Goal: Transaction & Acquisition: Purchase product/service

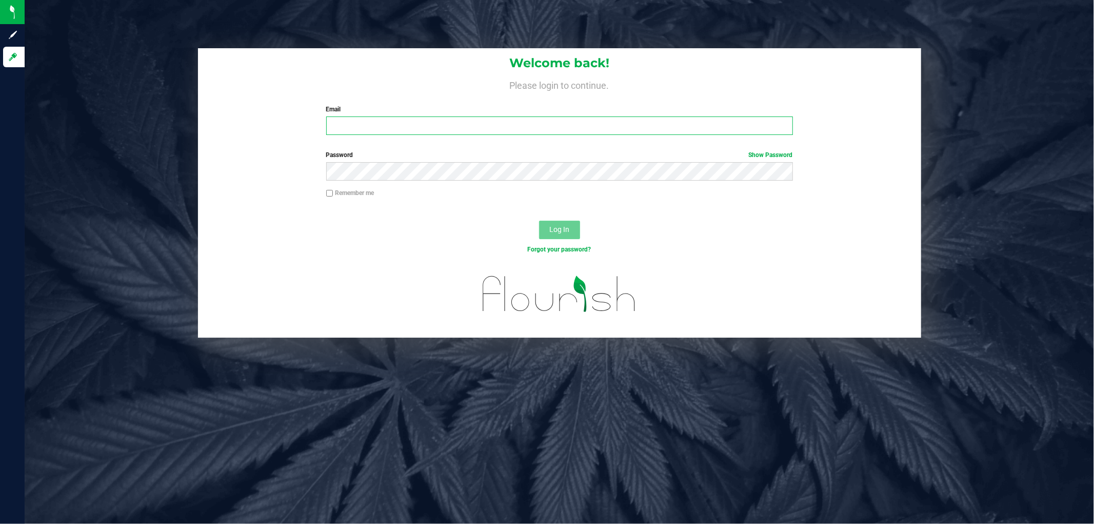
type input "[EMAIL_ADDRESS][DOMAIN_NAME]"
click at [550, 233] on span "Log In" at bounding box center [559, 229] width 20 height 8
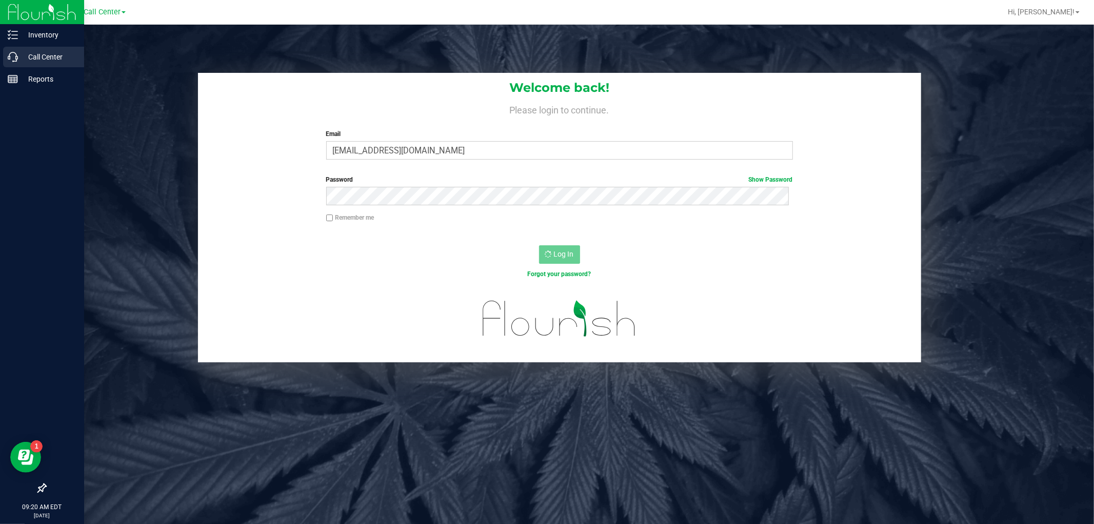
click at [48, 59] on p "Call Center" at bounding box center [49, 57] width 62 height 12
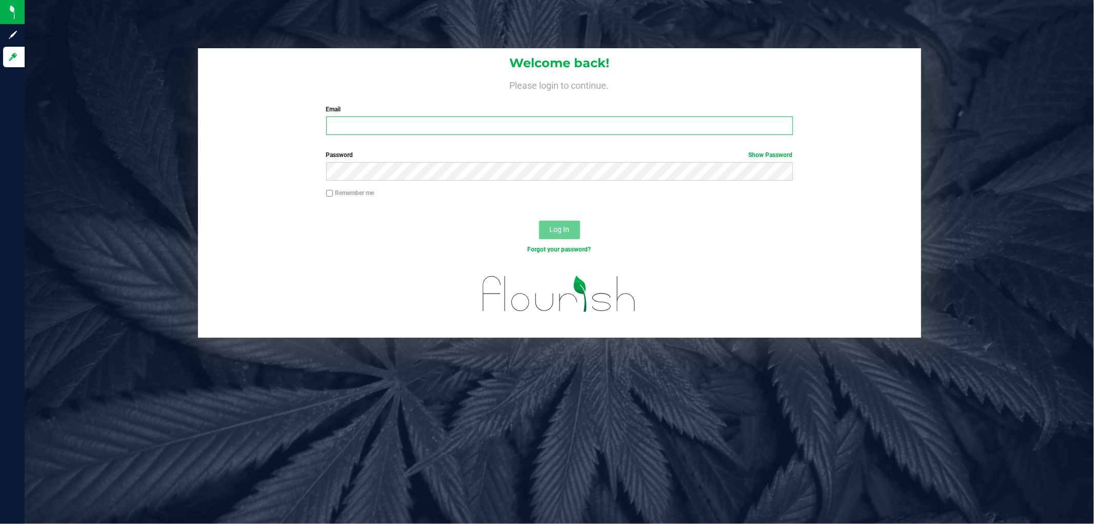
type input "[EMAIL_ADDRESS][DOMAIN_NAME]"
click at [562, 243] on div "Log In" at bounding box center [559, 233] width 723 height 34
click at [566, 229] on span "Log In" at bounding box center [559, 229] width 20 height 8
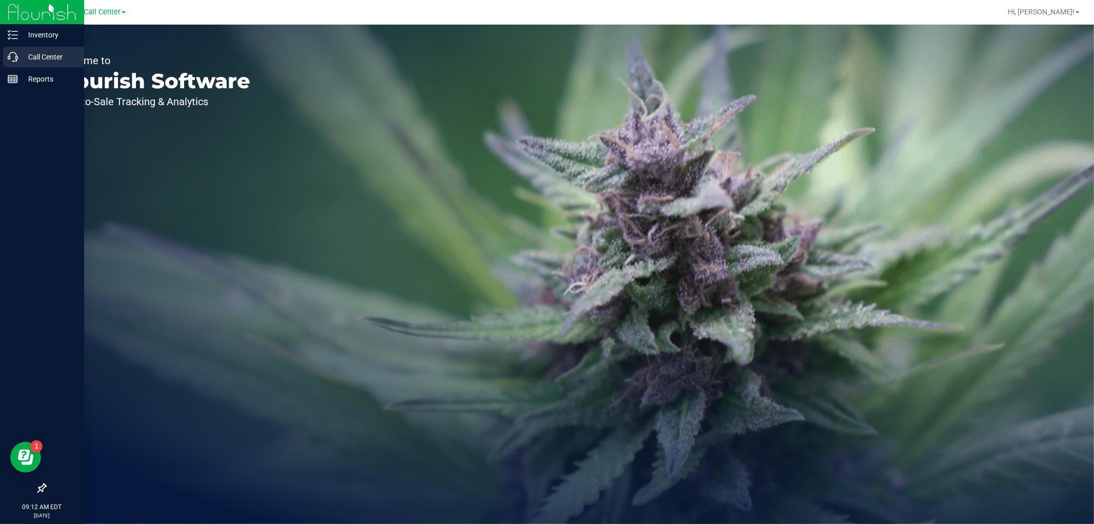
click at [36, 57] on p "Call Center" at bounding box center [49, 57] width 62 height 12
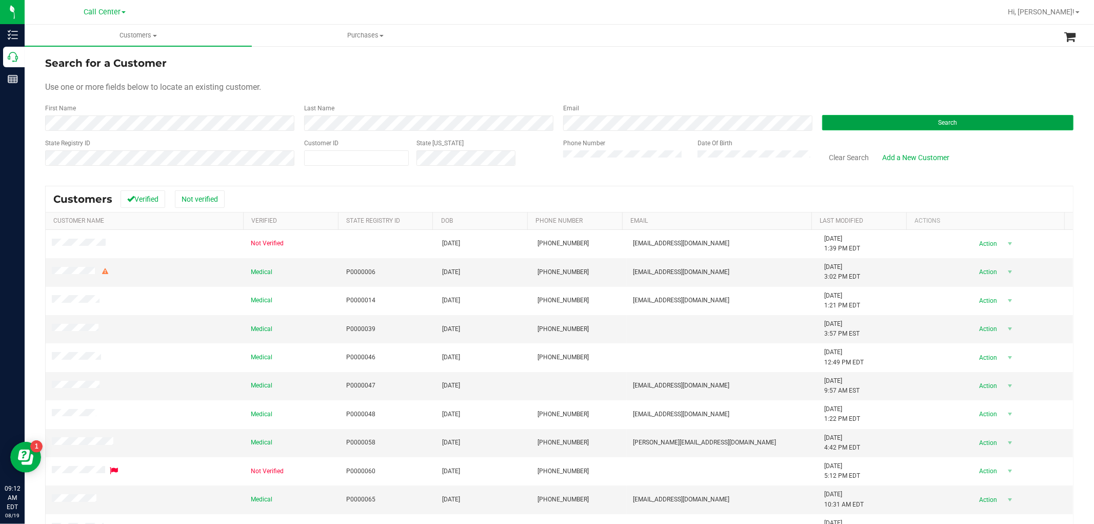
click at [868, 125] on button "Search" at bounding box center [947, 122] width 251 height 15
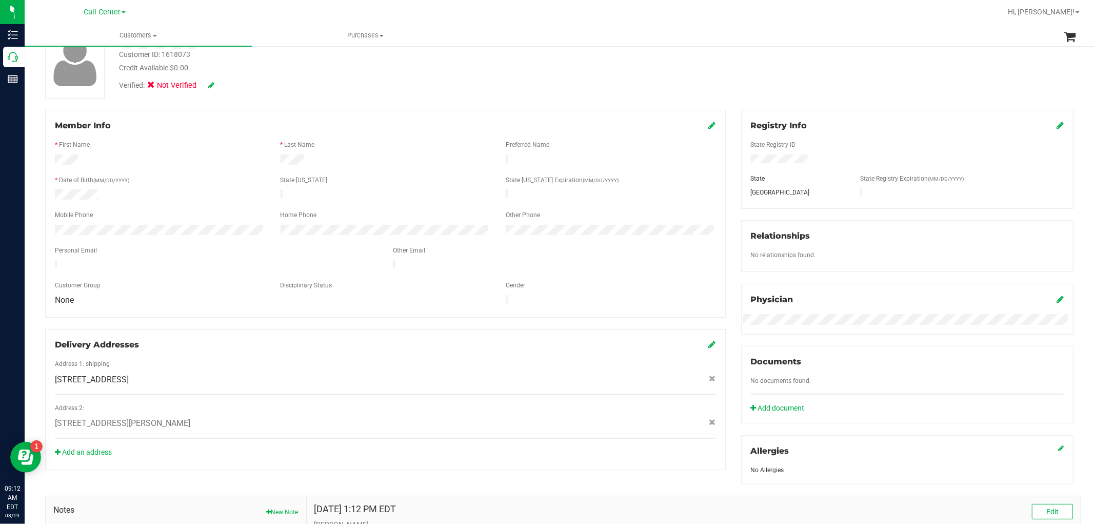
scroll to position [18, 0]
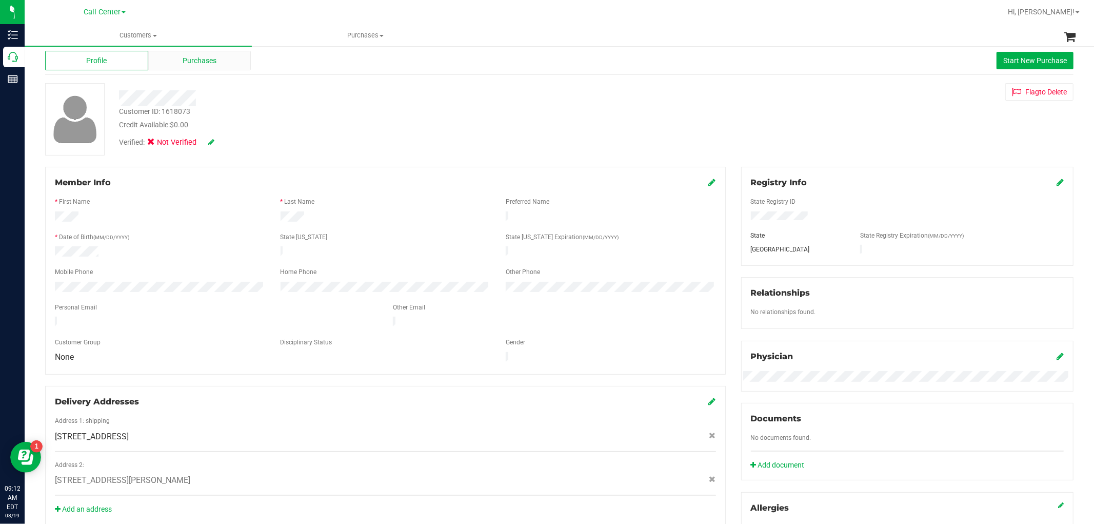
click at [211, 63] on span "Purchases" at bounding box center [200, 60] width 34 height 11
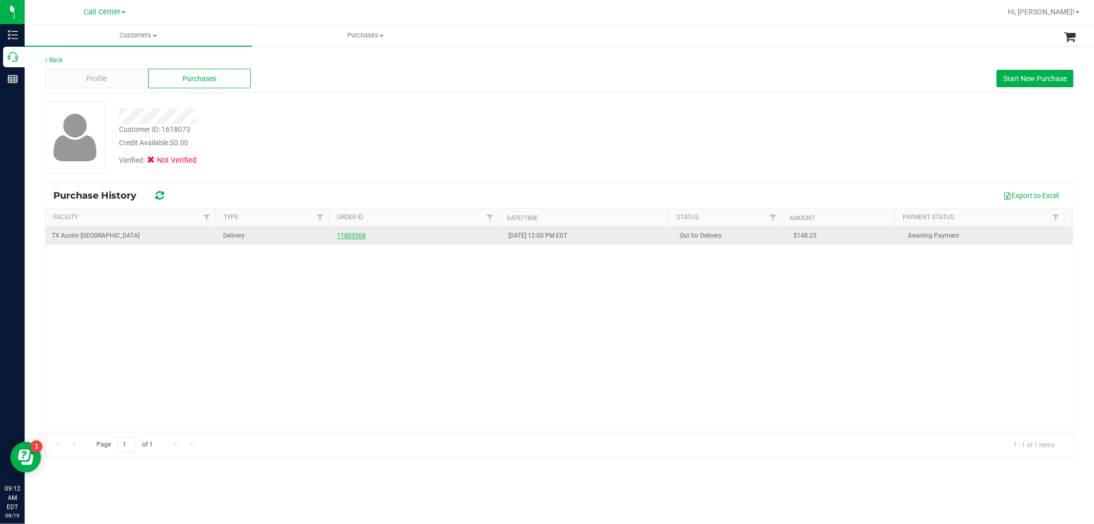
click at [358, 235] on link "11803568" at bounding box center [351, 235] width 29 height 7
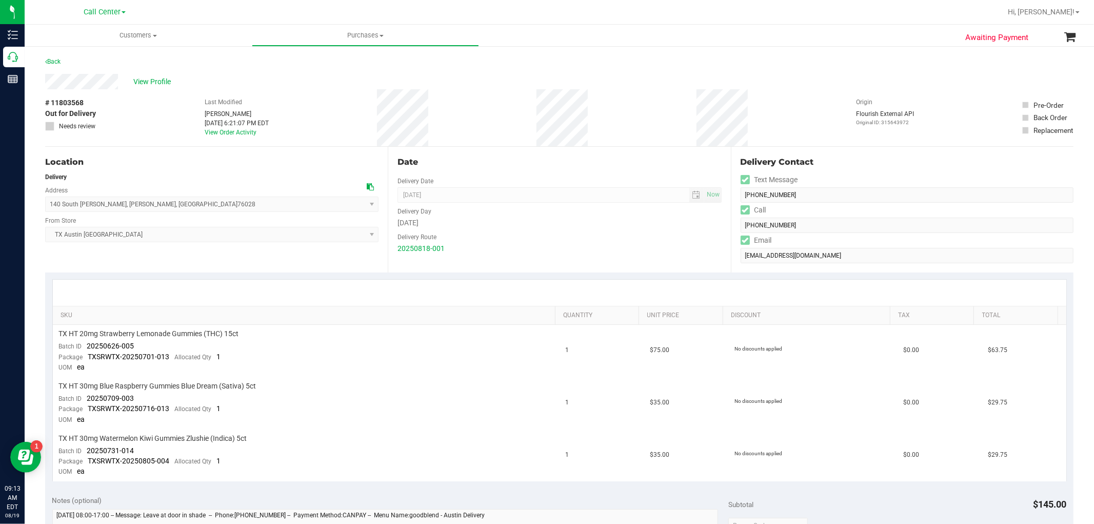
click at [370, 187] on icon at bounding box center [370, 186] width 7 height 7
click at [153, 86] on span "View Profile" at bounding box center [153, 81] width 41 height 11
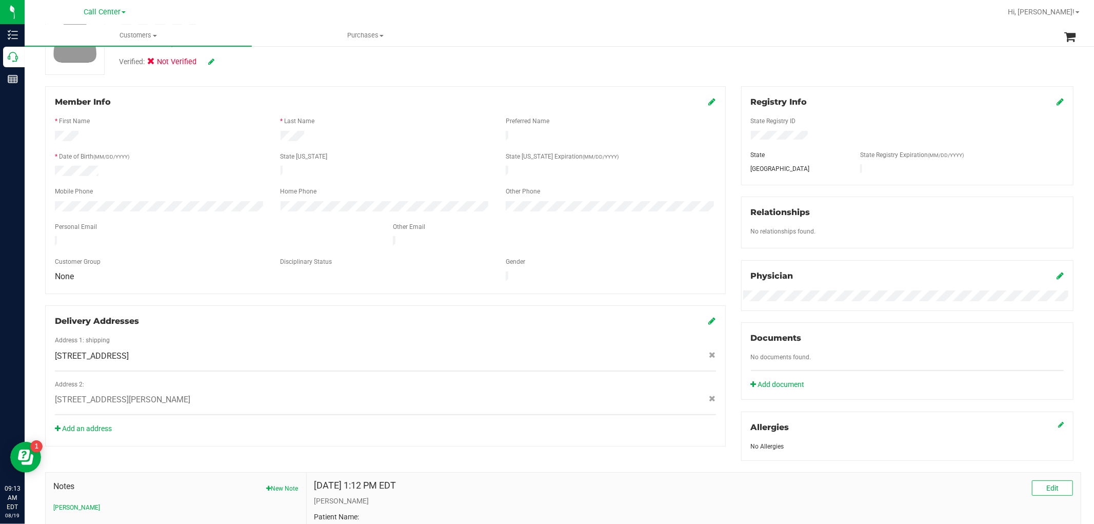
scroll to position [114, 0]
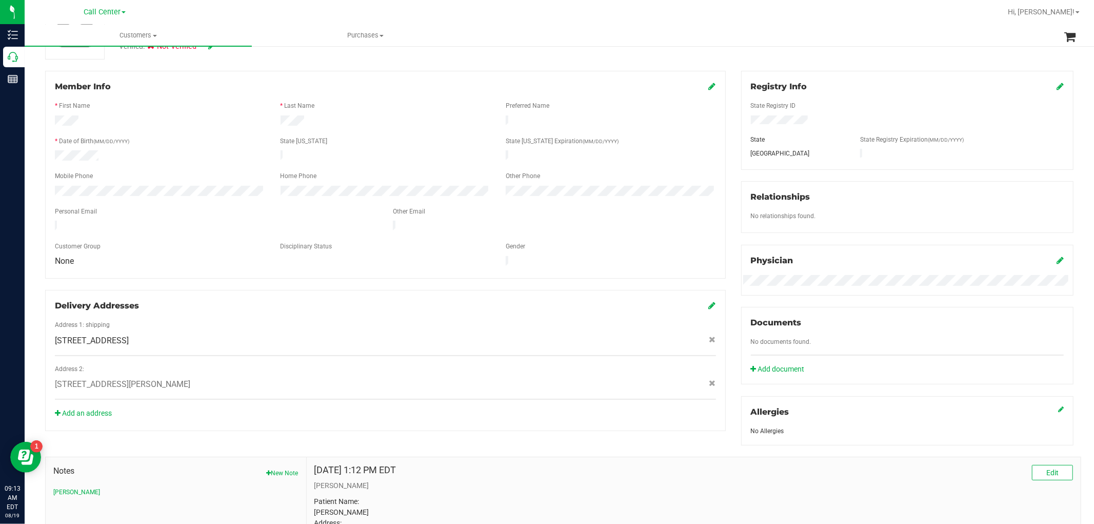
click at [129, 334] on span "800 Evandale Rd , Burleson , TX 76028" at bounding box center [92, 340] width 74 height 12
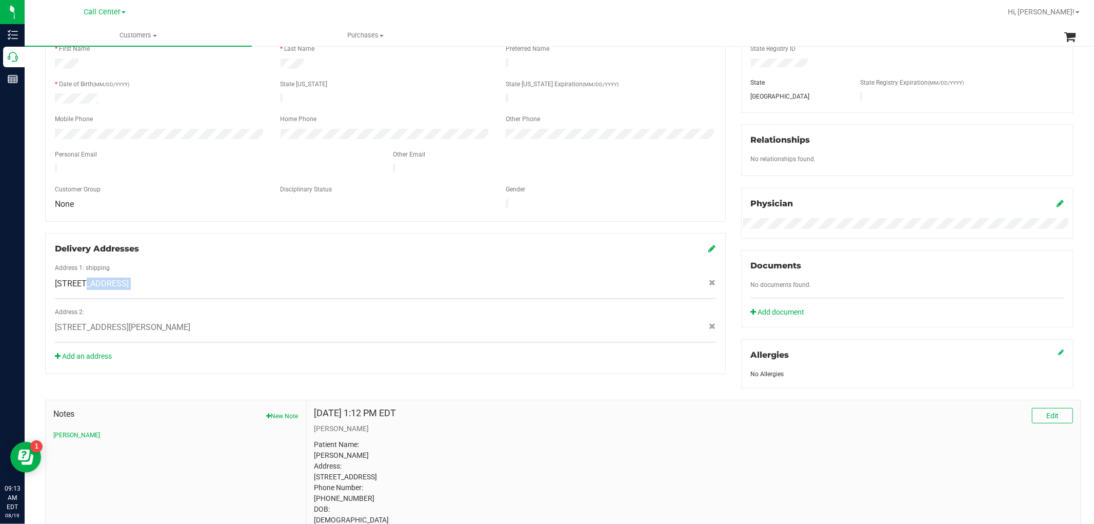
drag, startPoint x: 196, startPoint y: 271, endPoint x: 93, endPoint y: 282, distance: 103.2
click at [93, 282] on div "Address 1: shipping 800 Evandale Rd , Burleson , TX 76028" at bounding box center [385, 281] width 661 height 36
copy div "800 Evandale Rd , Burleson , TX 76028"
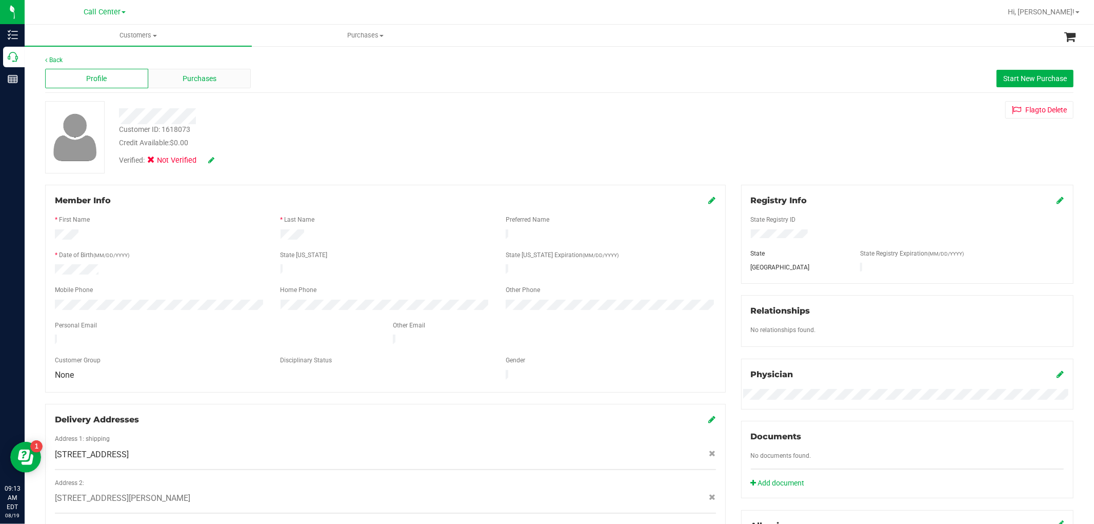
click at [204, 83] on span "Purchases" at bounding box center [200, 78] width 34 height 11
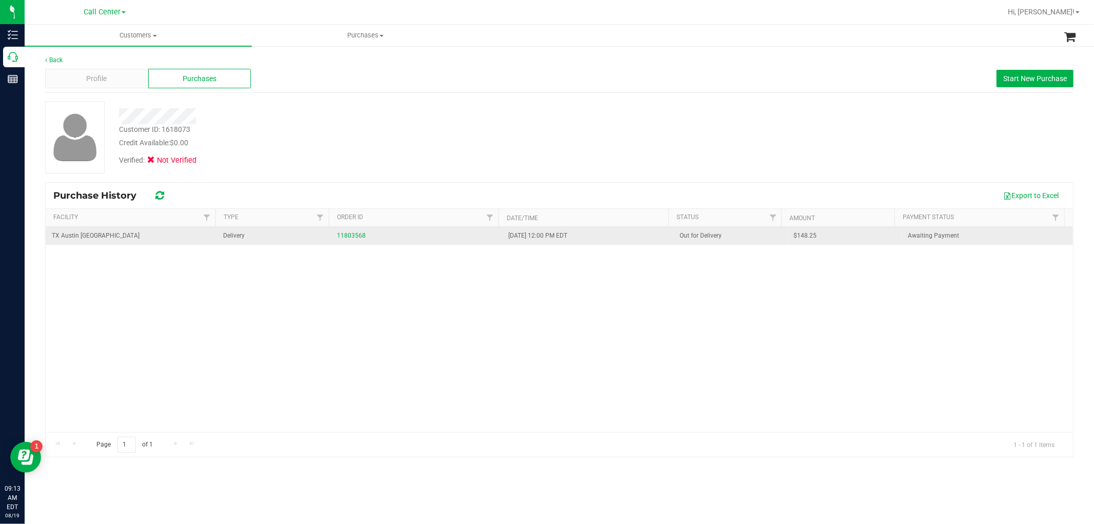
click at [347, 243] on td "11803568" at bounding box center [416, 236] width 171 height 18
click at [355, 231] on div "11803568" at bounding box center [416, 236] width 159 height 10
click at [355, 232] on link "11803568" at bounding box center [351, 235] width 29 height 7
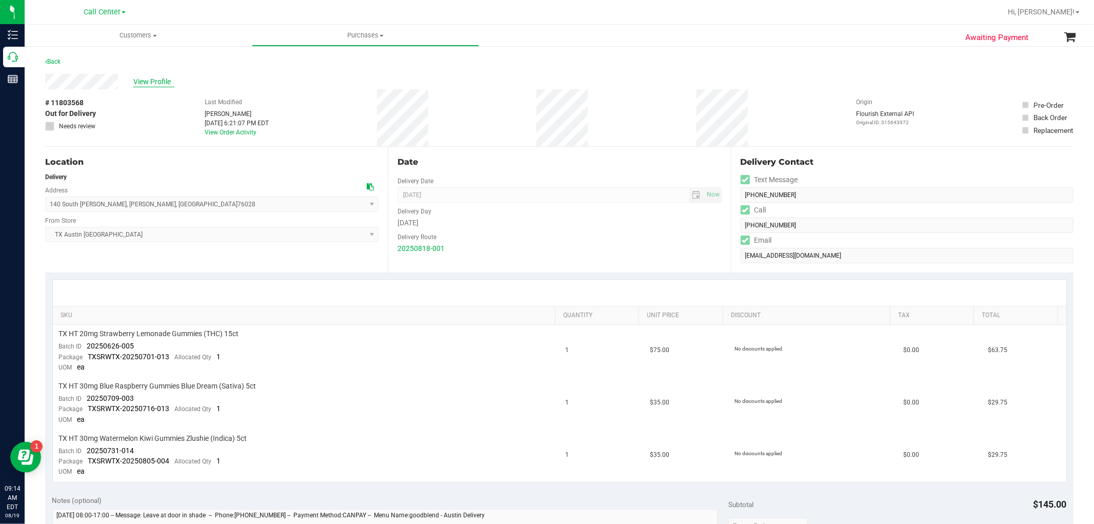
click at [144, 79] on span "View Profile" at bounding box center [153, 81] width 41 height 11
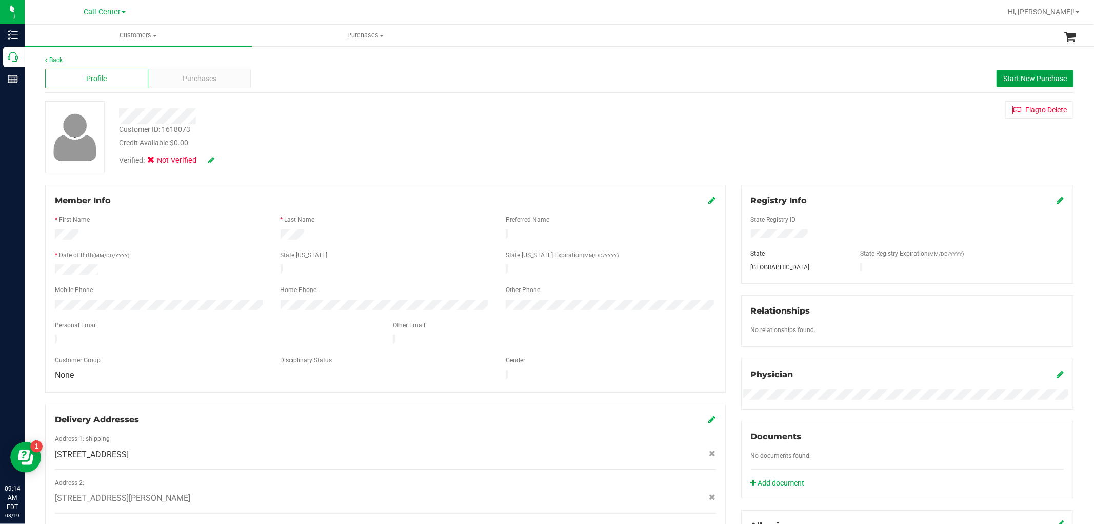
click at [1003, 76] on span "Start New Purchase" at bounding box center [1035, 78] width 64 height 8
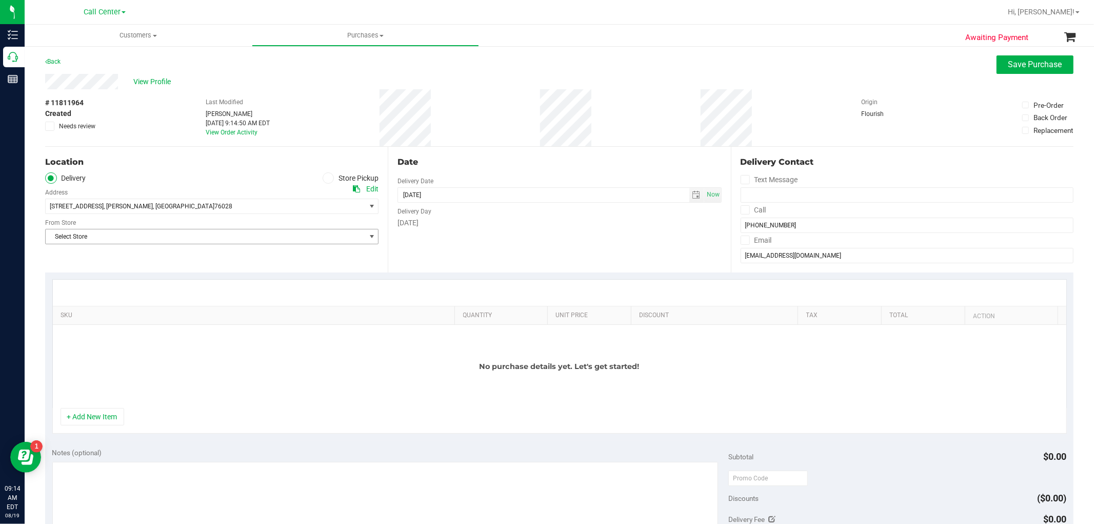
click at [265, 239] on span "Select Store" at bounding box center [206, 236] width 320 height 14
click at [190, 238] on span "Select Store" at bounding box center [206, 236] width 320 height 14
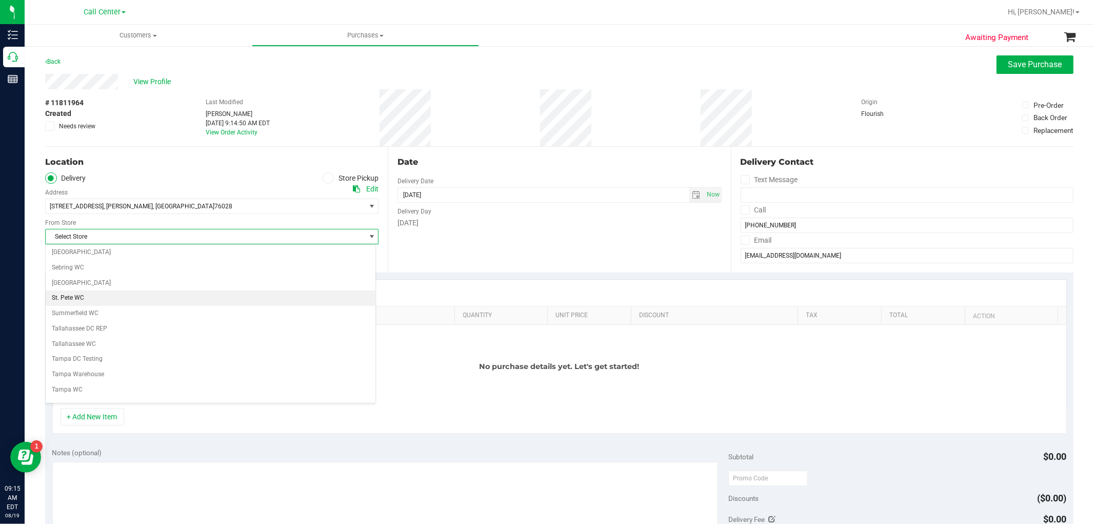
scroll to position [741, 0]
click at [179, 296] on li "TX Austin [GEOGRAPHIC_DATA]" at bounding box center [211, 291] width 330 height 15
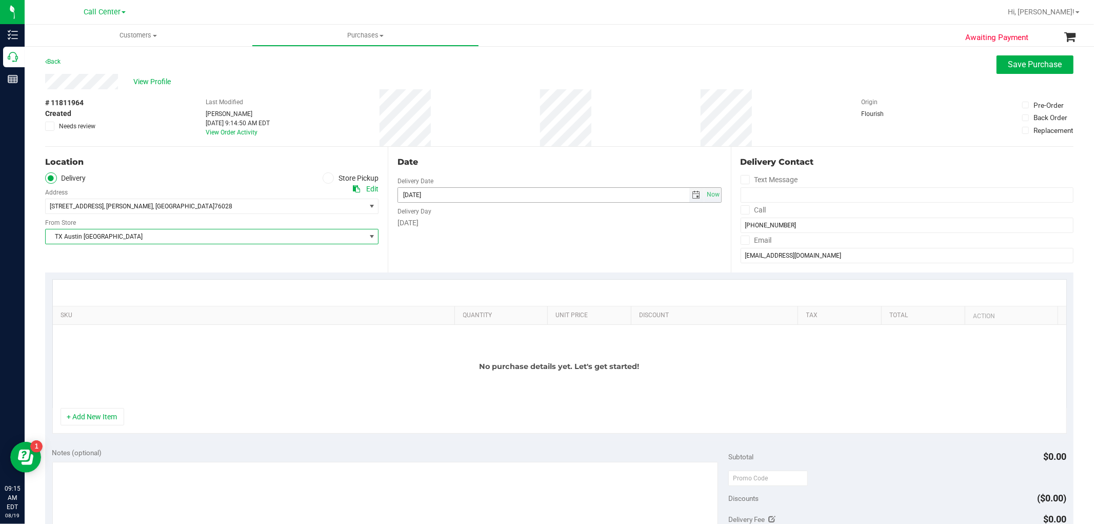
click at [694, 188] on span "select" at bounding box center [696, 195] width 15 height 14
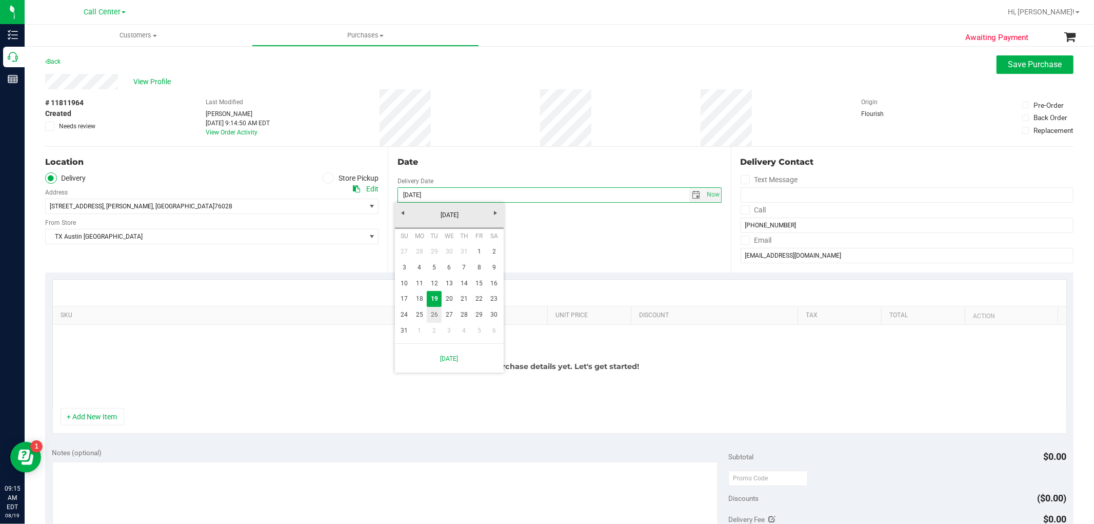
click at [436, 311] on link "26" at bounding box center [434, 315] width 15 height 16
type input "08/26/2025"
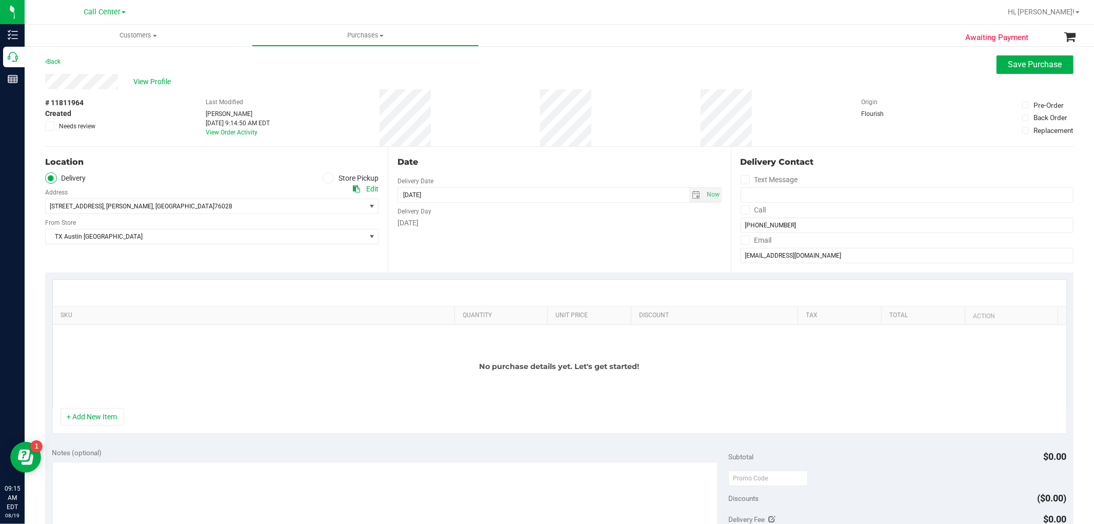
drag, startPoint x: 166, startPoint y: 78, endPoint x: 157, endPoint y: 93, distance: 16.8
click at [157, 93] on div "# 11811964 Created Needs review Last Modified Gabriela Ramirez Aug 19, 2025 9:1…" at bounding box center [559, 117] width 1028 height 57
click at [107, 417] on button "+ Add New Item" at bounding box center [93, 416] width 64 height 17
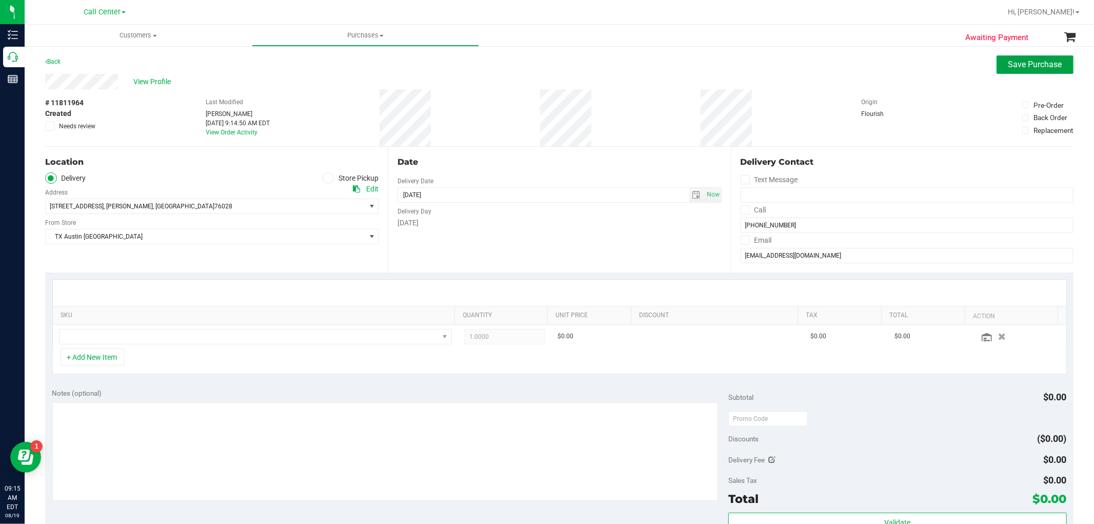
click at [1008, 59] on span "Save Purchase" at bounding box center [1035, 64] width 54 height 10
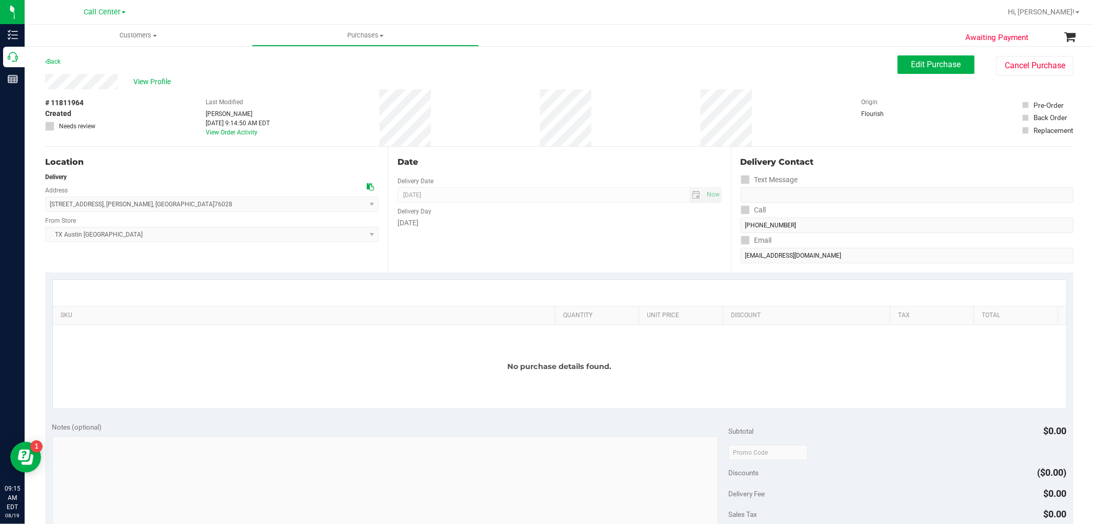
click at [161, 81] on span "View Profile" at bounding box center [153, 81] width 41 height 11
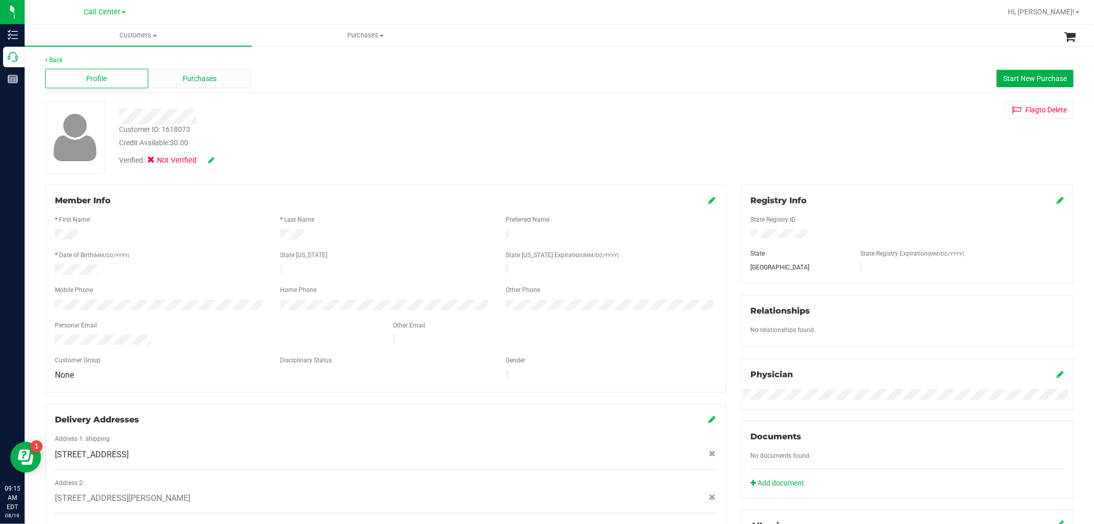
click at [219, 75] on div "Purchases" at bounding box center [199, 78] width 103 height 19
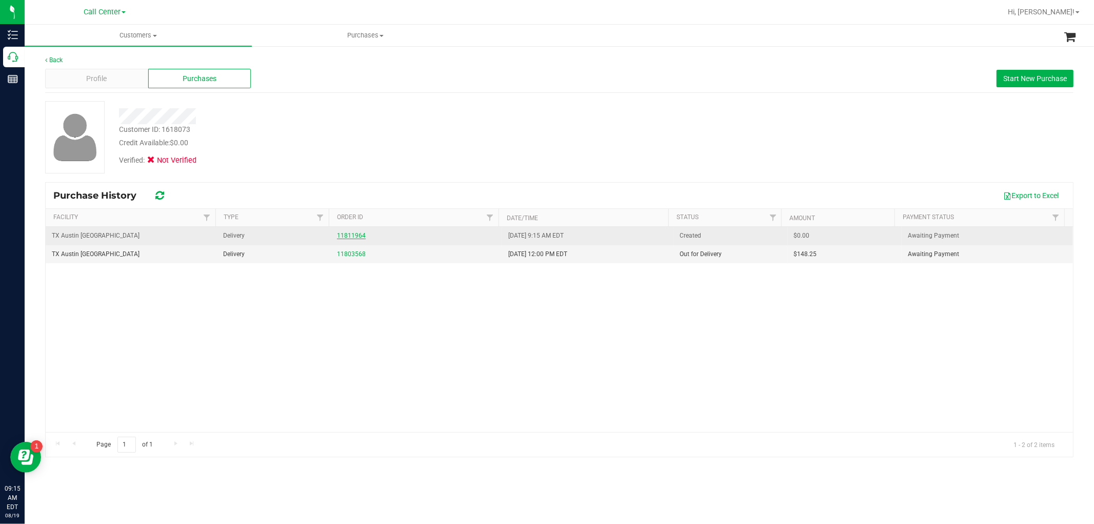
click at [344, 236] on link "11811964" at bounding box center [351, 235] width 29 height 7
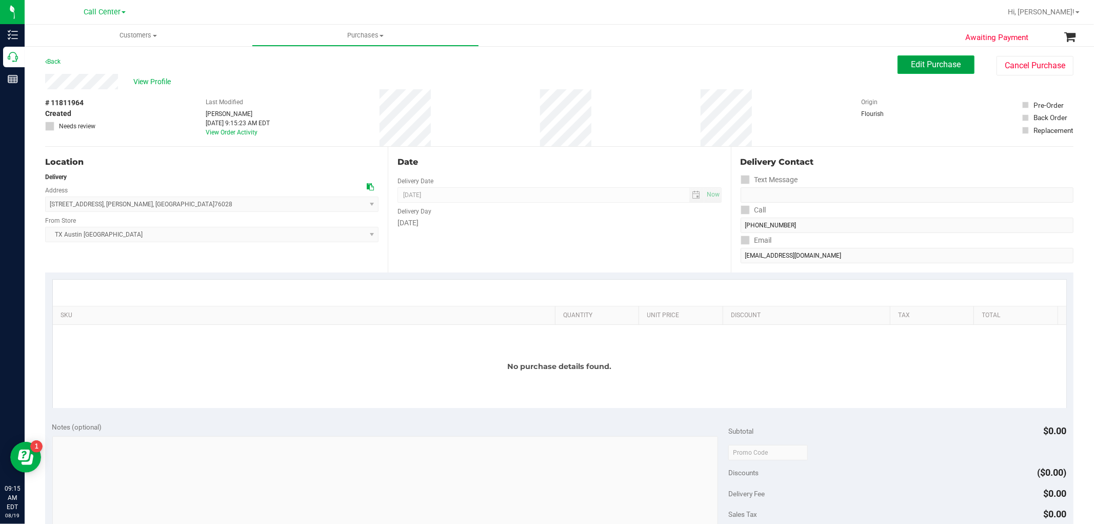
click at [920, 60] on span "Edit Purchase" at bounding box center [936, 64] width 50 height 10
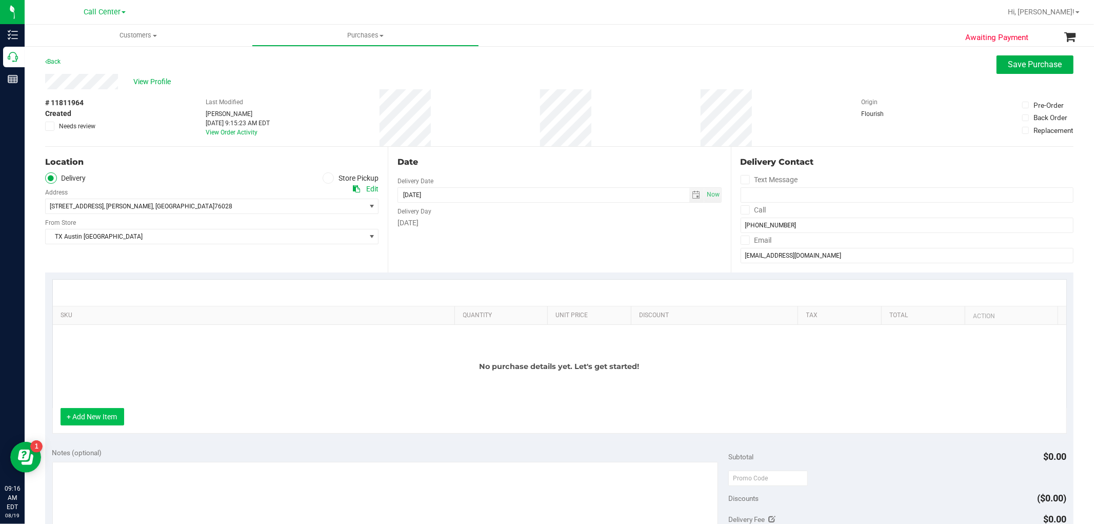
click at [83, 422] on button "+ Add New Item" at bounding box center [93, 416] width 64 height 17
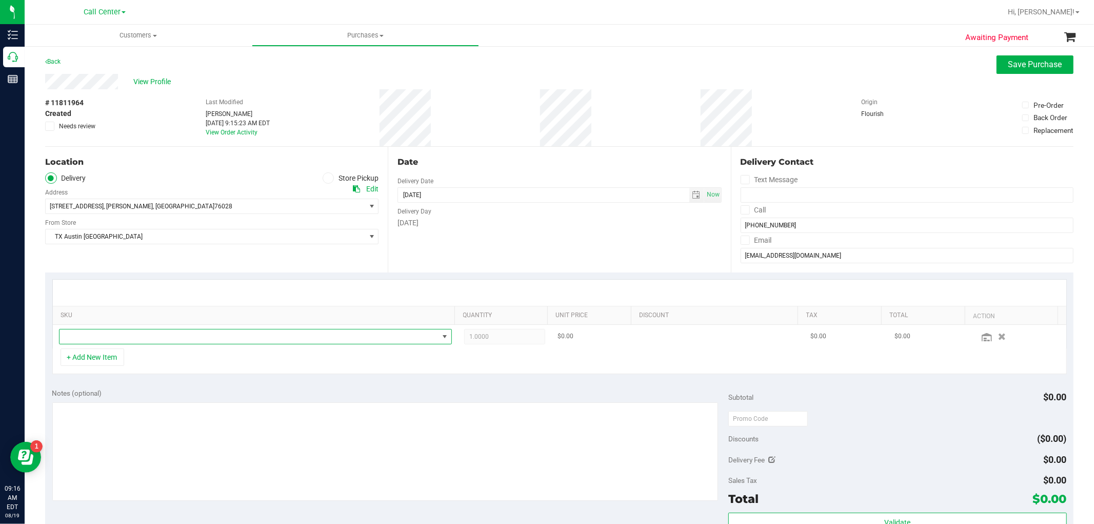
click at [152, 334] on span "NO DATA FOUND" at bounding box center [248, 336] width 379 height 14
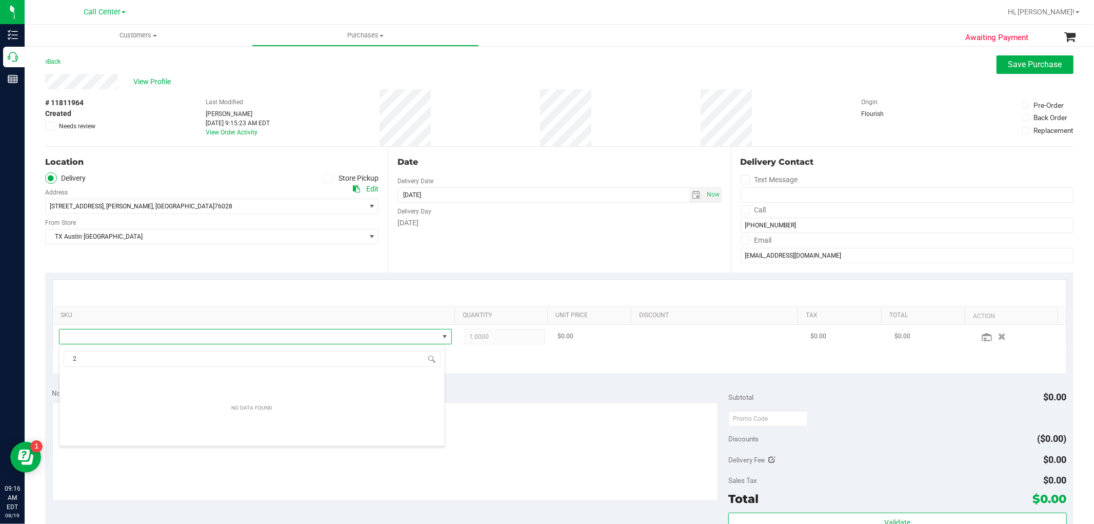
scroll to position [15, 383]
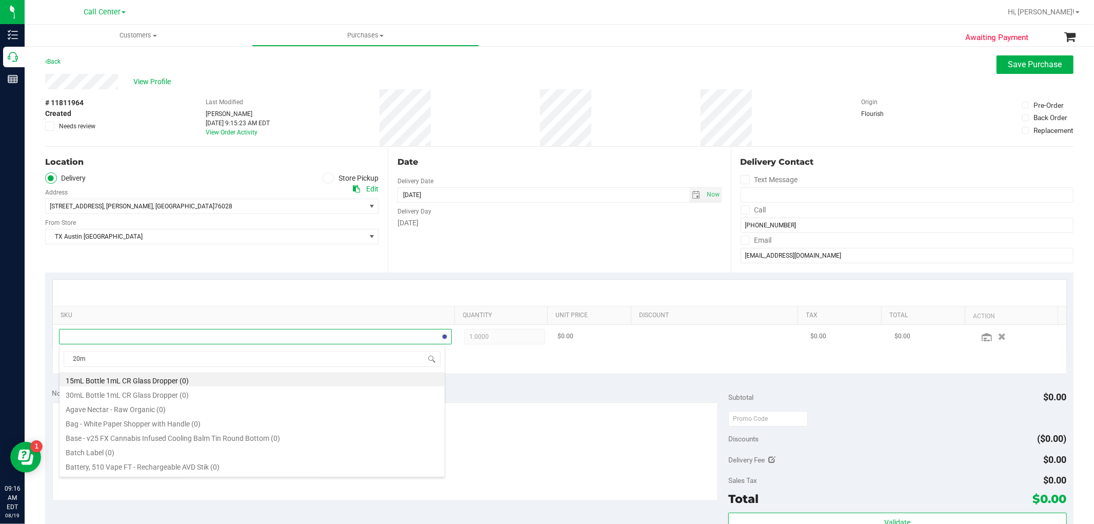
type input "20mg"
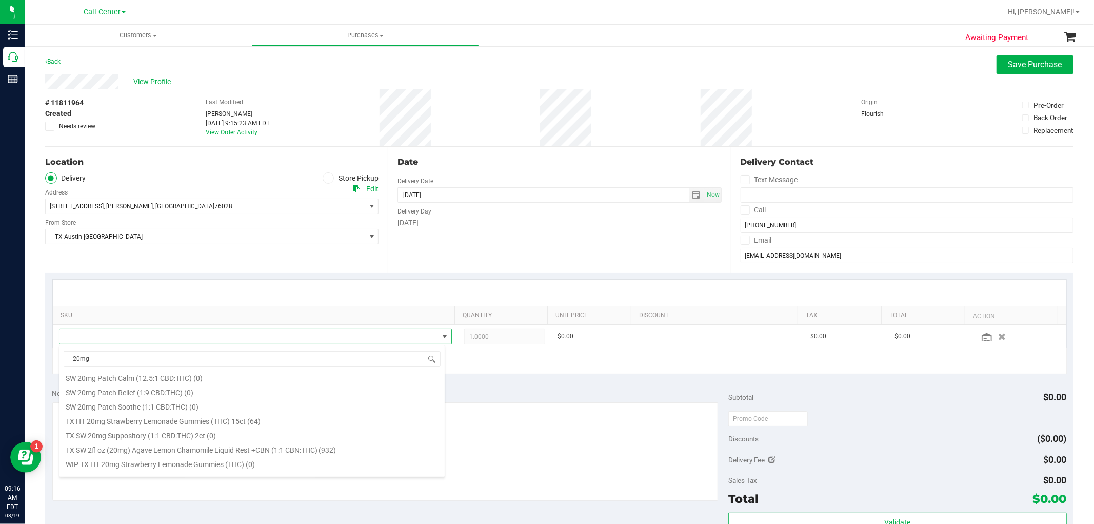
scroll to position [271, 0]
click at [365, 433] on li "TX HT 20mg Strawberry Lemonade Gummies (THC) 15ct (64)" at bounding box center [251, 438] width 385 height 14
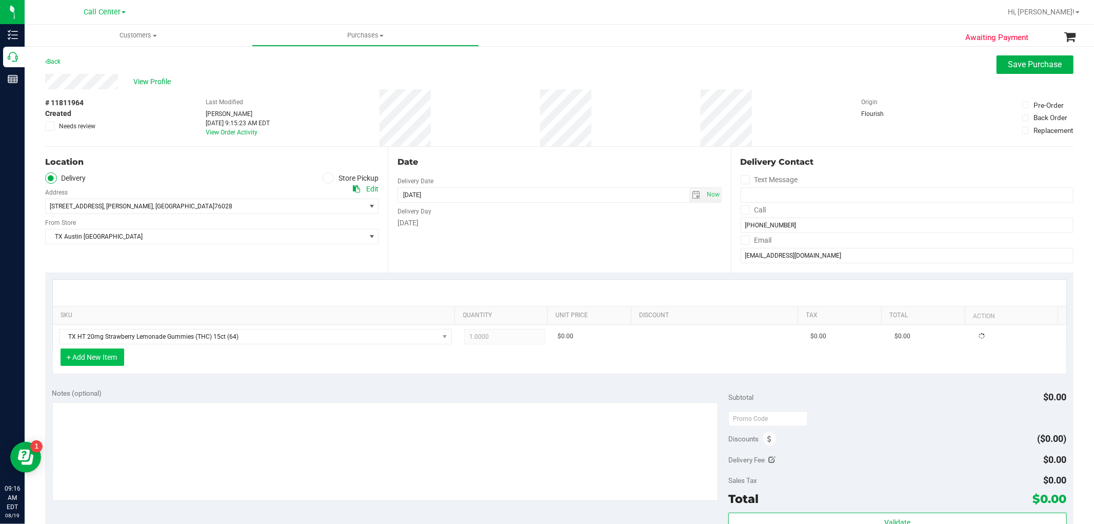
click at [105, 354] on button "+ Add New Item" at bounding box center [93, 356] width 64 height 17
click at [101, 362] on button "+ Add New Item" at bounding box center [93, 356] width 64 height 17
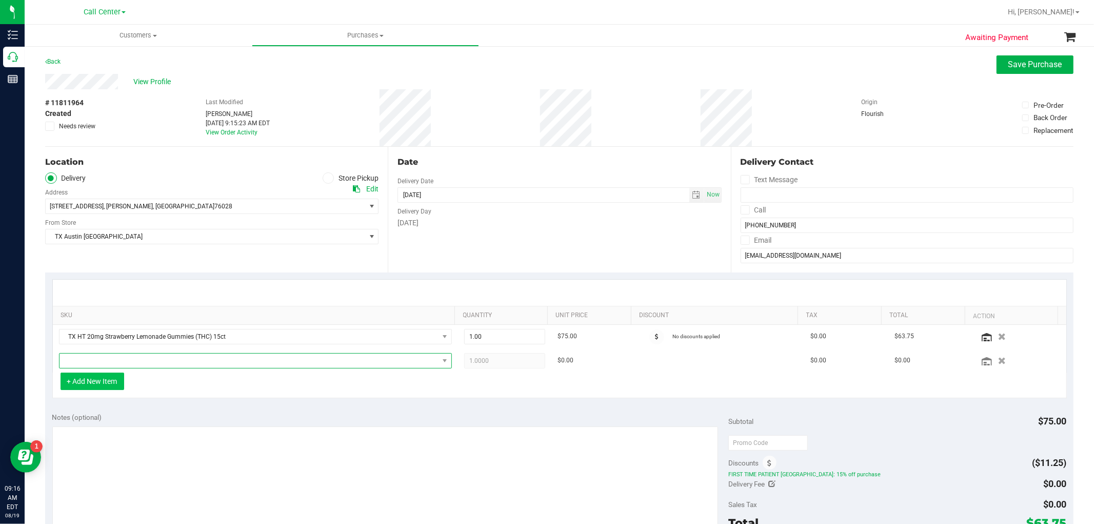
click at [101, 362] on span "NO DATA FOUND" at bounding box center [248, 360] width 379 height 14
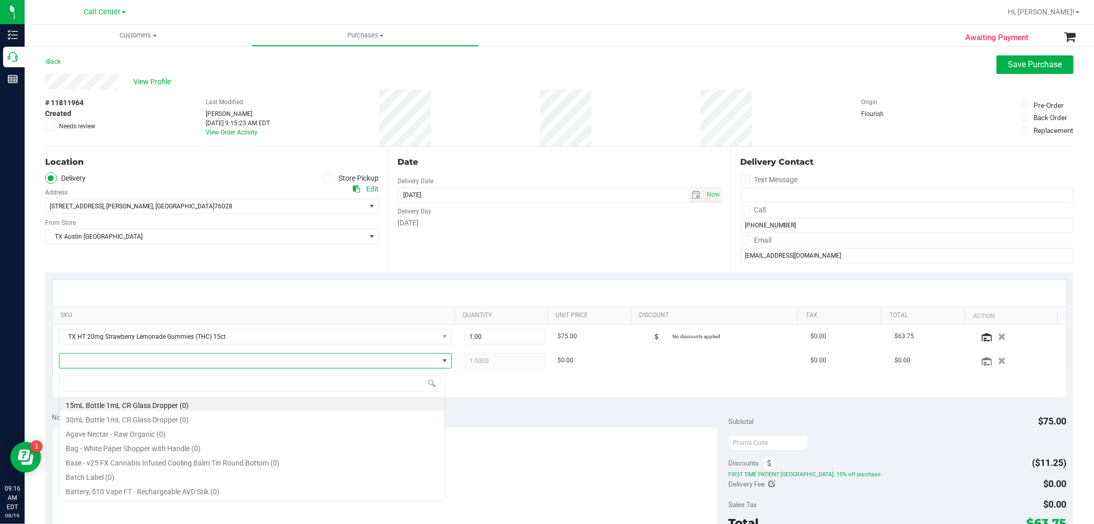
scroll to position [15, 383]
type input "30mg"
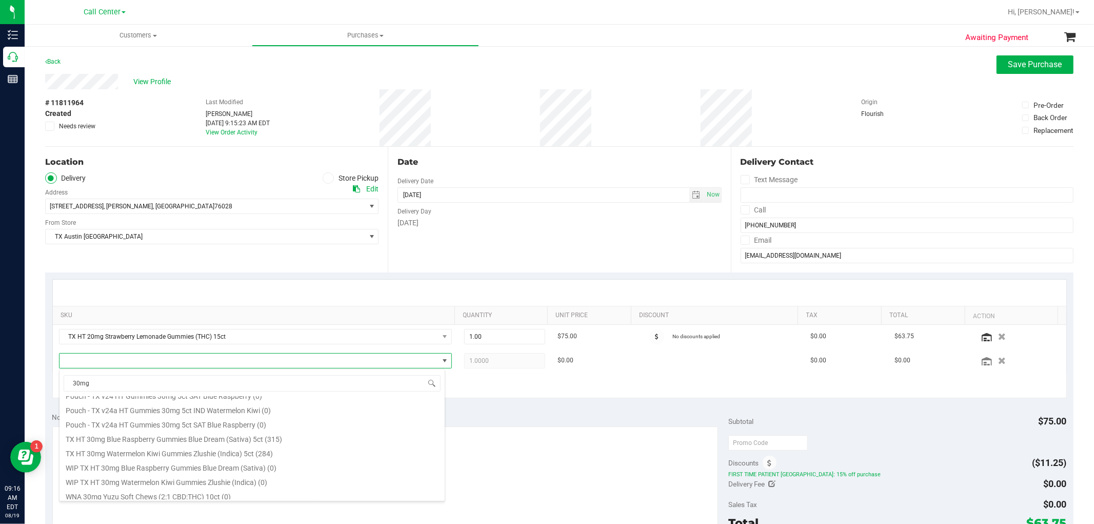
scroll to position [84, 0]
click at [267, 453] on li "TX HT 30mg Watermelon Kiwi Gummies Zlushie (Indica) 5ct (284)" at bounding box center [251, 449] width 385 height 14
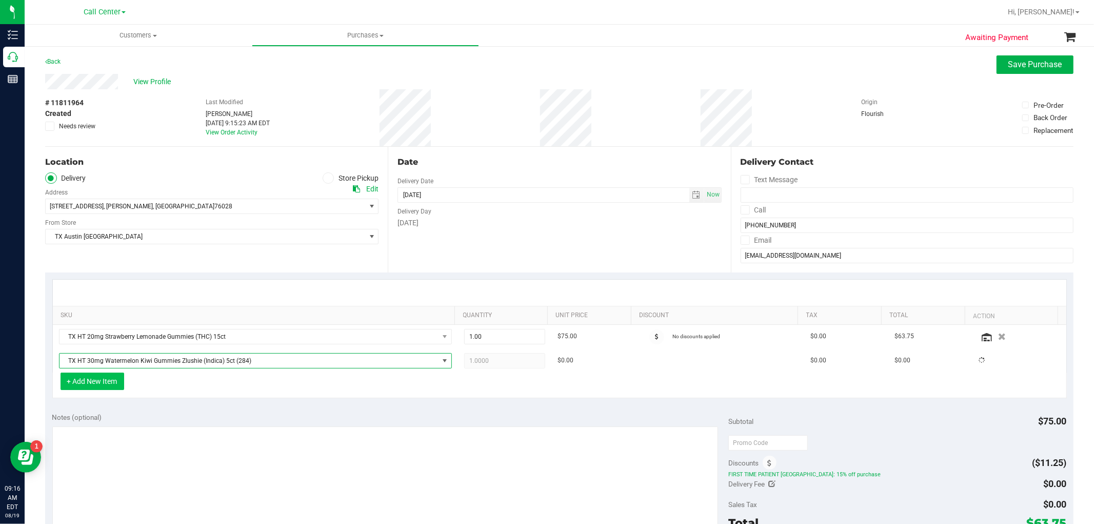
click at [99, 381] on button "+ Add New Item" at bounding box center [93, 380] width 64 height 17
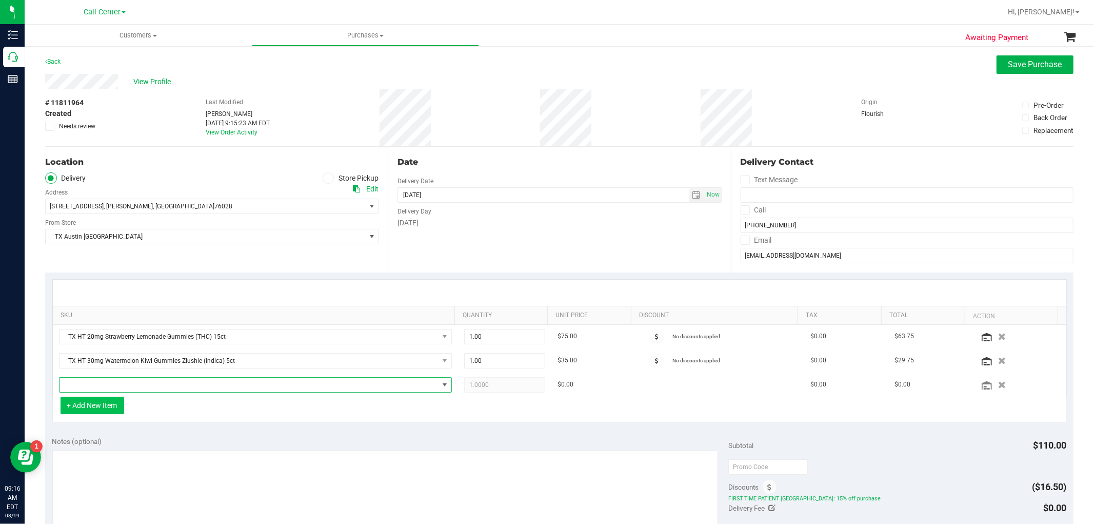
click at [99, 381] on span "NO DATA FOUND" at bounding box center [248, 384] width 379 height 14
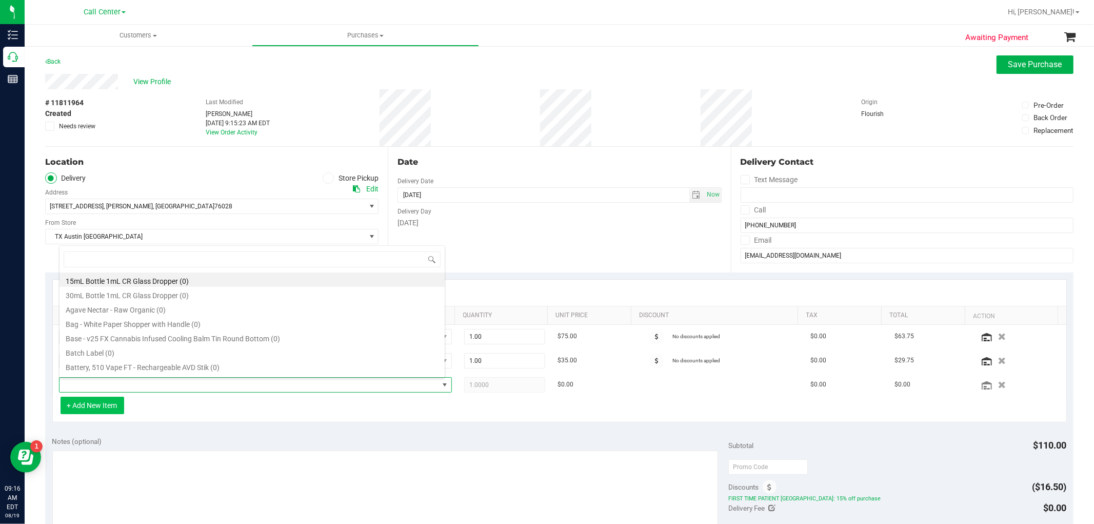
scroll to position [15, 383]
type input "30mg"
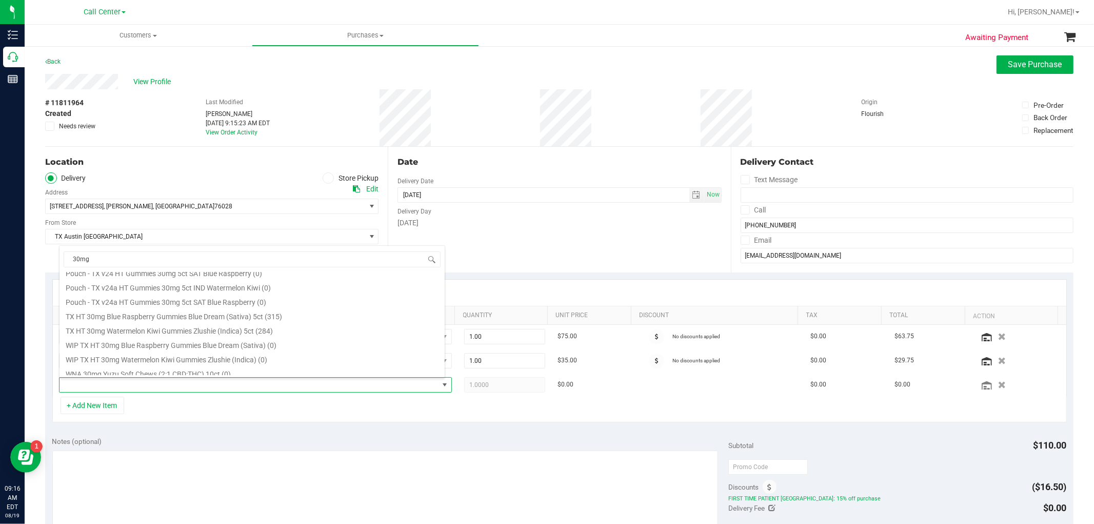
scroll to position [84, 0]
click at [282, 313] on li "TX HT 30mg Blue Raspberry Gummies Blue Dream (Sativa) 5ct (315)" at bounding box center [251, 310] width 385 height 14
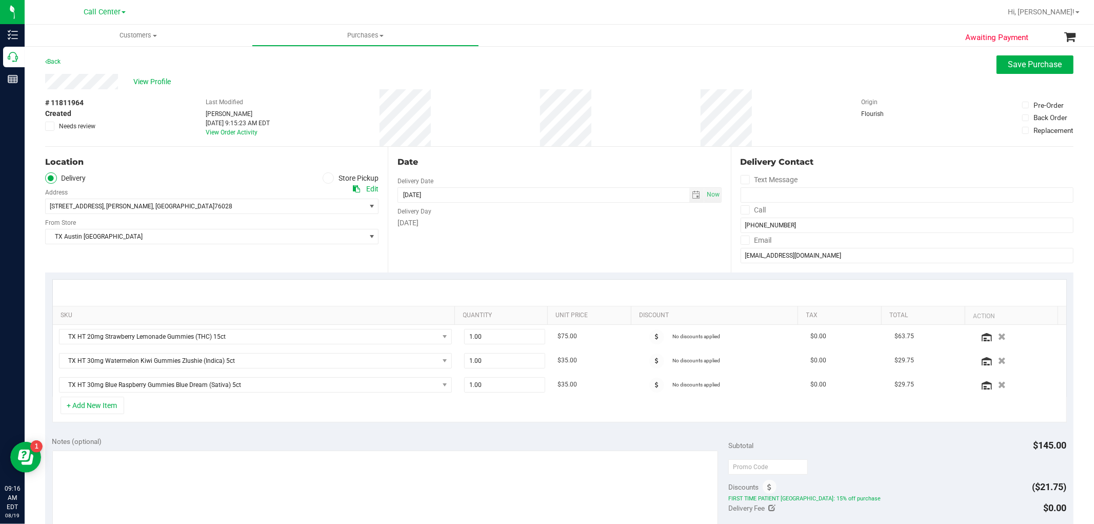
scroll to position [57, 0]
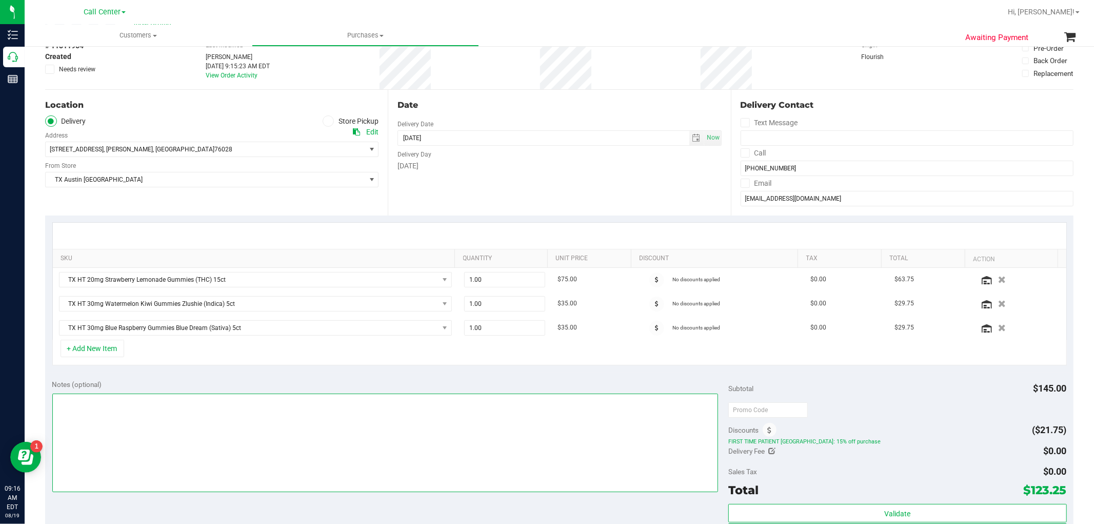
click at [647, 444] on textarea at bounding box center [385, 442] width 666 height 98
drag, startPoint x: 130, startPoint y: 401, endPoint x: 68, endPoint y: 401, distance: 62.1
click at [68, 401] on textarea at bounding box center [385, 442] width 666 height 98
click at [205, 402] on textarea at bounding box center [385, 442] width 666 height 98
click at [300, 401] on textarea at bounding box center [385, 442] width 666 height 98
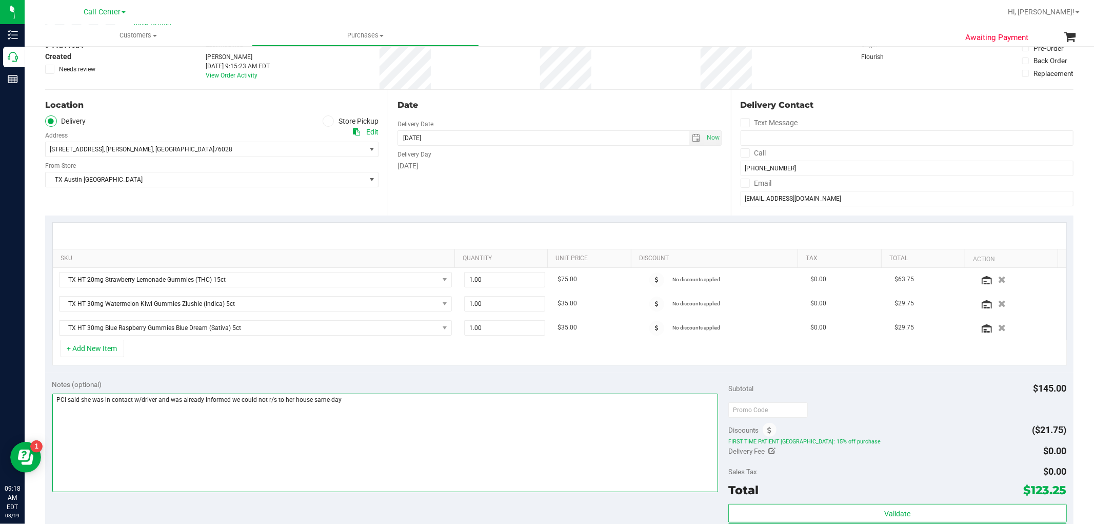
click at [300, 401] on textarea at bounding box center [385, 442] width 666 height 98
type textarea "PCI said she was in contact w/driver and was already informed we could not r/s …"
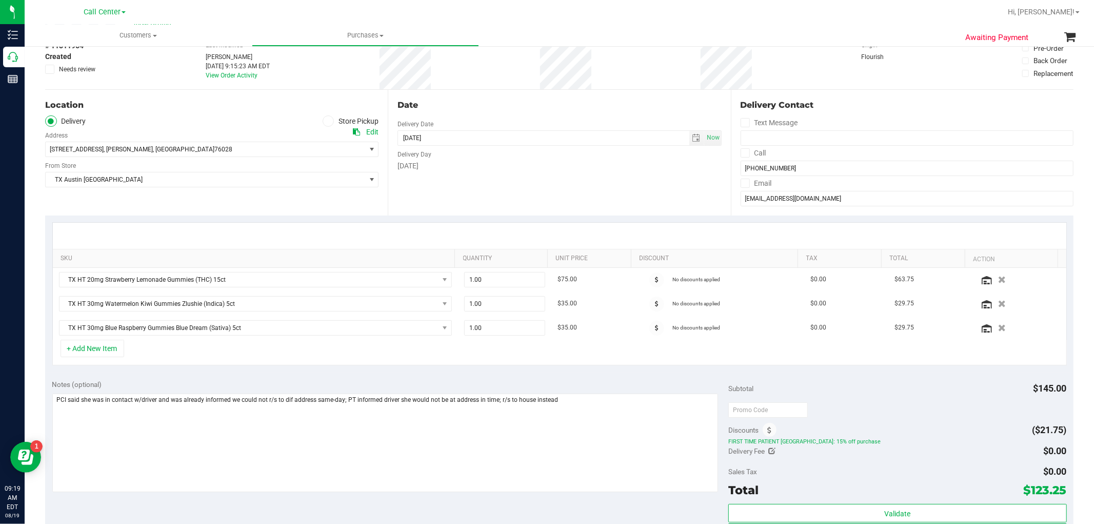
click at [770, 452] on icon at bounding box center [772, 450] width 7 height 7
type input "$0.00"
type input "0"
click at [996, 452] on span at bounding box center [1028, 453] width 76 height 18
type input "25"
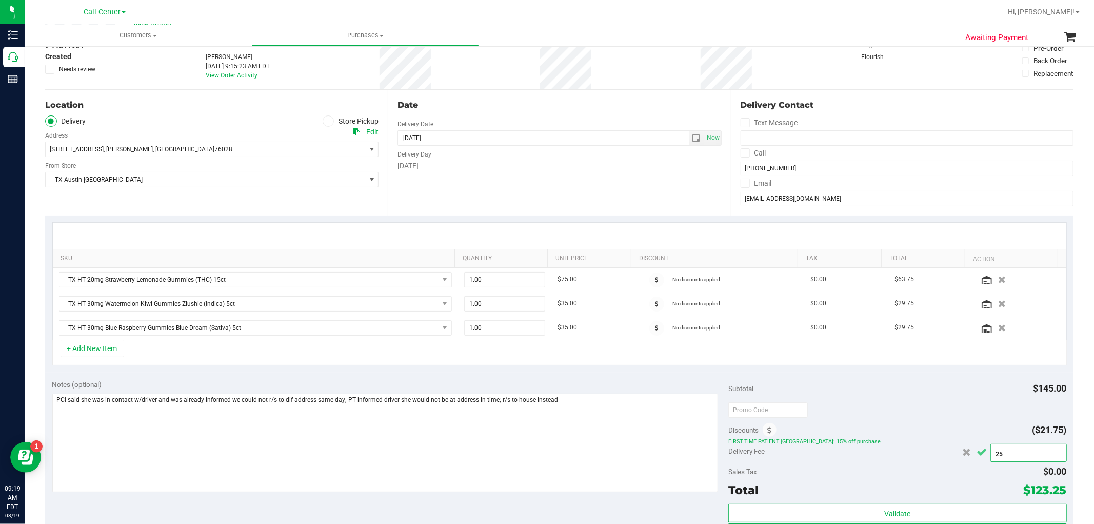
type input "$25.00"
click at [981, 452] on icon "Cancel button" at bounding box center [982, 452] width 10 height 8
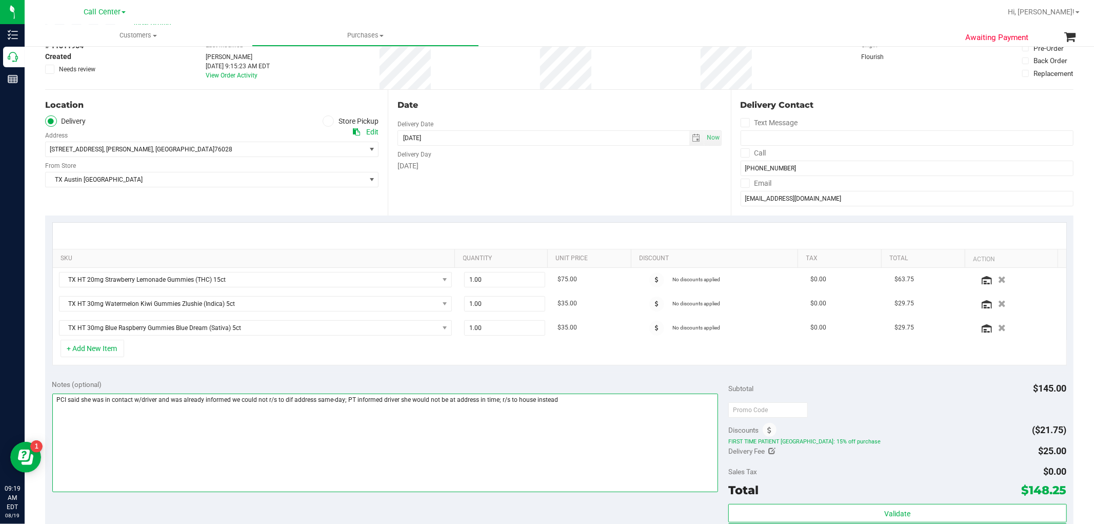
click at [604, 411] on textarea at bounding box center [385, 442] width 666 height 98
paste textarea "(Region – Zone), Slot #, Initials + Date"
click at [70, 407] on textarea at bounding box center [385, 442] width 666 height 98
click at [86, 410] on textarea at bounding box center [385, 442] width 666 height 98
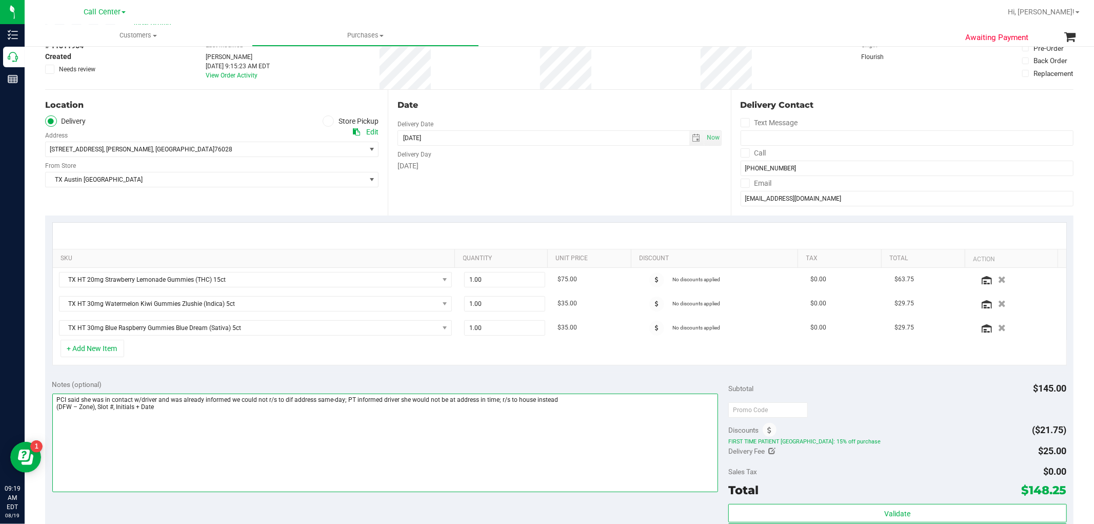
click at [86, 410] on textarea at bounding box center [385, 442] width 666 height 98
click at [126, 407] on textarea at bounding box center [385, 442] width 666 height 98
click at [186, 406] on textarea at bounding box center [385, 442] width 666 height 98
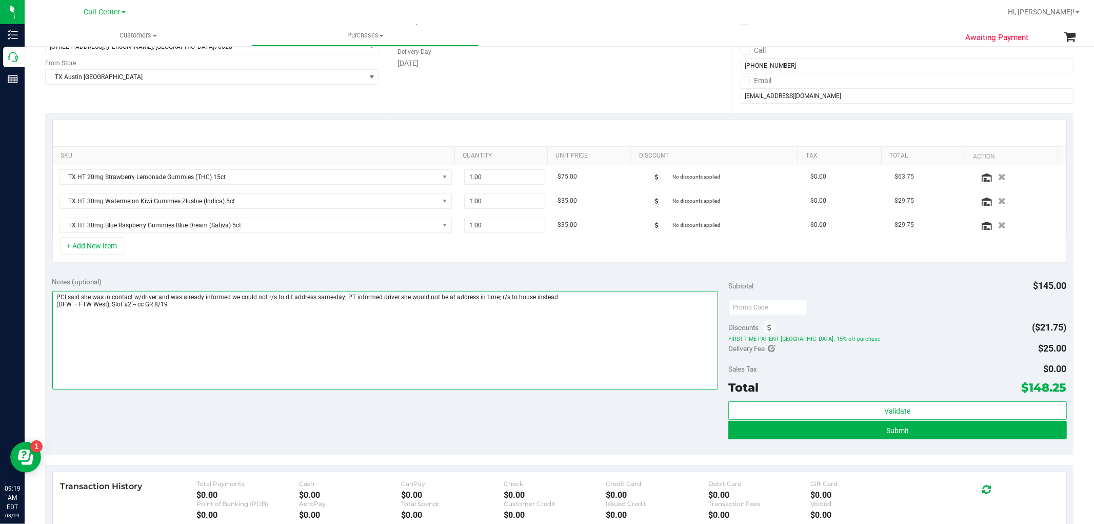
scroll to position [171, 0]
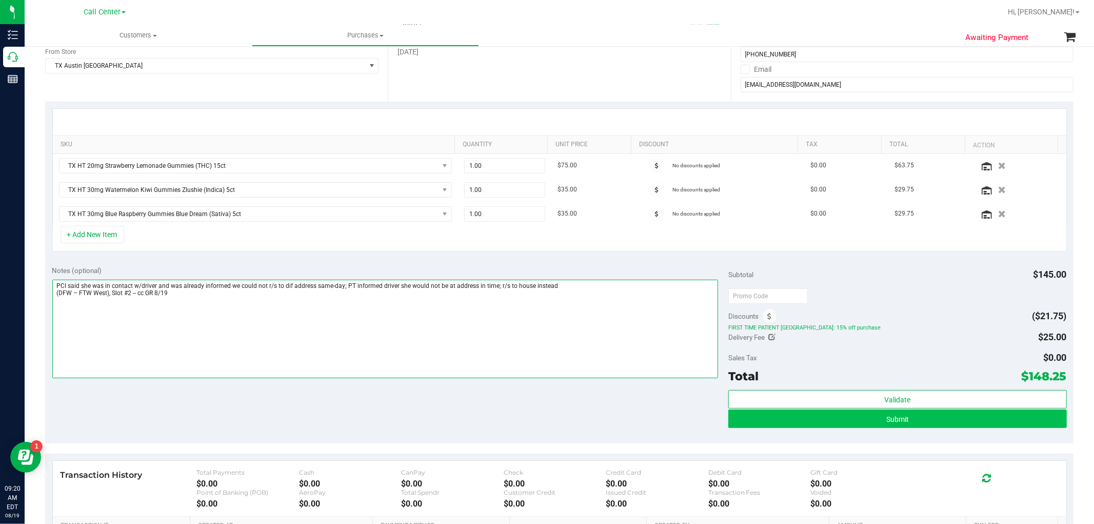
type textarea "PCI said she was in contact w/driver and was already informed we could not r/s …"
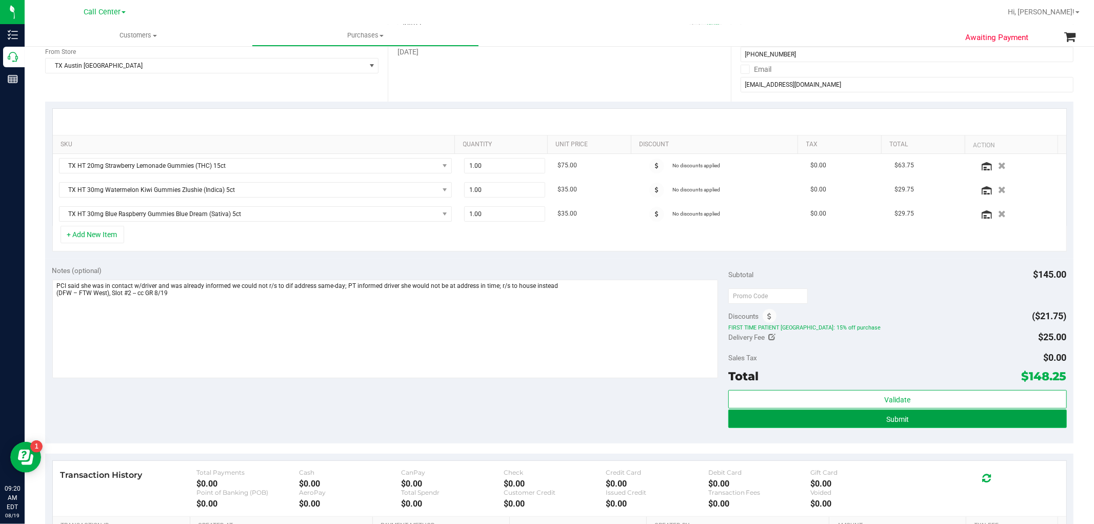
click at [908, 417] on button "Submit" at bounding box center [897, 418] width 338 height 18
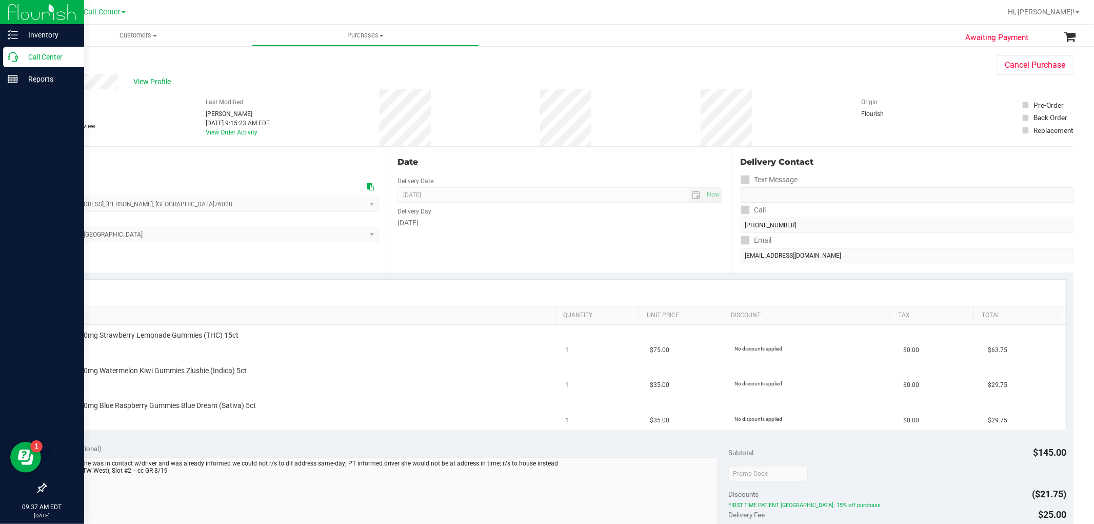
click at [14, 59] on icon at bounding box center [13, 57] width 10 height 10
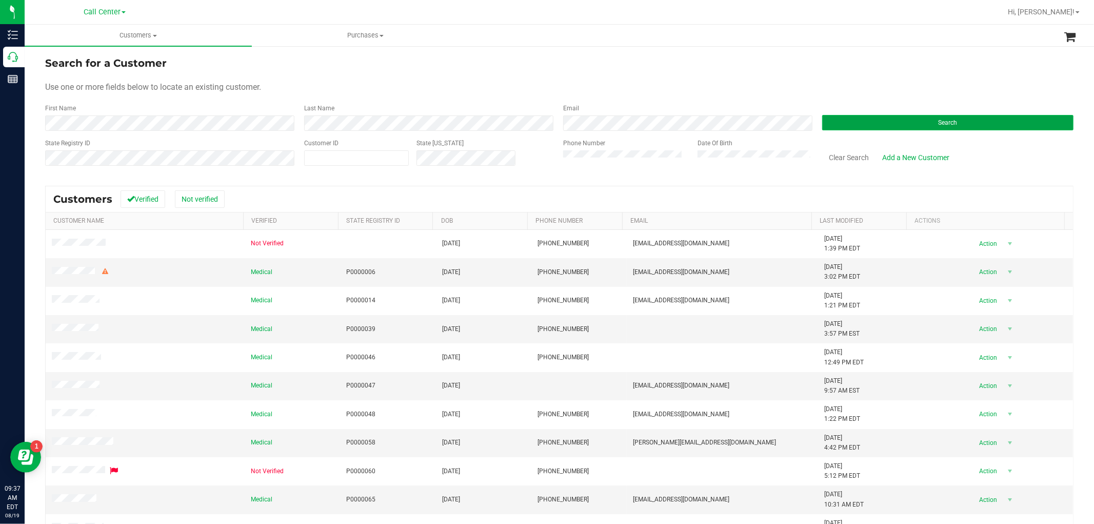
click at [877, 129] on button "Search" at bounding box center [947, 122] width 251 height 15
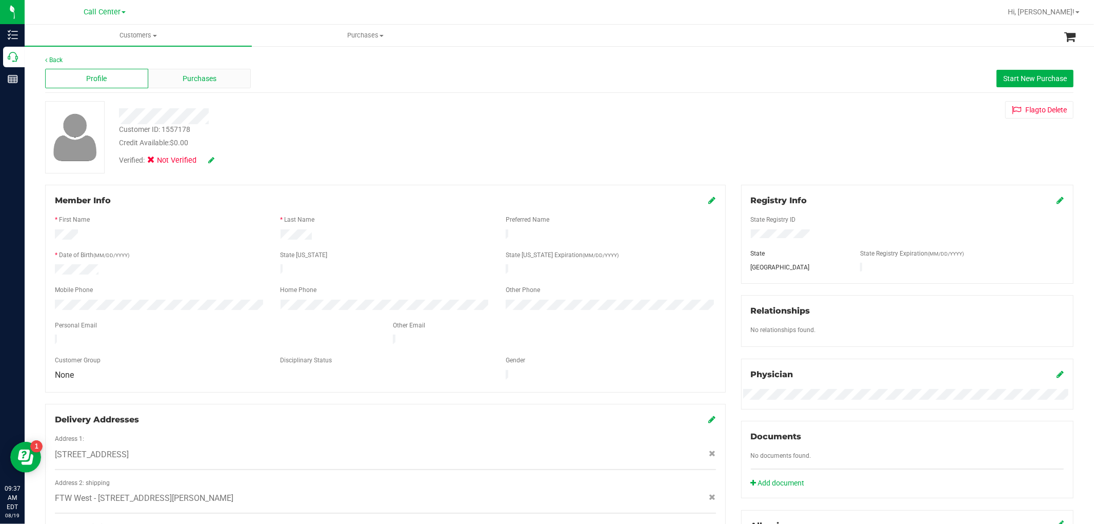
click at [175, 80] on div "Purchases" at bounding box center [199, 78] width 103 height 19
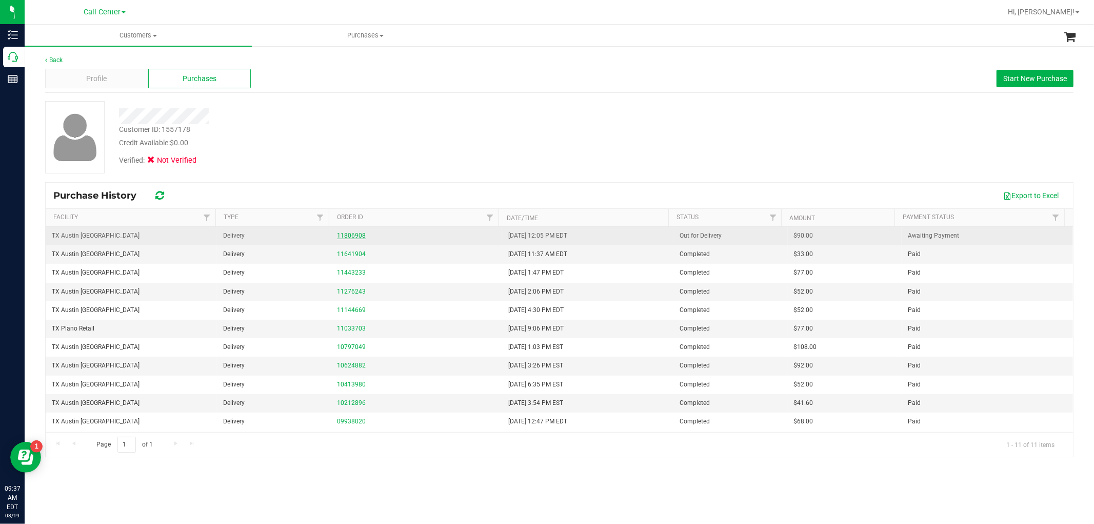
click at [353, 233] on link "11806908" at bounding box center [351, 235] width 29 height 7
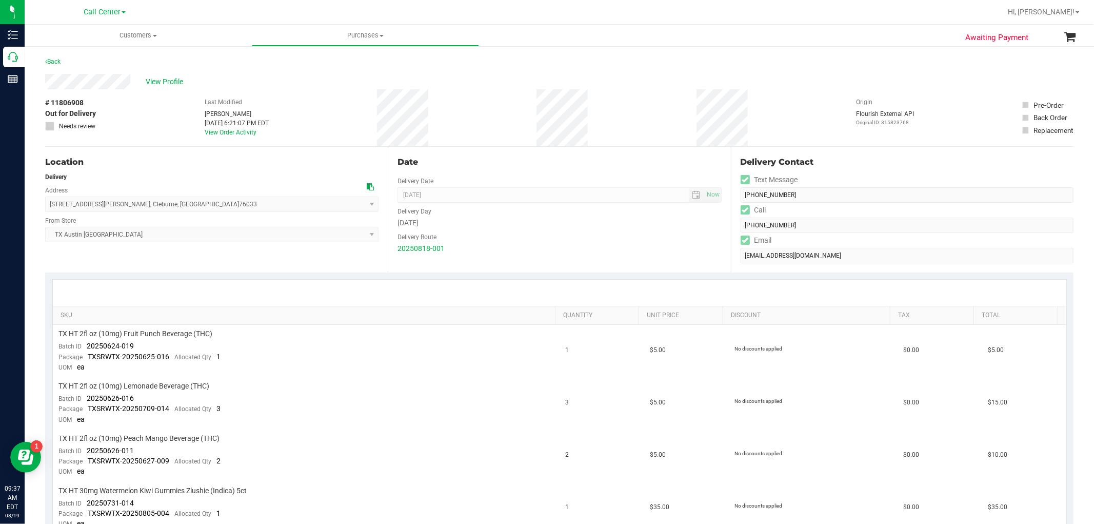
click at [367, 184] on icon at bounding box center [370, 186] width 7 height 7
click at [169, 78] on span "View Profile" at bounding box center [166, 81] width 41 height 11
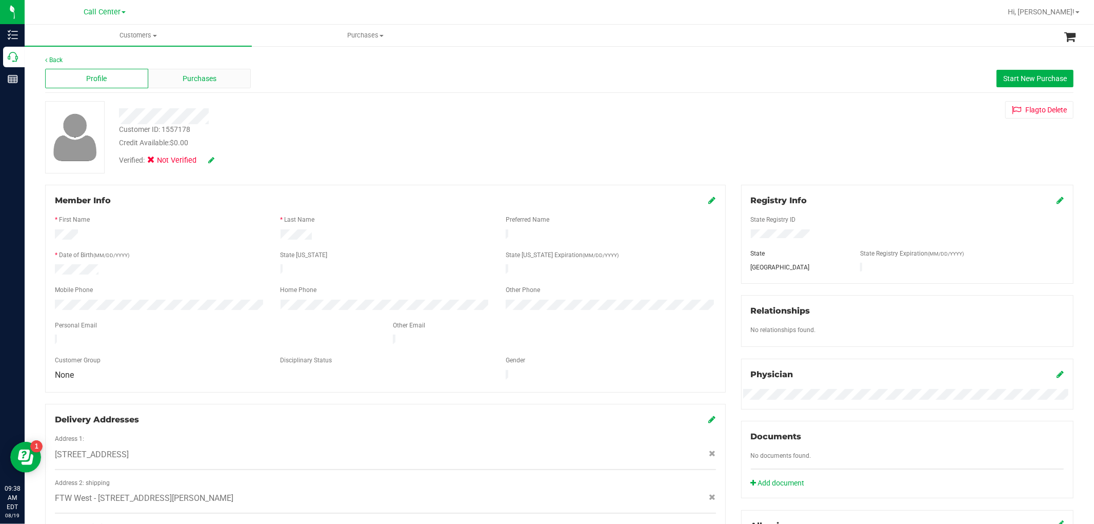
click at [228, 86] on div "Purchases" at bounding box center [199, 78] width 103 height 19
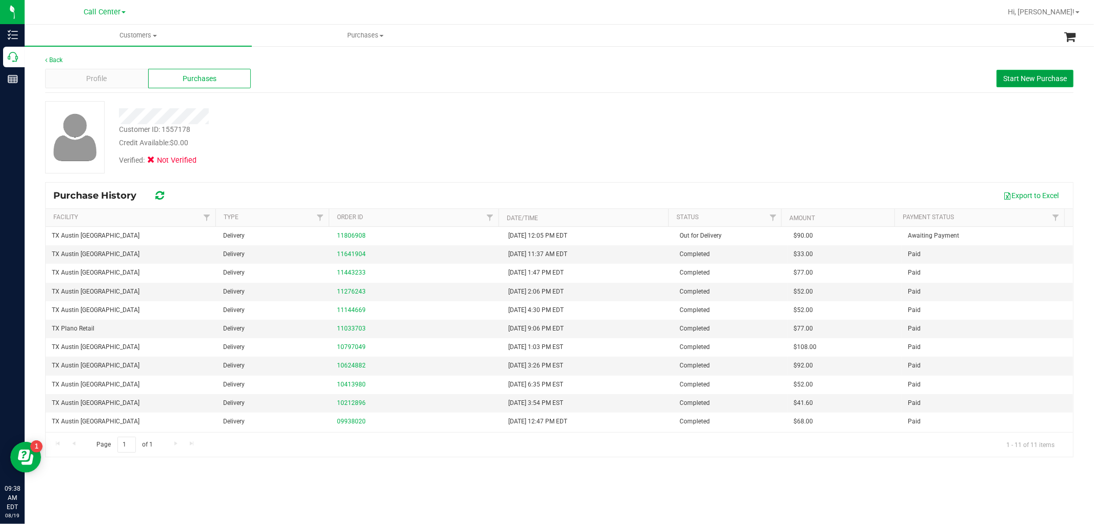
click at [1009, 83] on button "Start New Purchase" at bounding box center [1034, 78] width 77 height 17
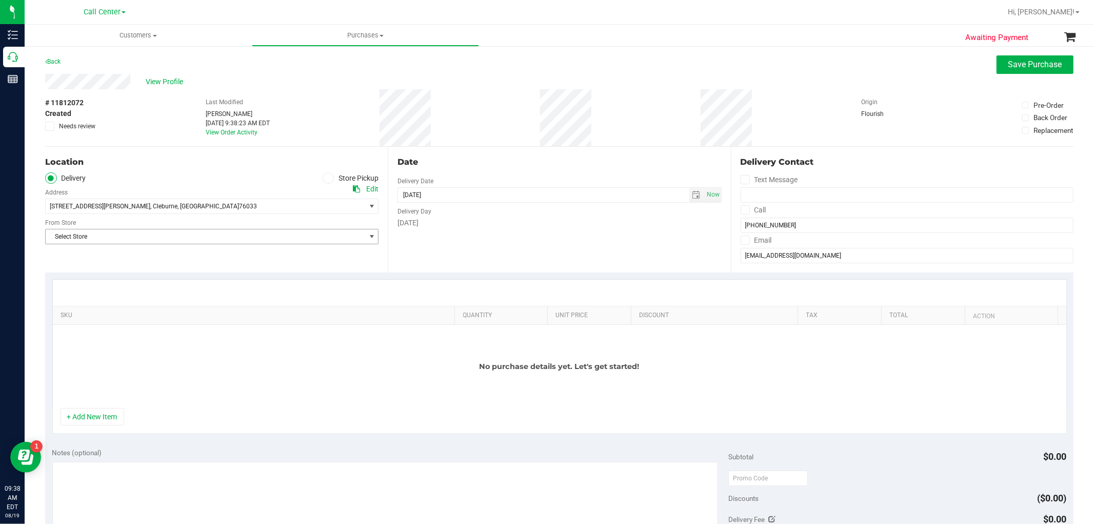
click at [267, 236] on span "Select Store" at bounding box center [206, 236] width 320 height 14
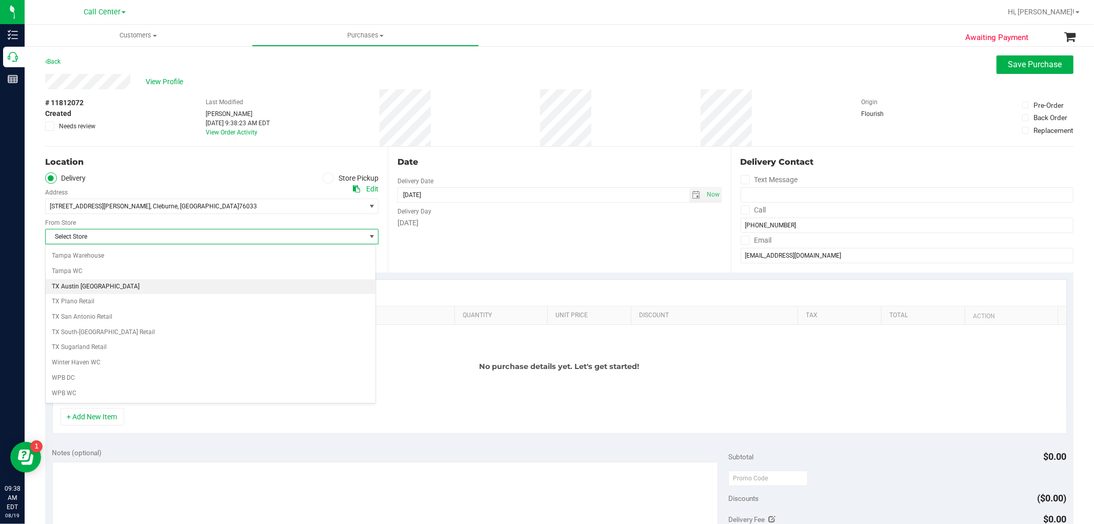
click at [79, 280] on li "TX Austin [GEOGRAPHIC_DATA]" at bounding box center [211, 286] width 330 height 15
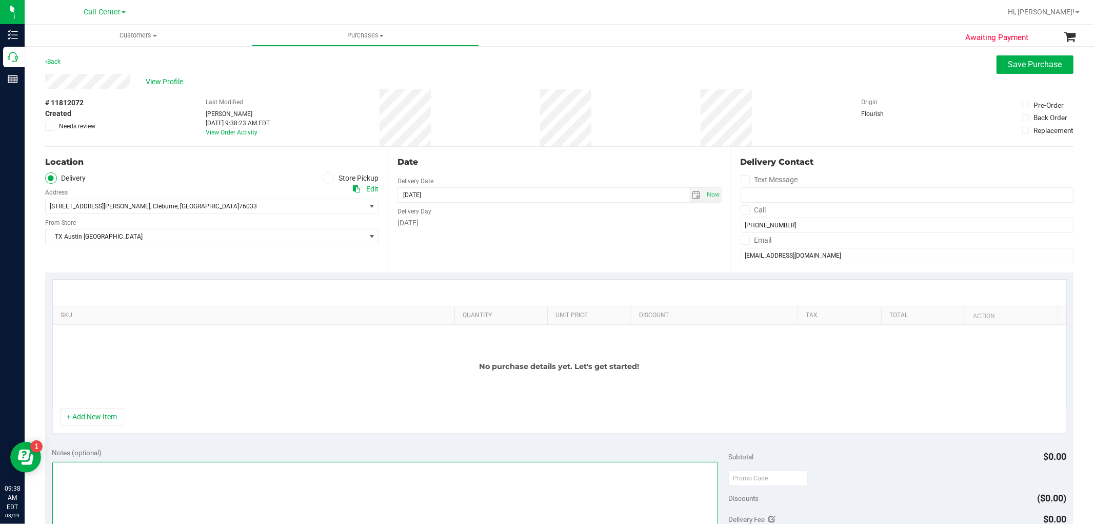
click at [72, 495] on textarea at bounding box center [385, 511] width 666 height 98
paste textarea "(Region – Zone), Slot #, Initials + Date"
click at [65, 468] on textarea at bounding box center [385, 511] width 666 height 98
click at [84, 470] on textarea at bounding box center [385, 511] width 666 height 98
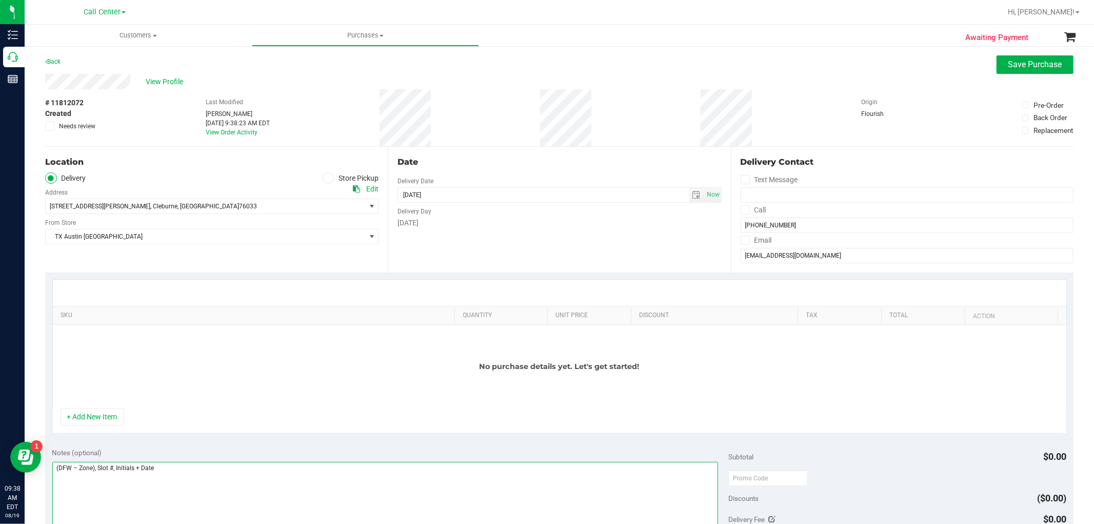
click at [84, 470] on textarea at bounding box center [385, 511] width 666 height 98
click at [127, 465] on textarea at bounding box center [385, 511] width 666 height 98
click at [248, 478] on textarea at bounding box center [385, 511] width 666 height 98
drag, startPoint x: 53, startPoint y: 471, endPoint x: 59, endPoint y: 469, distance: 6.8
click at [53, 471] on textarea at bounding box center [385, 511] width 666 height 98
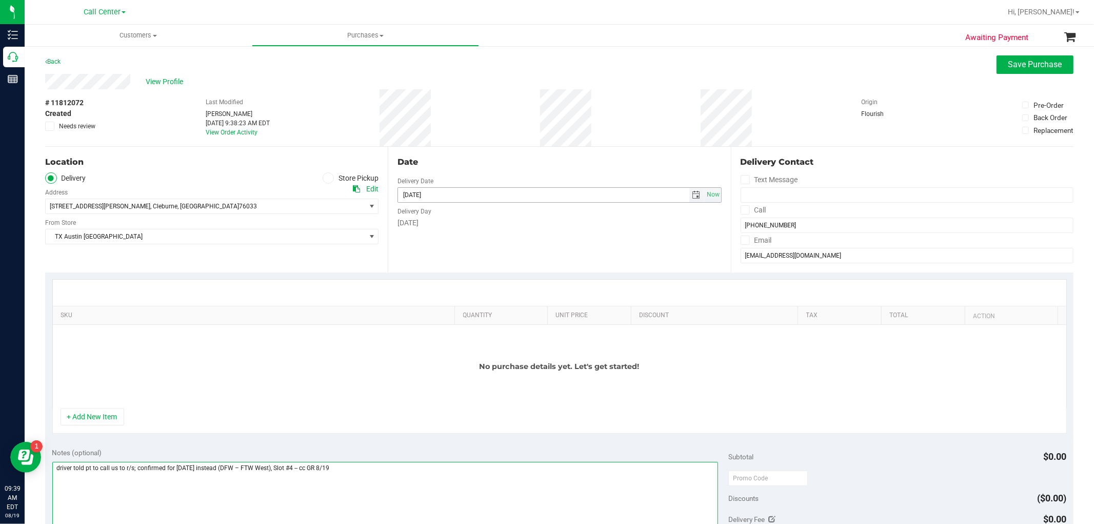
click at [689, 190] on span "select" at bounding box center [696, 195] width 15 height 14
type textarea "driver told pt to call us to r/s; confirmed for next tuesday instead (DFW – FTW…"
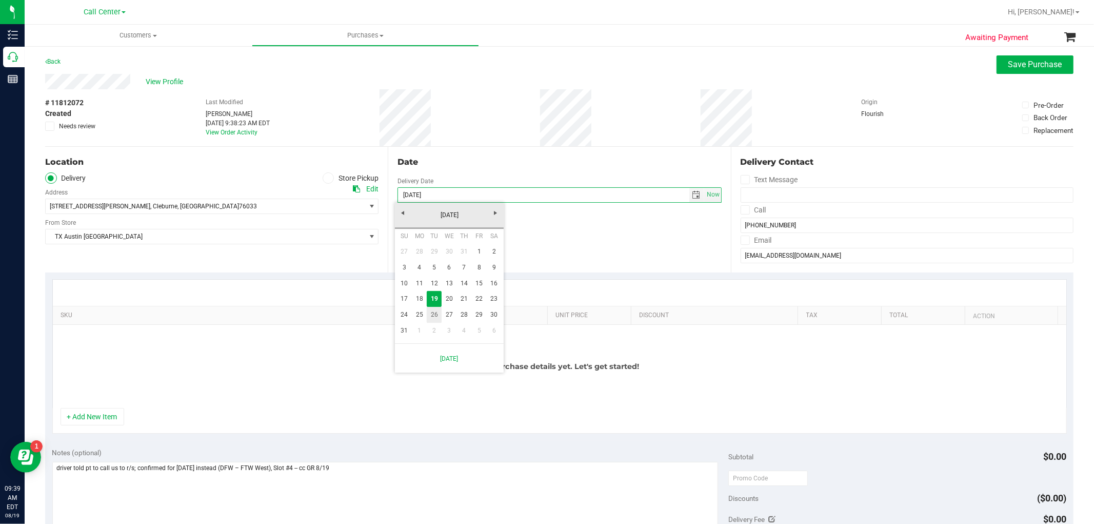
click at [436, 313] on link "26" at bounding box center [434, 315] width 15 height 16
type input "08/26/2025"
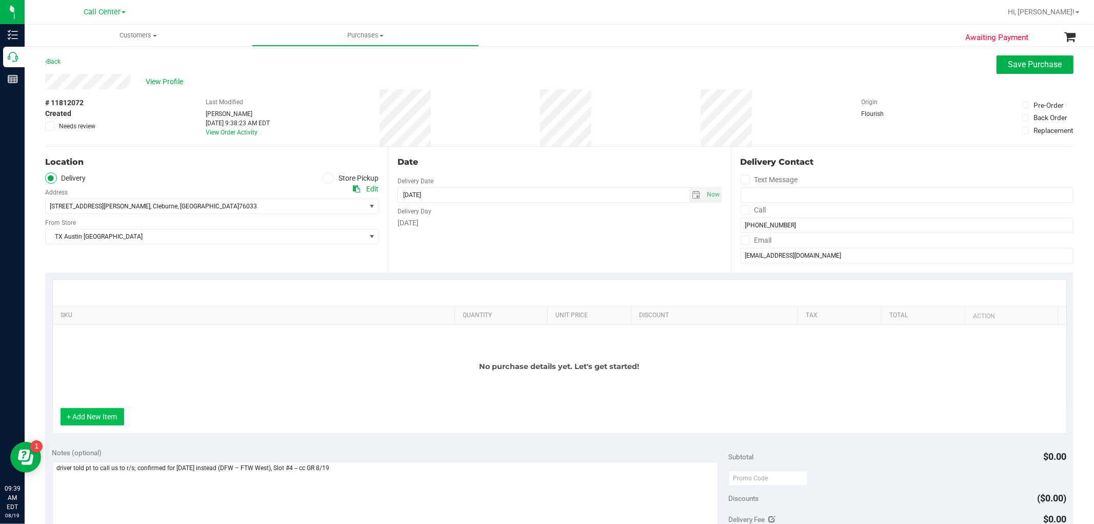
click at [91, 412] on button "+ Add New Item" at bounding box center [93, 416] width 64 height 17
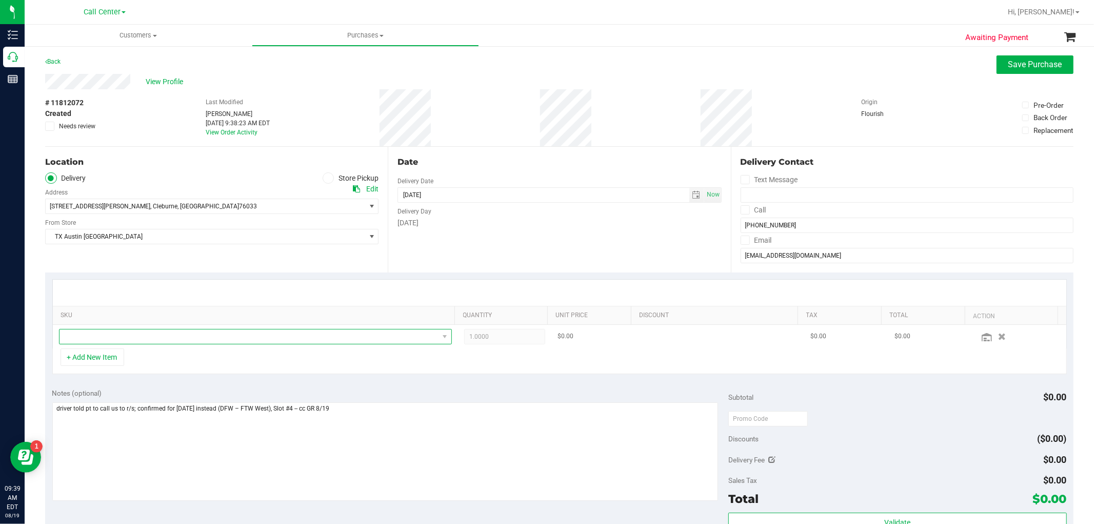
click at [166, 341] on span "NO DATA FOUND" at bounding box center [248, 336] width 379 height 14
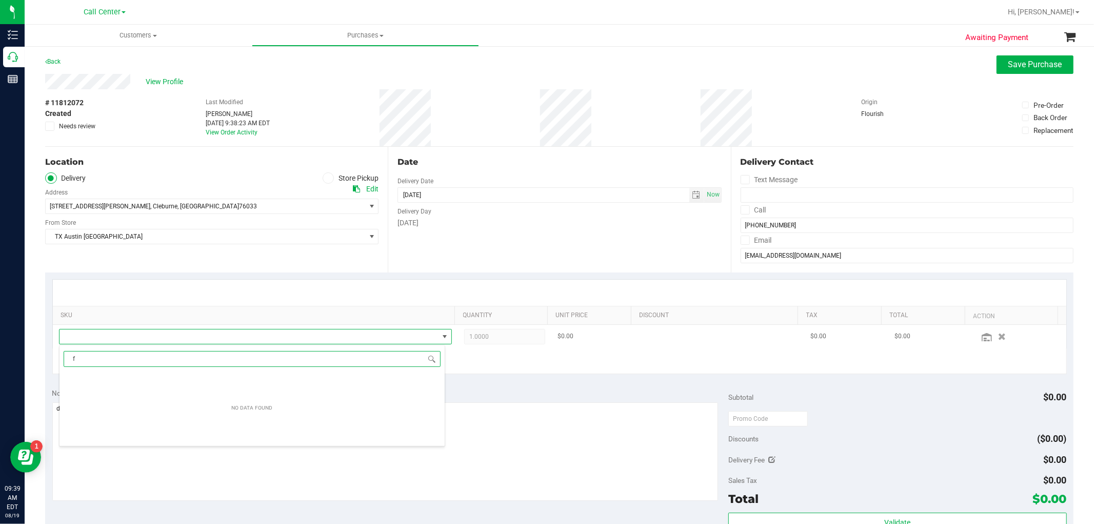
scroll to position [15, 383]
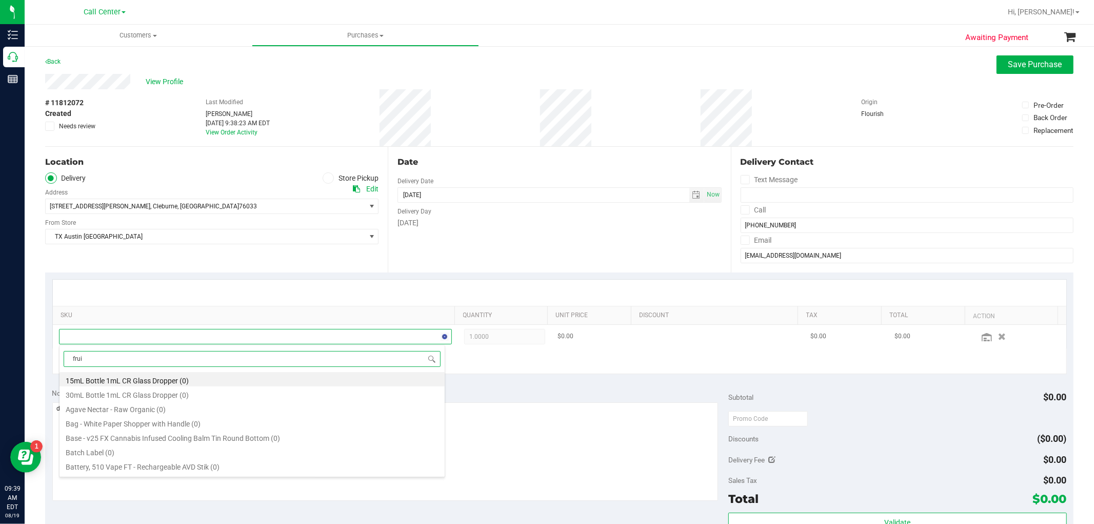
type input "fruit"
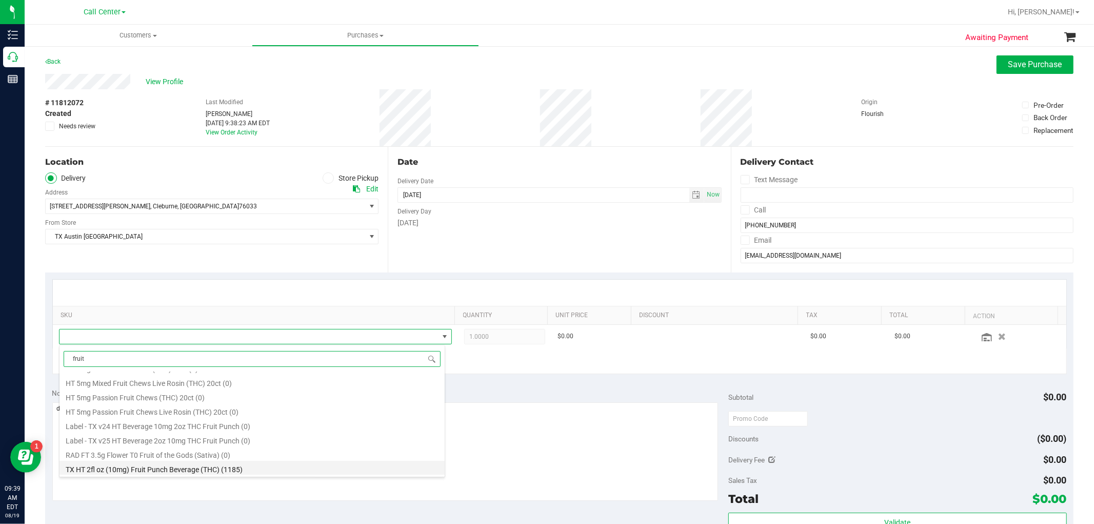
click at [257, 469] on li "TX HT 2fl oz (10mg) Fruit Punch Beverage (THC) (1185)" at bounding box center [251, 468] width 385 height 14
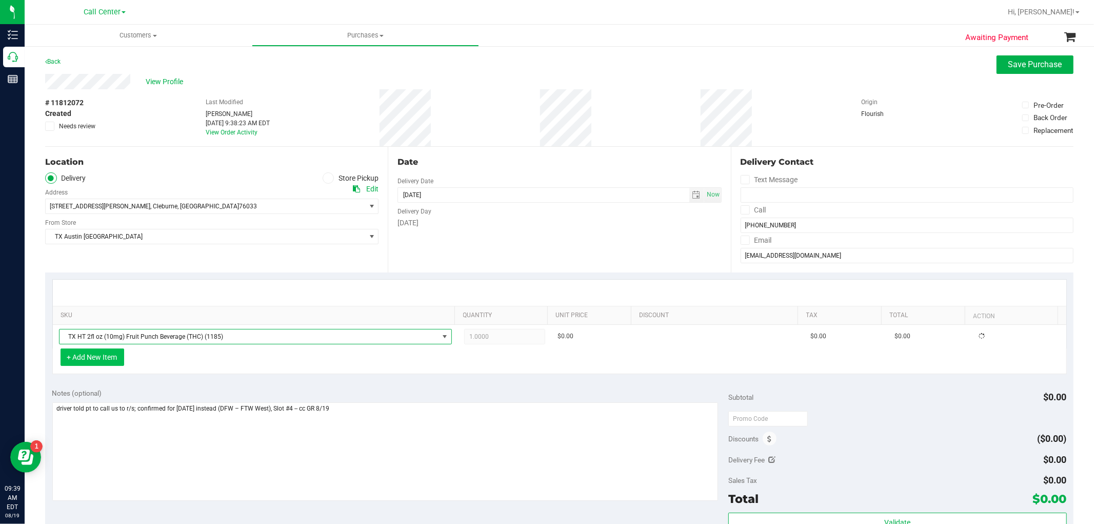
click at [83, 360] on button "+ Add New Item" at bounding box center [93, 356] width 64 height 17
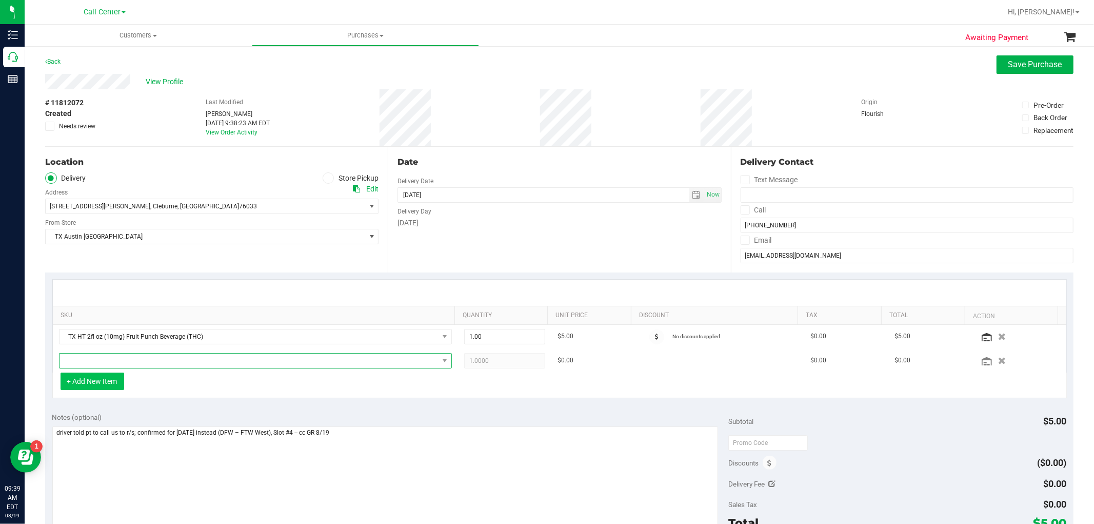
click at [83, 360] on span "NO DATA FOUND" at bounding box center [248, 360] width 379 height 14
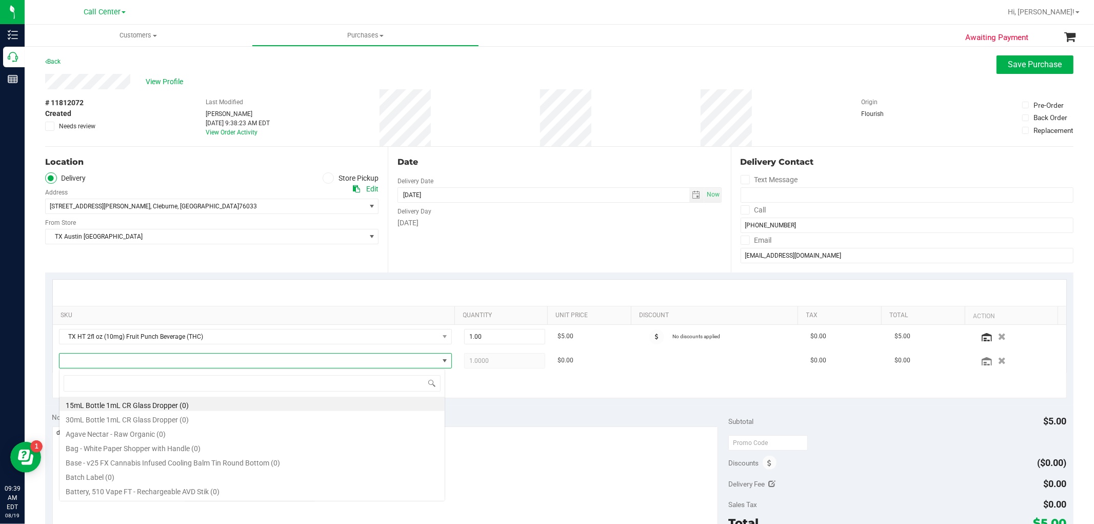
scroll to position [15, 383]
type input "lemonade"
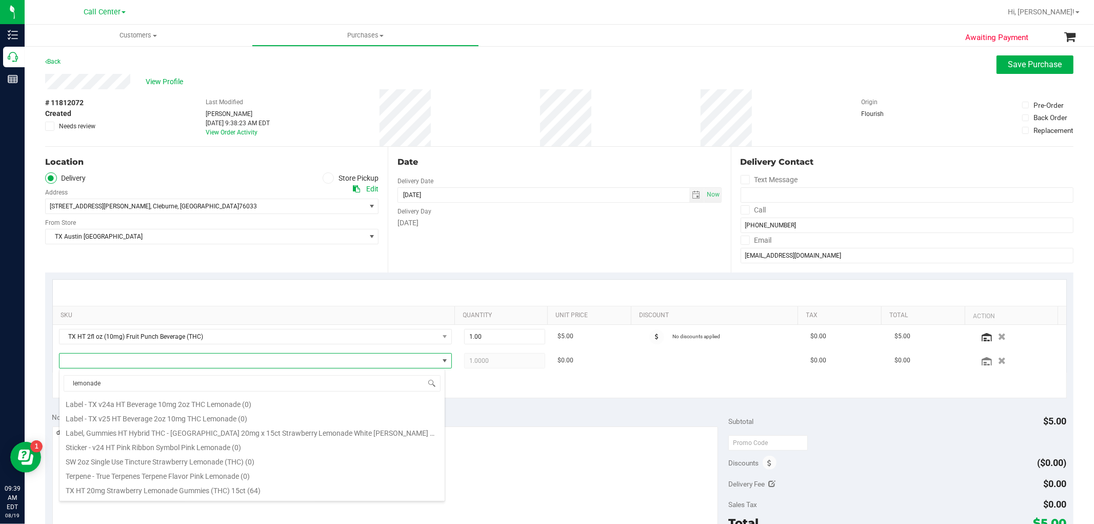
scroll to position [342, 0]
click at [224, 489] on li "TX HT 2fl oz (10mg) Lemonade Beverage (THC) (659)" at bounding box center [251, 493] width 385 height 14
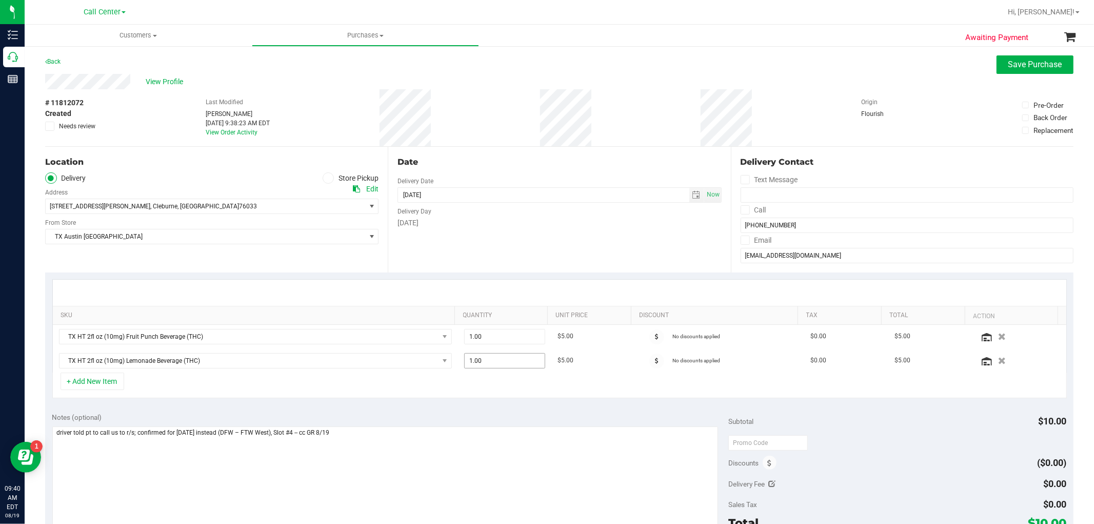
click at [486, 361] on span "1.00 1" at bounding box center [504, 360] width 81 height 15
click at [486, 361] on input "1" at bounding box center [505, 360] width 80 height 14
type input "3"
type input "3.00"
click at [462, 382] on div "+ Add New Item" at bounding box center [559, 385] width 1014 height 26
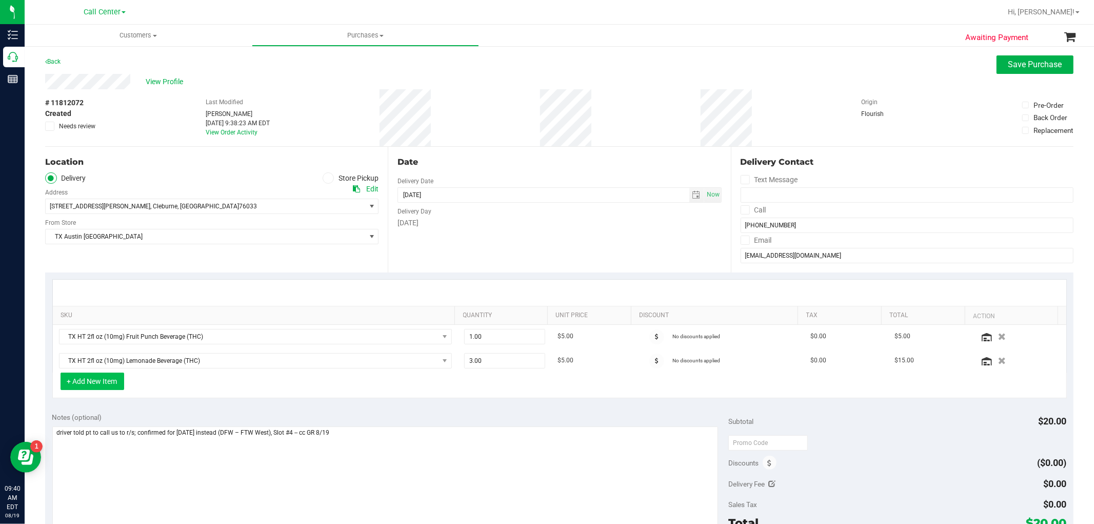
click at [73, 385] on button "+ Add New Item" at bounding box center [93, 380] width 64 height 17
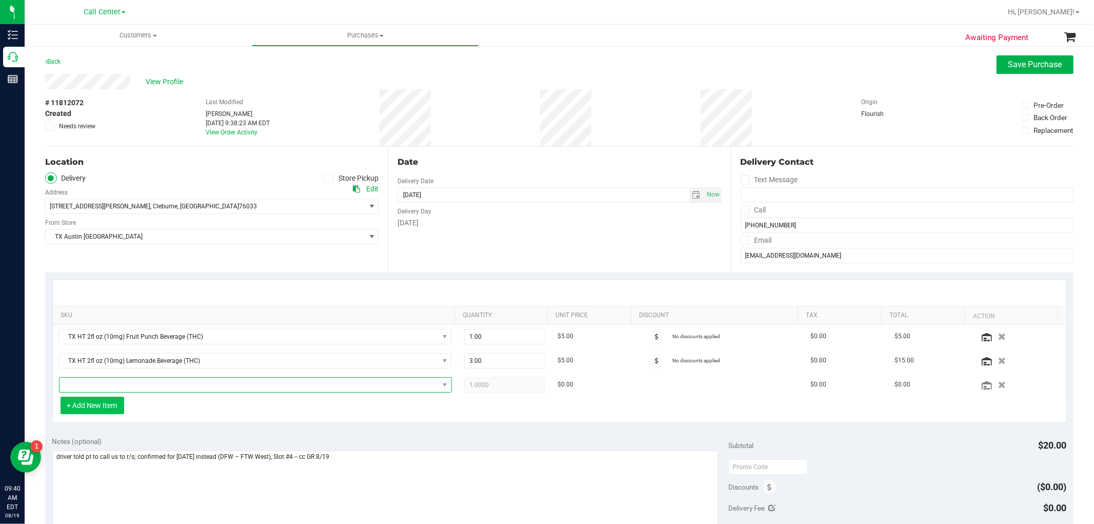
click at [73, 385] on span "NO DATA FOUND" at bounding box center [248, 384] width 379 height 14
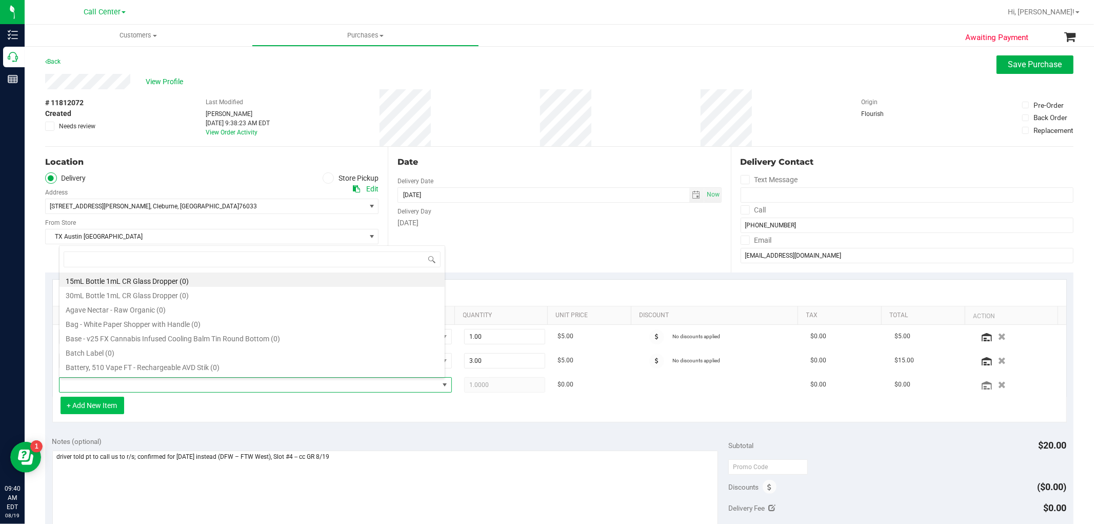
scroll to position [15, 383]
type input "peach"
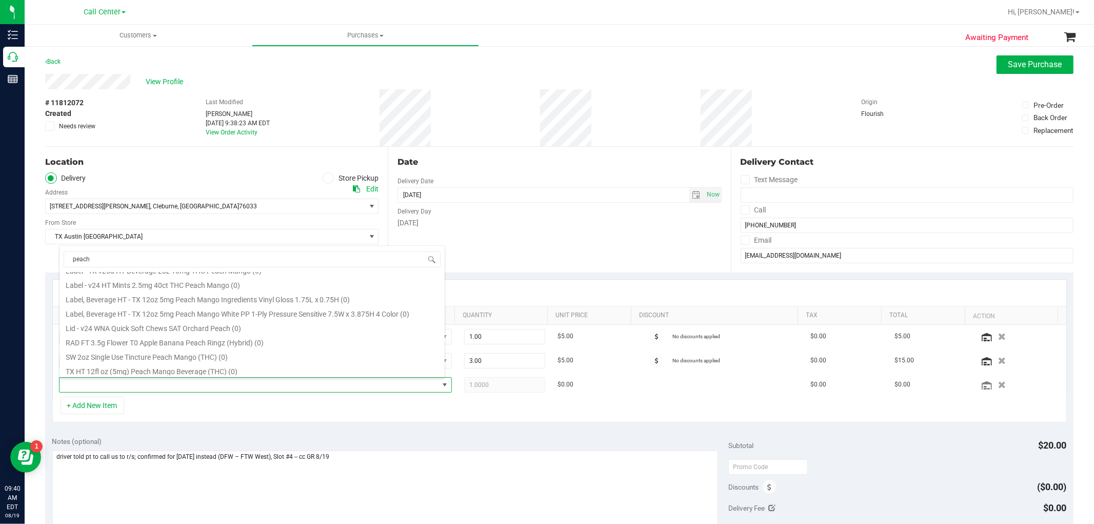
scroll to position [500, 0]
click at [354, 335] on li "TX HT 2fl oz (10mg) Peach Mango Beverage (THC) (906)" at bounding box center [251, 339] width 385 height 14
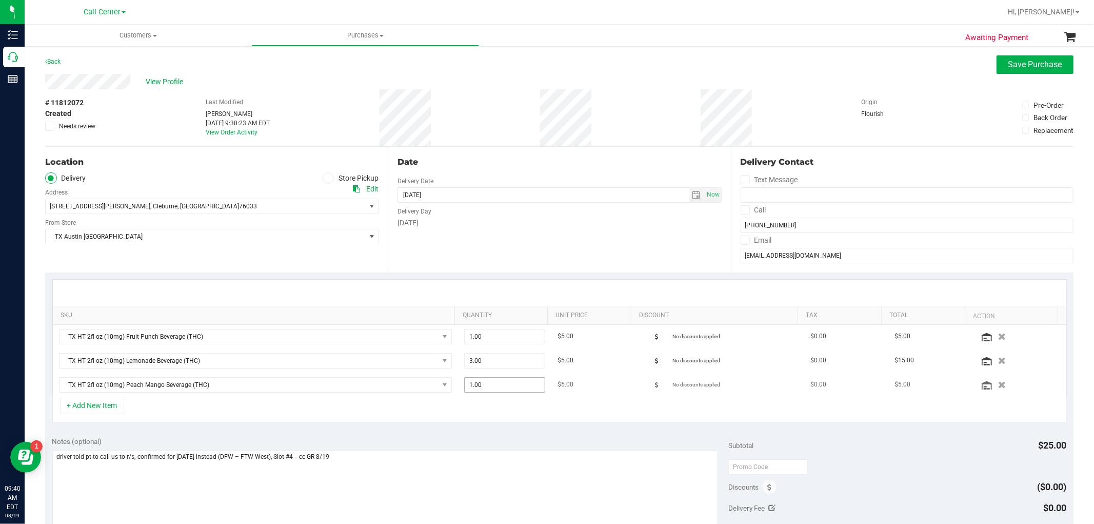
click at [475, 387] on span "1.00 1" at bounding box center [504, 384] width 81 height 15
click at [475, 387] on input "1" at bounding box center [505, 384] width 80 height 14
type input "2"
type input "2.00"
click at [464, 401] on div "+ Add New Item" at bounding box center [559, 409] width 1014 height 26
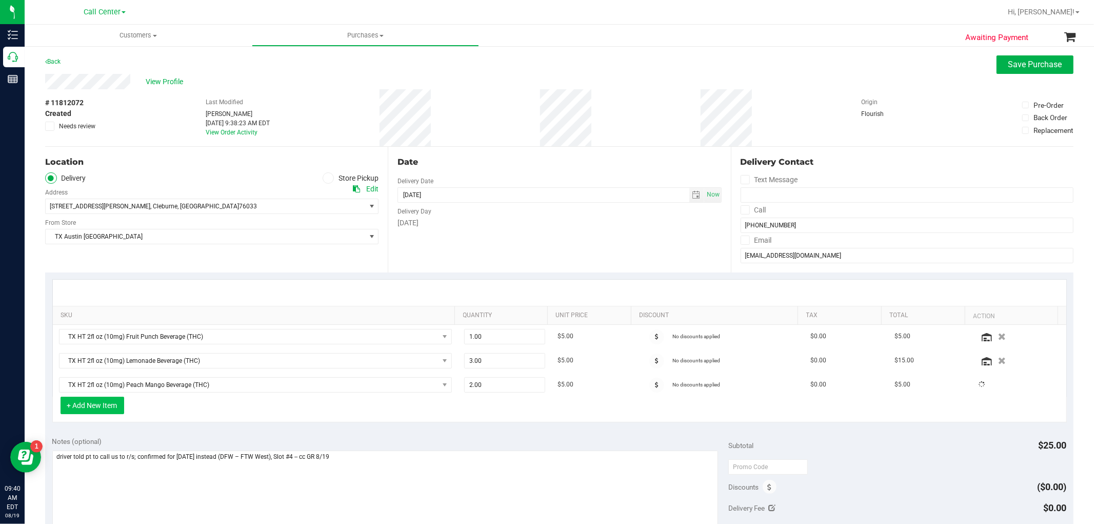
click at [87, 407] on button "+ Add New Item" at bounding box center [93, 404] width 64 height 17
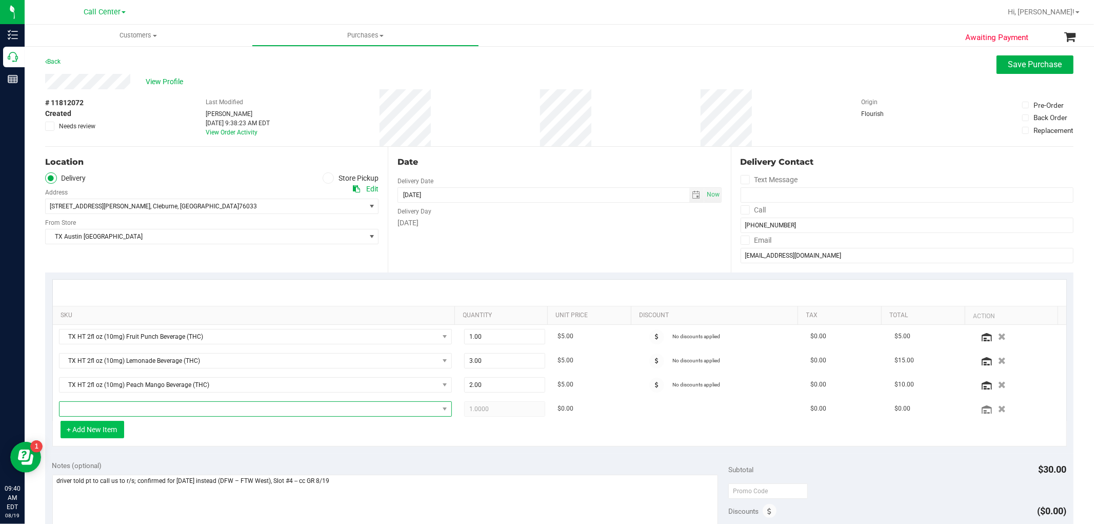
click at [87, 407] on span "NO DATA FOUND" at bounding box center [248, 409] width 379 height 14
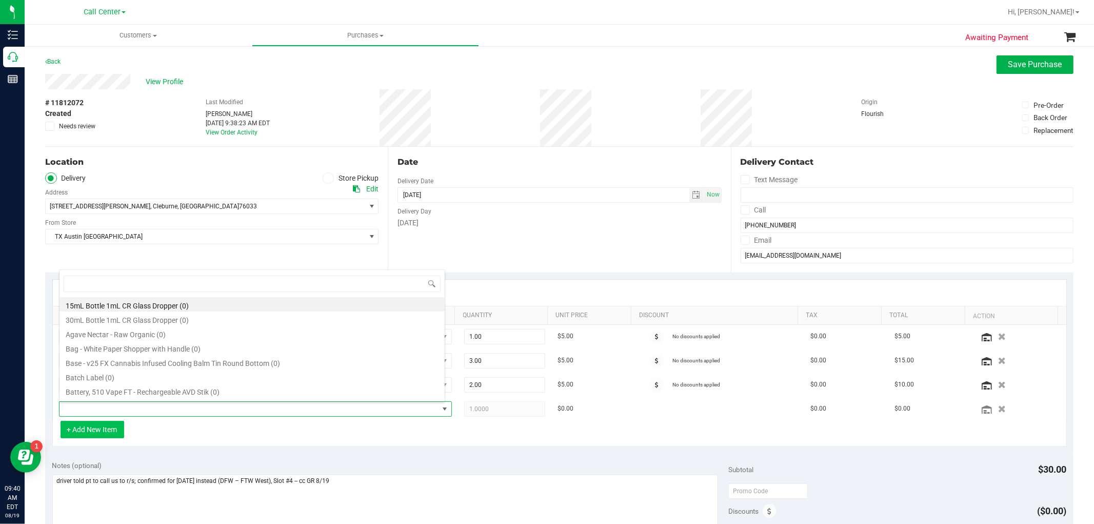
scroll to position [15, 383]
type input "watermel"
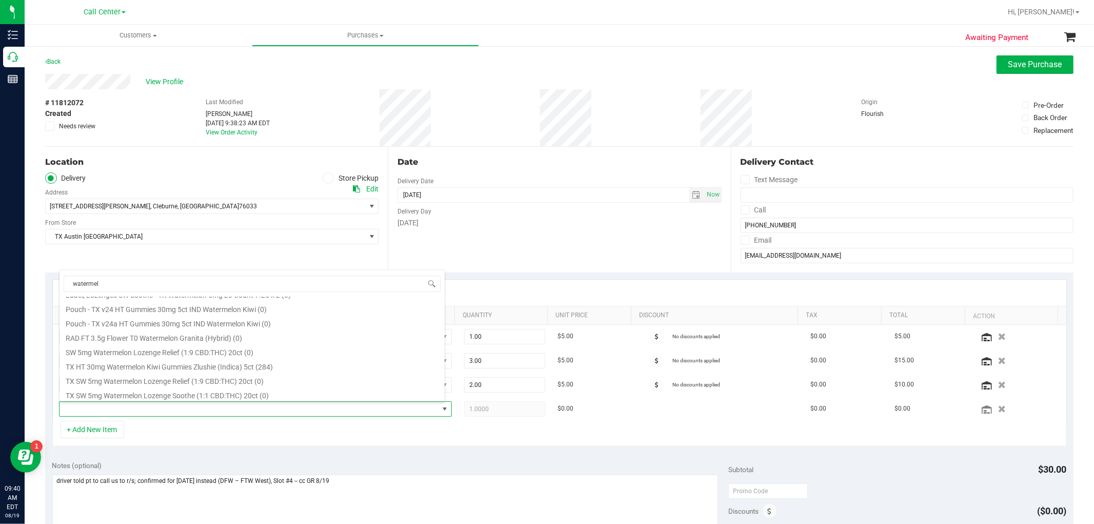
scroll to position [615, 0]
click at [281, 322] on li "TX HT 30mg Watermelon Kiwi Gummies Zlushie (Indica) 5ct (284)" at bounding box center [251, 320] width 385 height 14
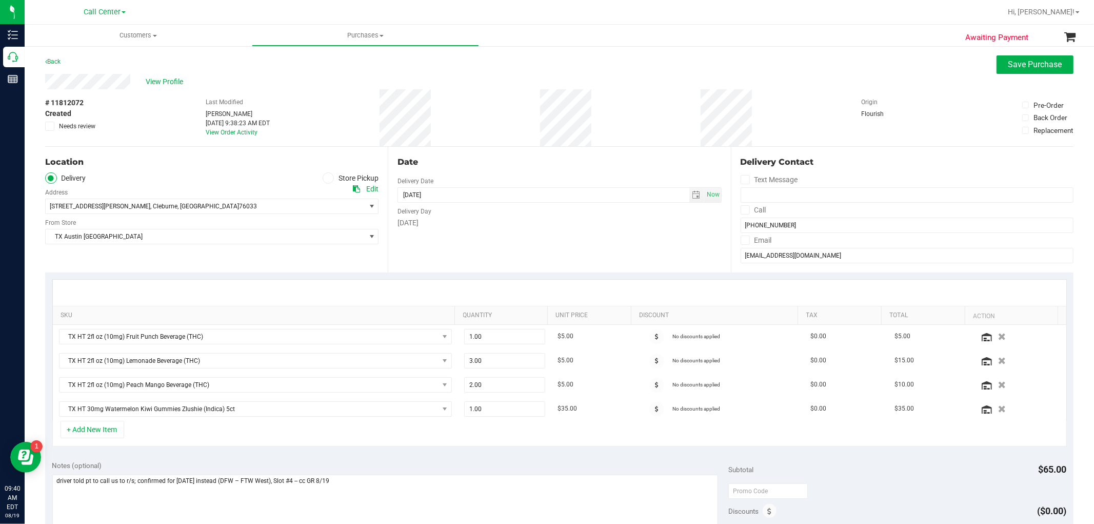
click at [592, 442] on div "+ Add New Item" at bounding box center [559, 434] width 1014 height 26
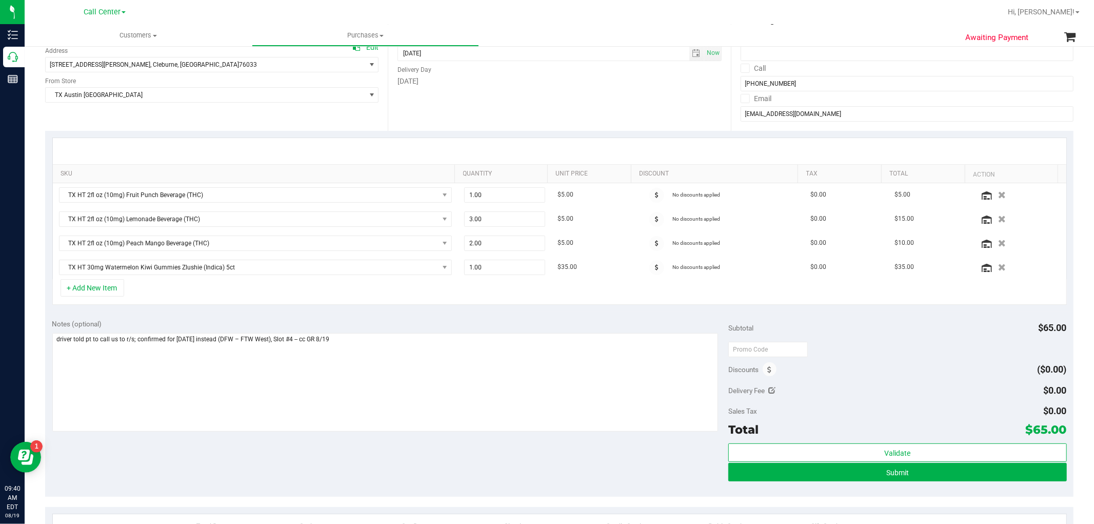
scroll to position [171, 0]
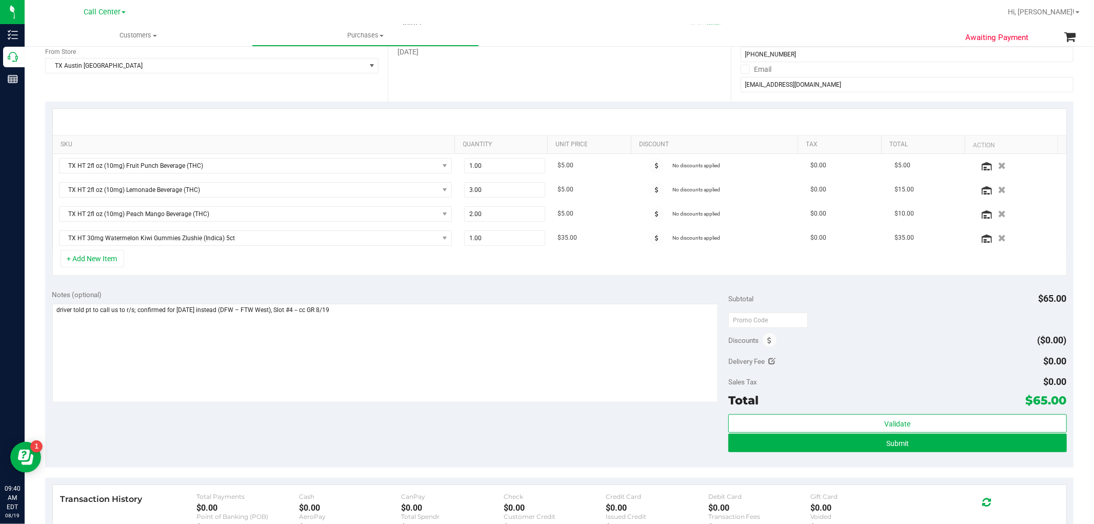
click at [769, 360] on icon at bounding box center [772, 360] width 7 height 7
type input "$0.00"
type input "0"
click at [1018, 363] on span at bounding box center [1028, 363] width 76 height 18
click at [1018, 363] on input "text" at bounding box center [1028, 364] width 75 height 14
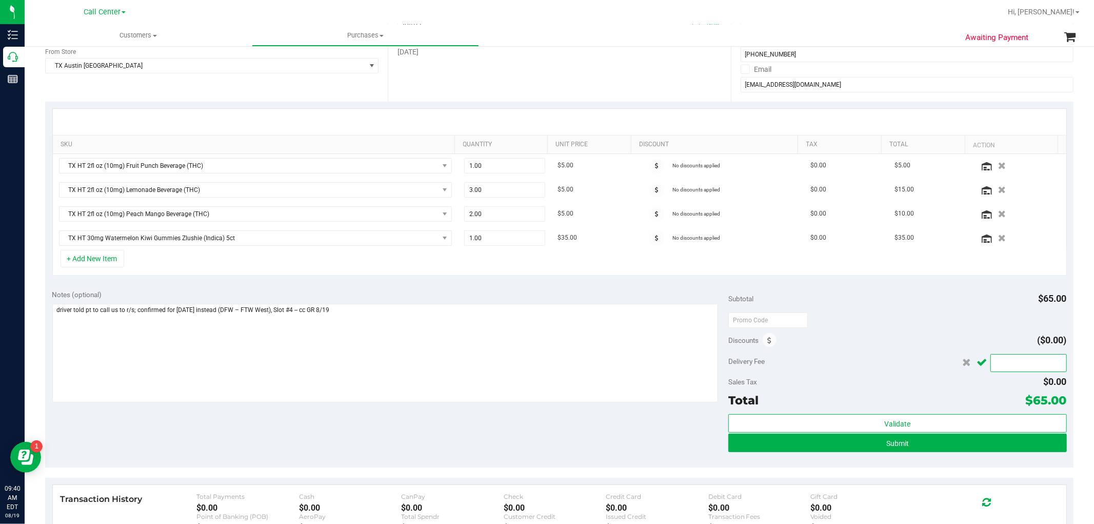
type input "25"
type input "$25.00"
click at [979, 365] on icon "Cancel button" at bounding box center [982, 362] width 10 height 8
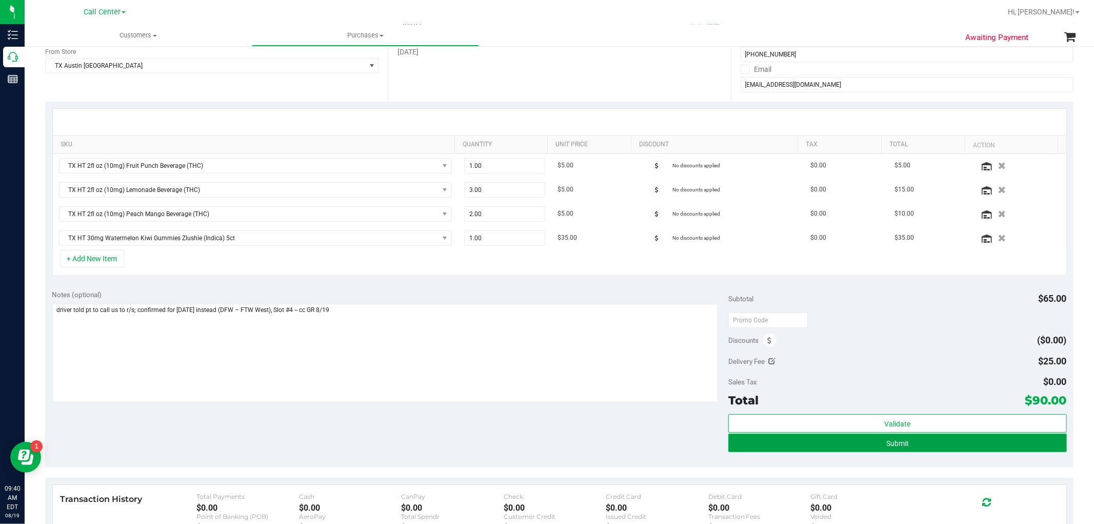
click at [844, 446] on button "Submit" at bounding box center [897, 442] width 338 height 18
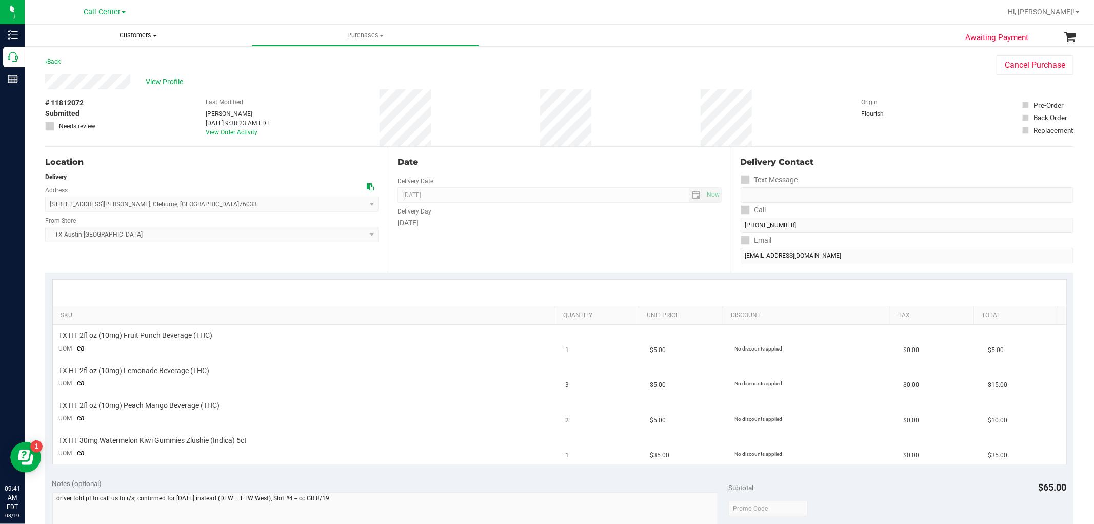
click at [129, 37] on span "Customers" at bounding box center [138, 35] width 227 height 9
click at [133, 38] on span "Customers" at bounding box center [138, 35] width 227 height 9
click at [150, 34] on span "Customers" at bounding box center [138, 35] width 227 height 9
click at [77, 58] on span "All customers" at bounding box center [62, 61] width 74 height 9
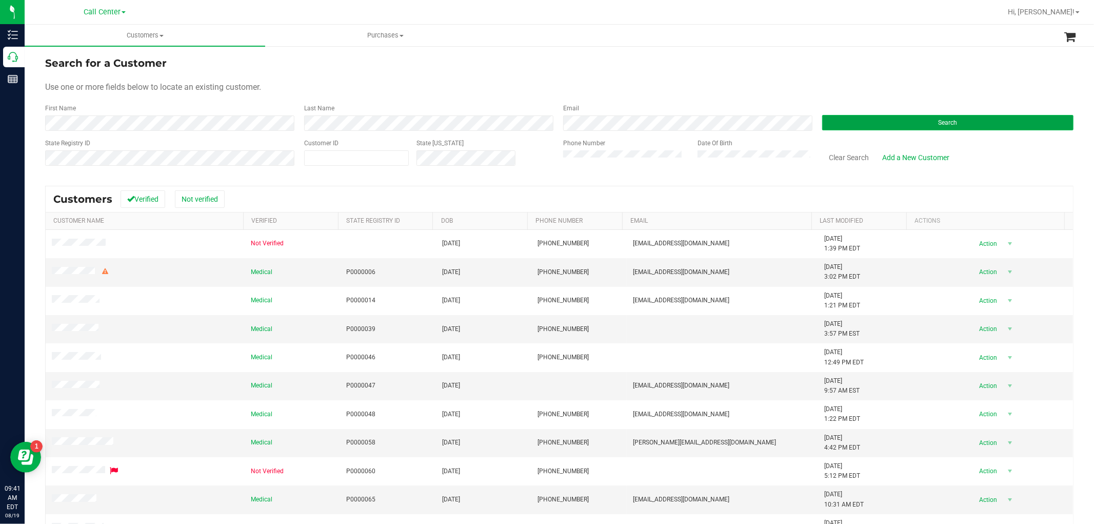
click at [851, 122] on button "Search" at bounding box center [947, 122] width 251 height 15
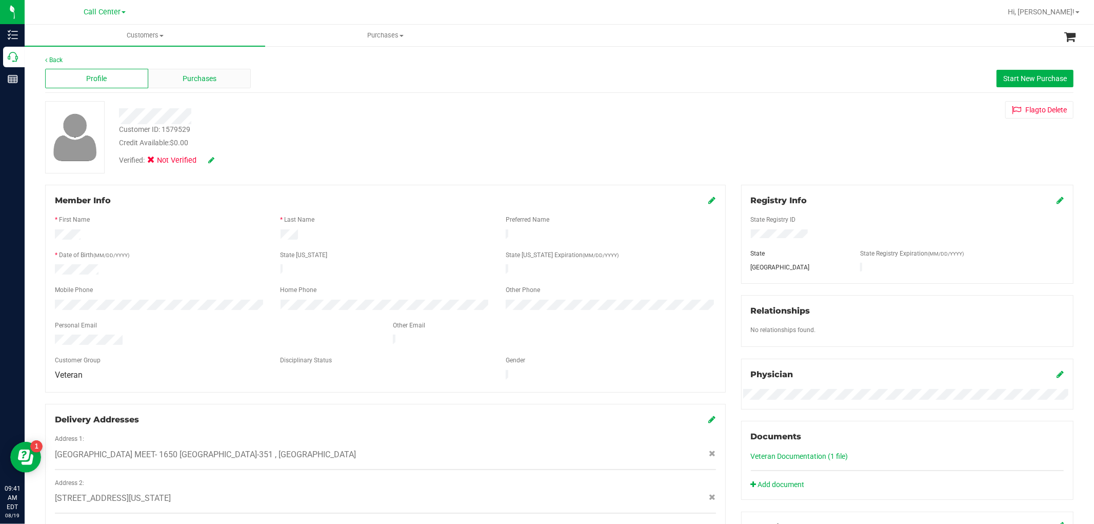
click at [194, 73] on span "Purchases" at bounding box center [200, 78] width 34 height 11
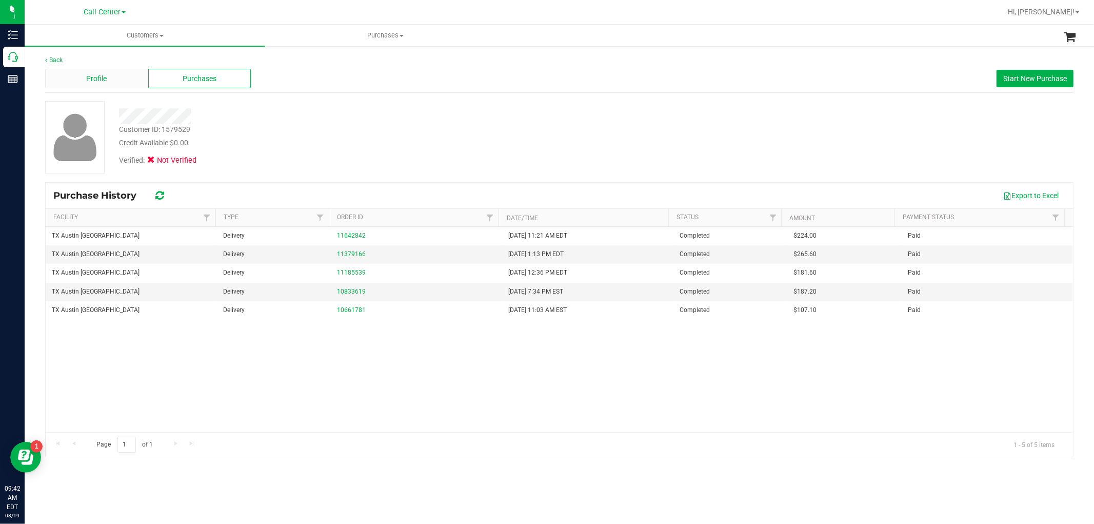
click at [131, 84] on div "Profile" at bounding box center [96, 78] width 103 height 19
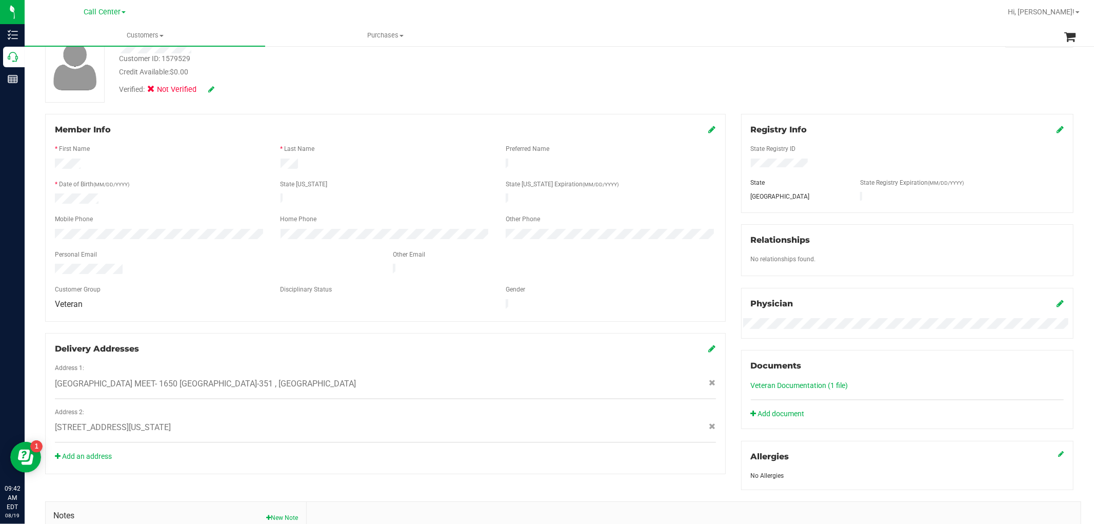
scroll to position [219, 0]
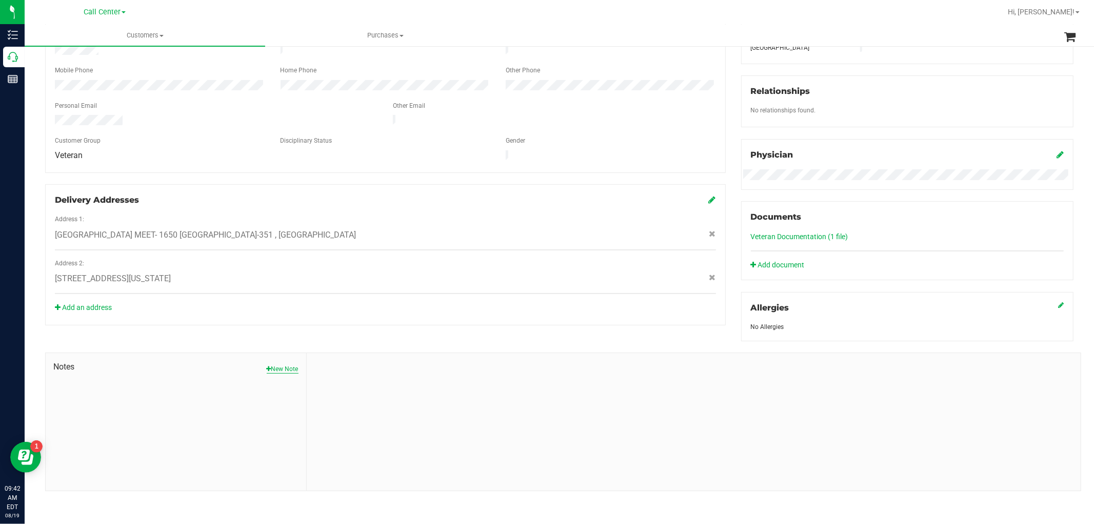
click at [274, 370] on button "New Note" at bounding box center [283, 368] width 32 height 9
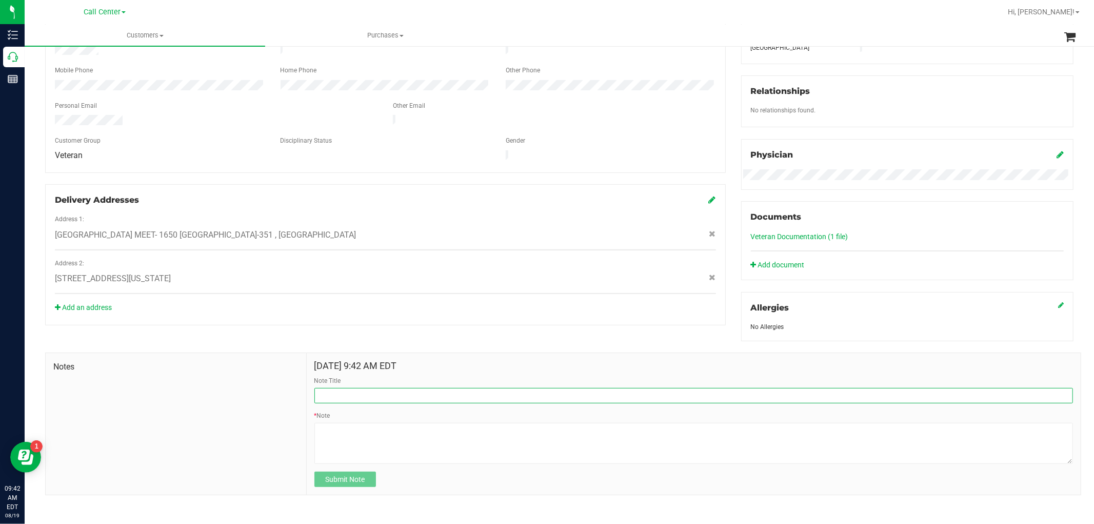
click at [356, 400] on input "Note Title" at bounding box center [693, 395] width 759 height 15
type input "CURT"
click at [341, 420] on div "* Note" at bounding box center [693, 437] width 759 height 53
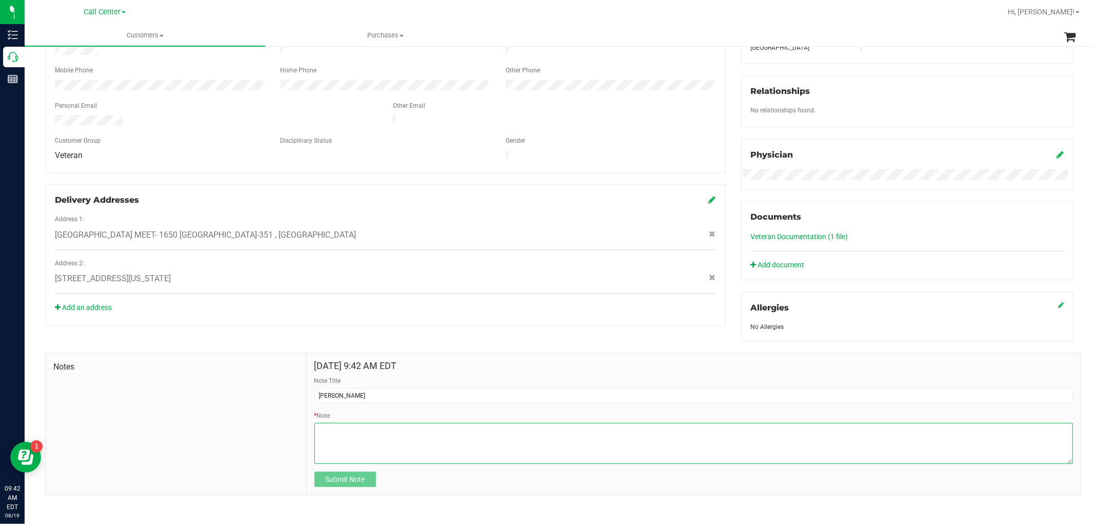
click at [335, 438] on textarea "* Note" at bounding box center [693, 443] width 759 height 41
paste textarea "Jeffrey R Kaye 10/13/1949 68302 (325) 242-4411 2801 FM 1982 Colorado, TX 79512 …"
type textarea "Jeffrey R Kaye 10/13/1949 68302 (325) 242-4411 2801 FM 1982 Colorado, TX 79512 …"
click at [339, 484] on button "Submit Note" at bounding box center [345, 478] width 62 height 15
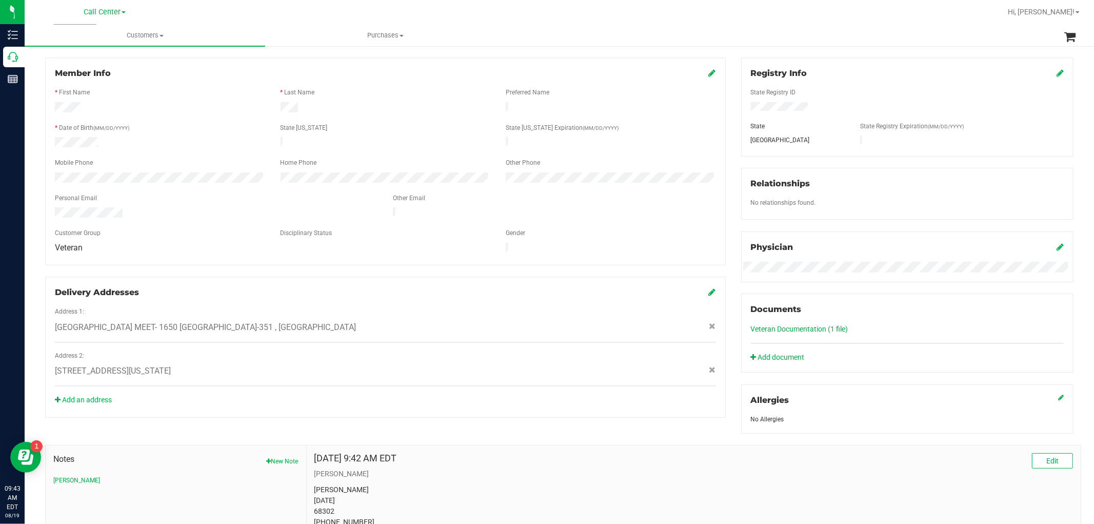
scroll to position [0, 0]
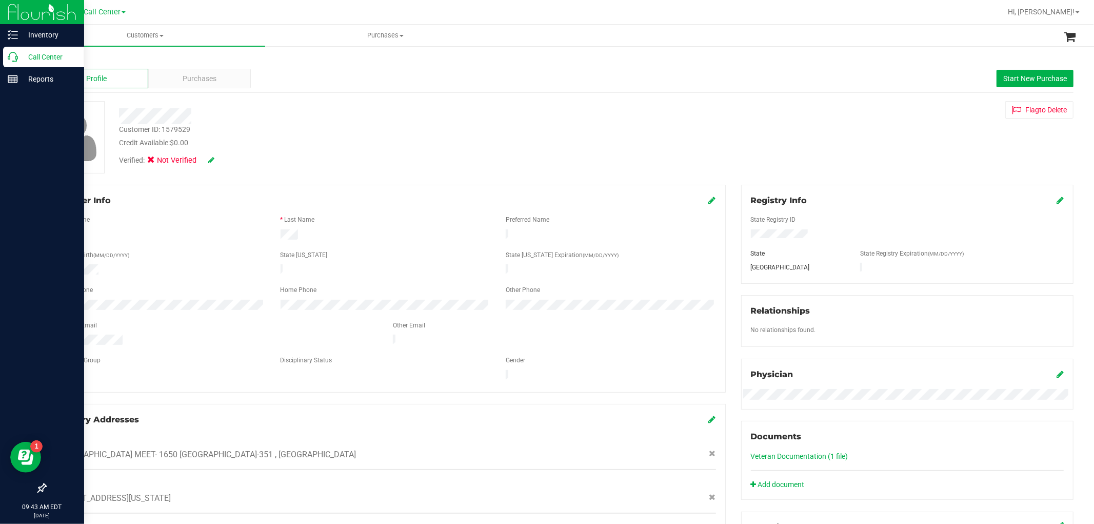
click at [10, 59] on icon at bounding box center [13, 57] width 10 height 10
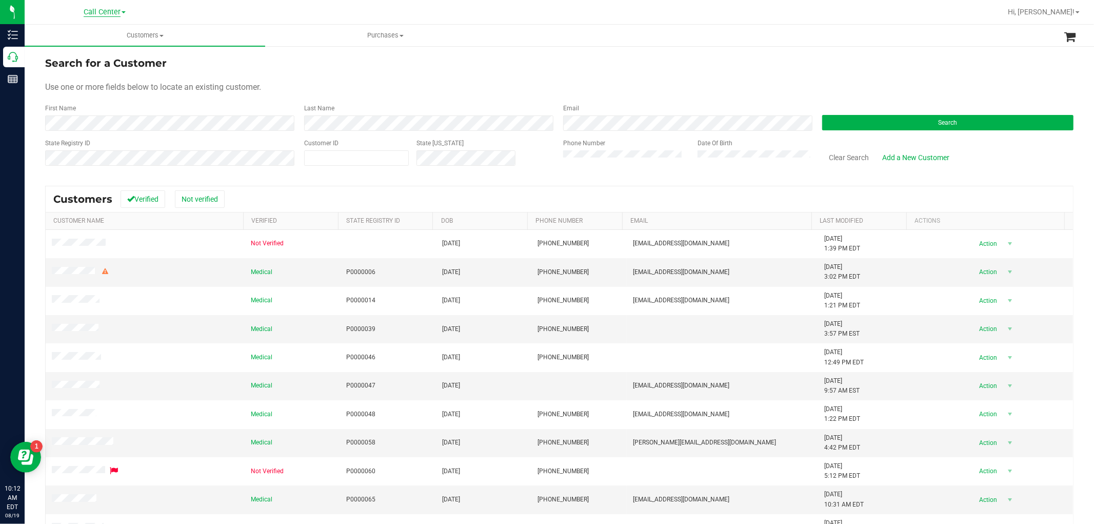
click at [115, 14] on span "Call Center" at bounding box center [102, 12] width 37 height 9
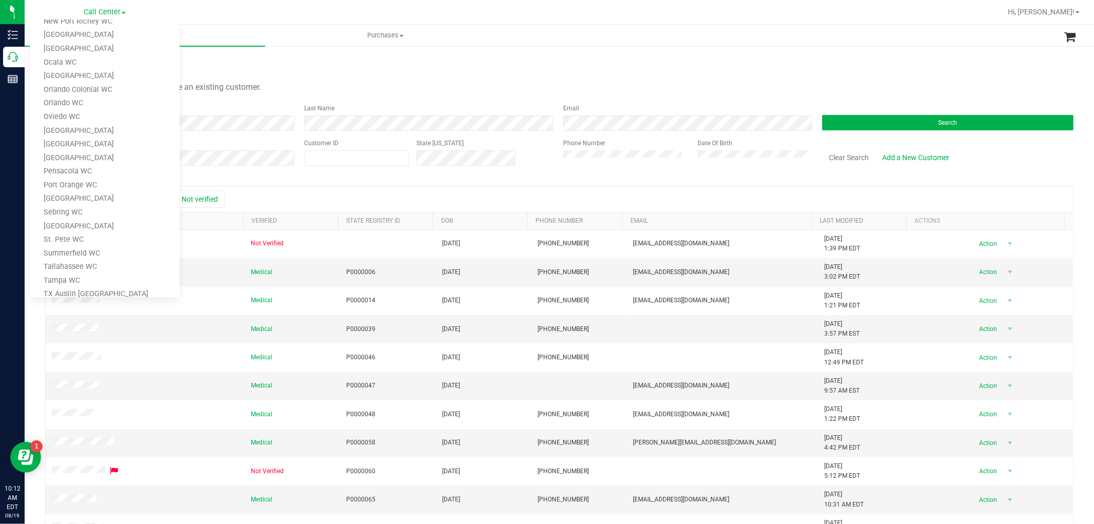
scroll to position [398, 0]
click at [72, 233] on link "TX Austin [GEOGRAPHIC_DATA]" at bounding box center [105, 237] width 150 height 14
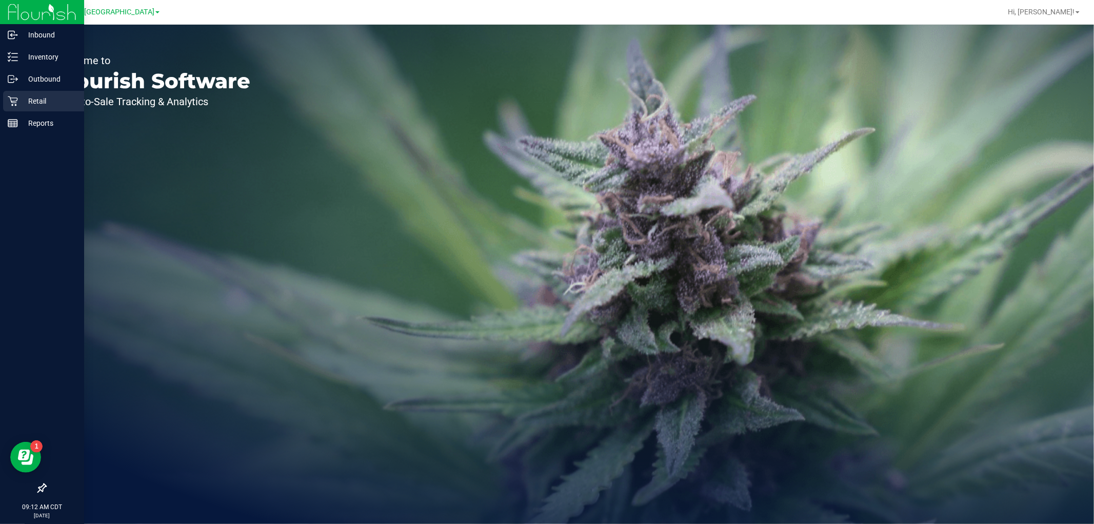
click at [23, 104] on p "Retail" at bounding box center [49, 101] width 62 height 12
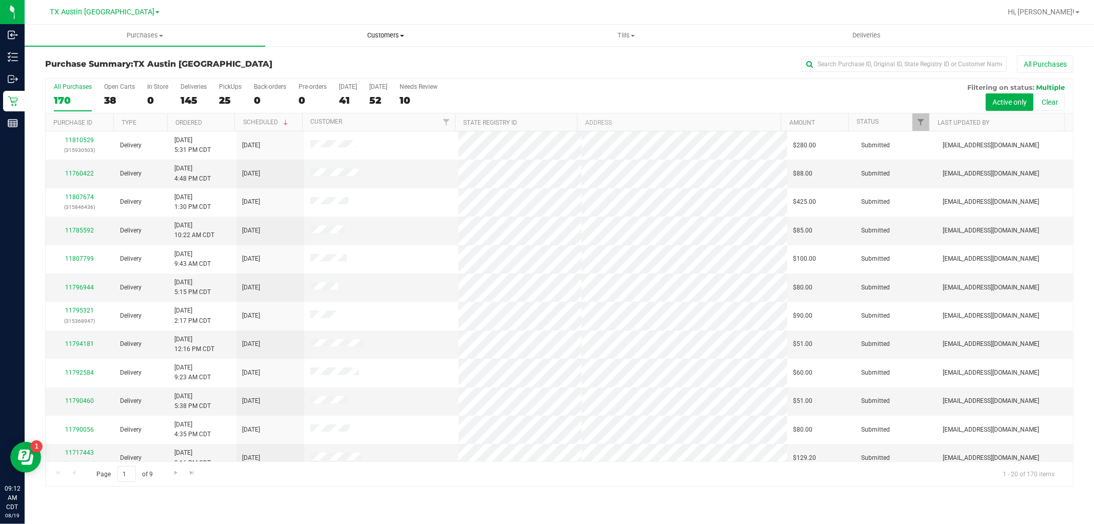
click at [366, 37] on span "Customers" at bounding box center [385, 35] width 239 height 9
click at [351, 67] on li "All customers" at bounding box center [385, 62] width 241 height 12
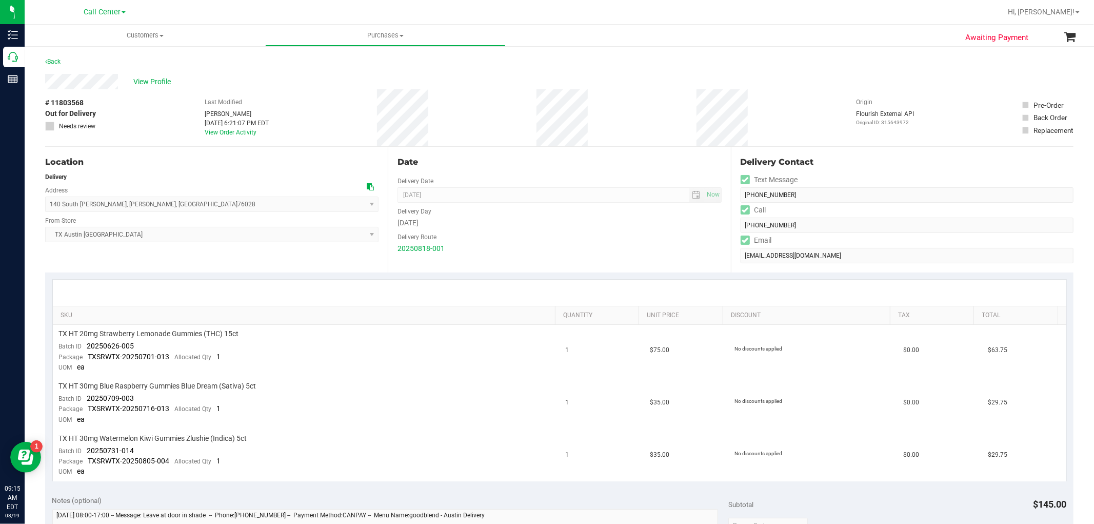
scroll to position [57, 0]
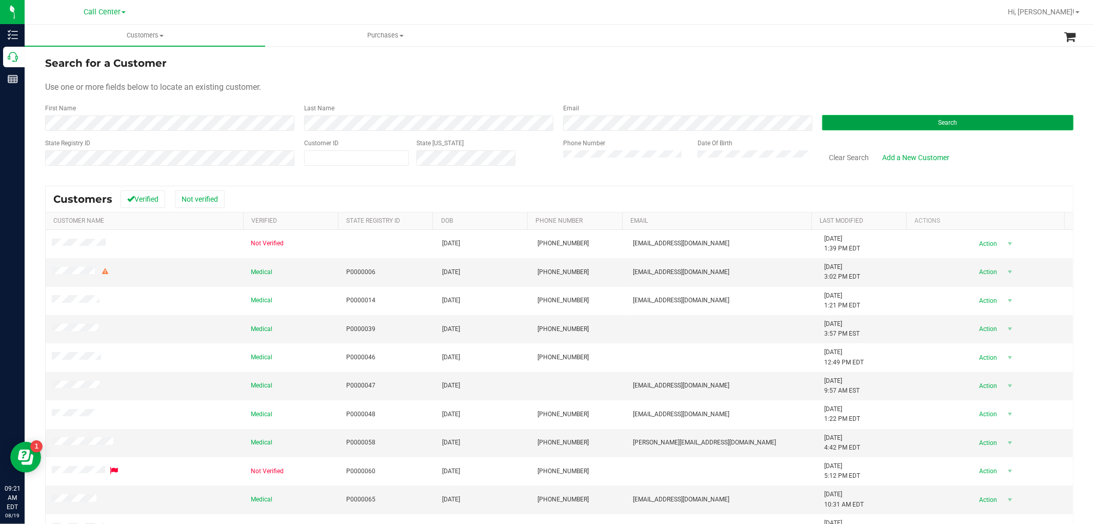
click at [834, 123] on button "Search" at bounding box center [947, 122] width 251 height 15
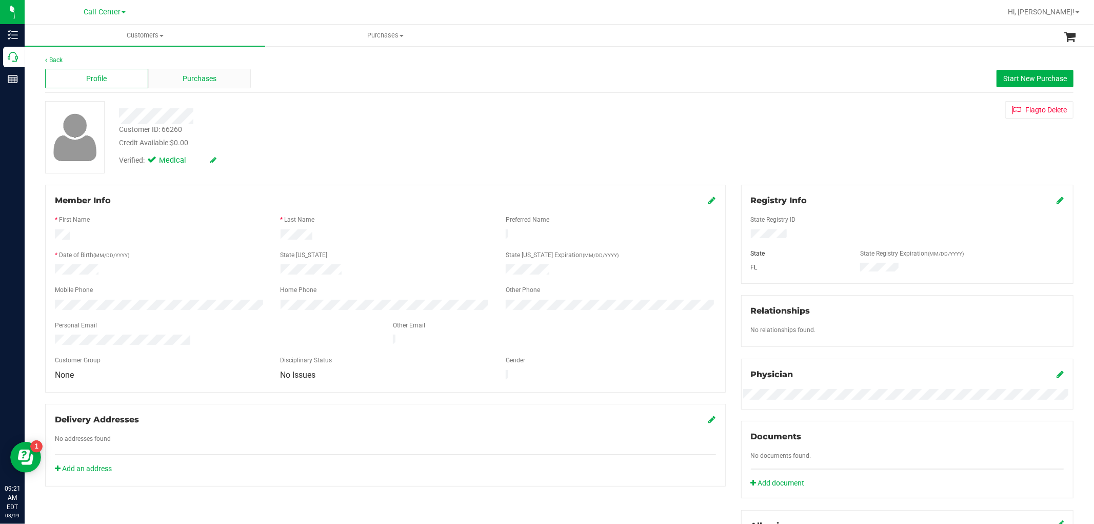
click at [227, 86] on div "Purchases" at bounding box center [199, 78] width 103 height 19
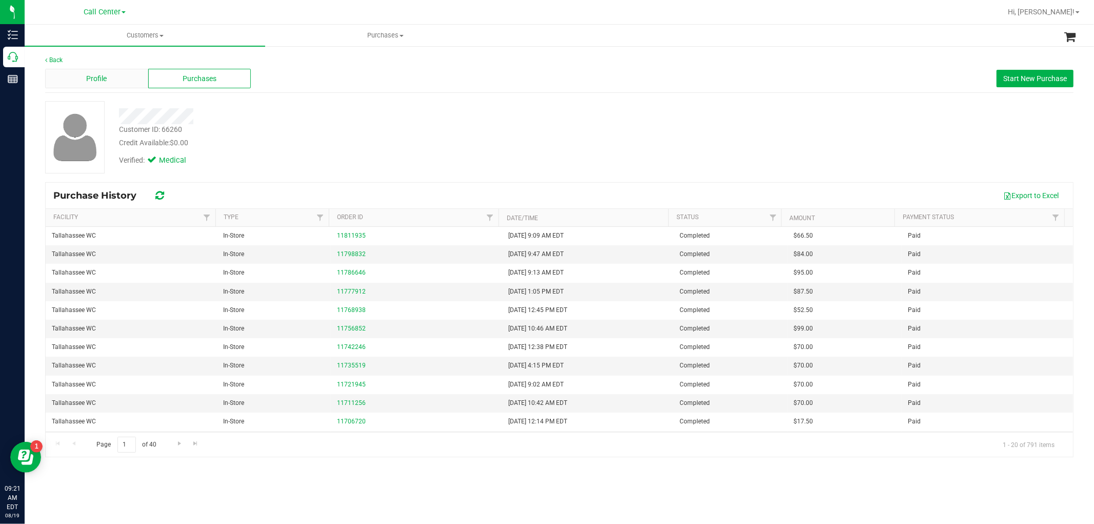
click at [134, 86] on div "Profile" at bounding box center [96, 78] width 103 height 19
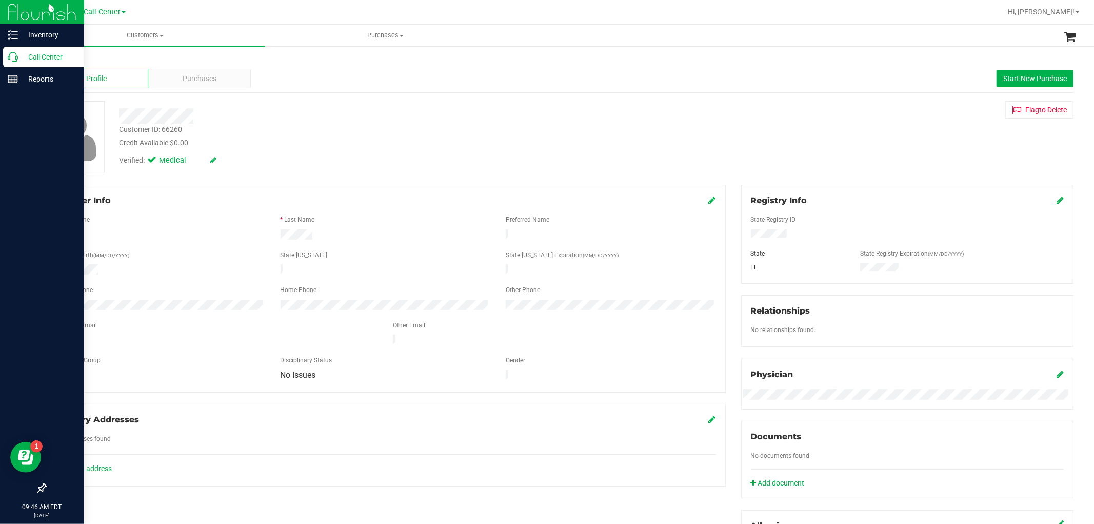
click at [18, 57] on p "Call Center" at bounding box center [49, 57] width 62 height 12
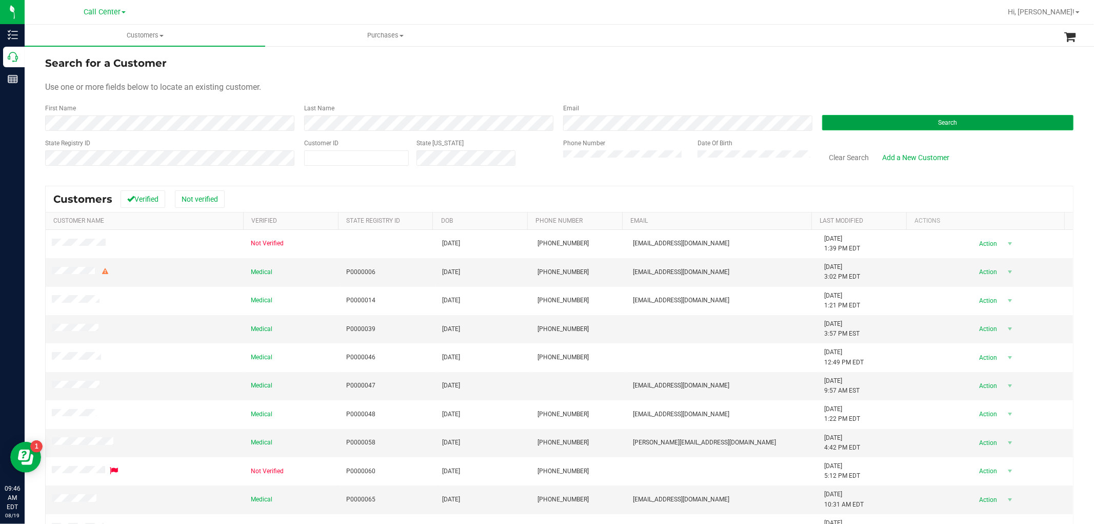
click at [842, 128] on button "Search" at bounding box center [947, 122] width 251 height 15
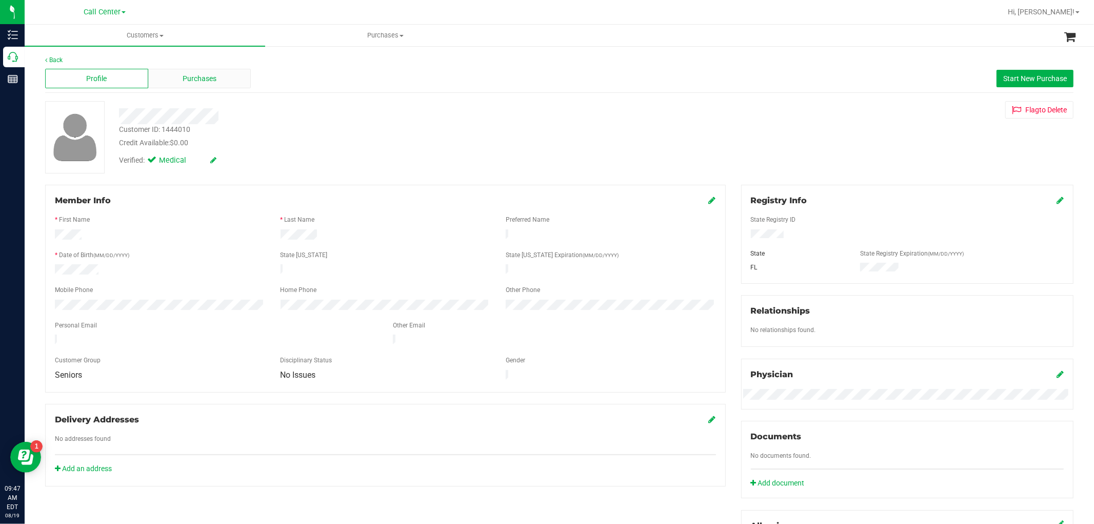
click at [217, 80] on div "Purchases" at bounding box center [199, 78] width 103 height 19
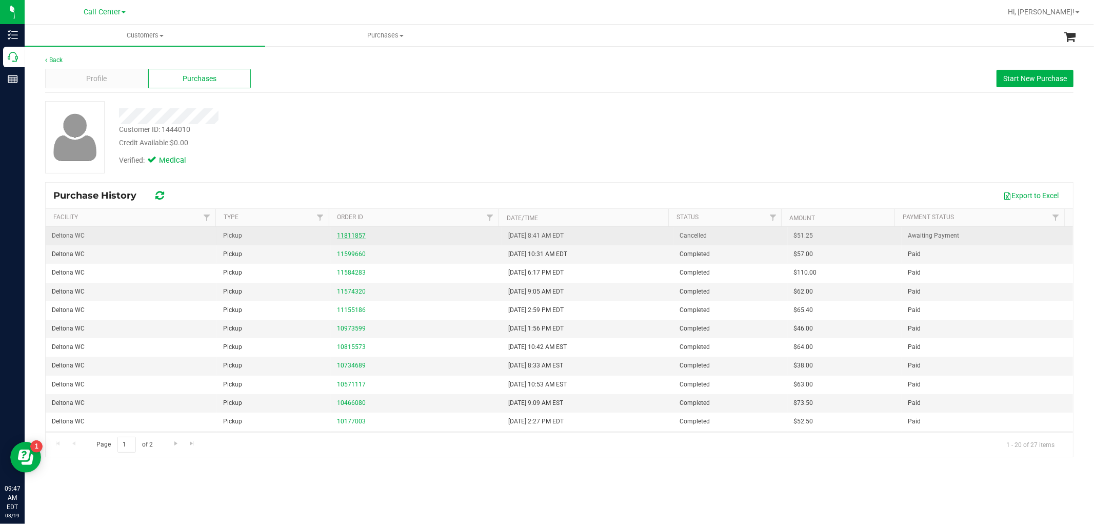
click at [350, 234] on link "11811857" at bounding box center [351, 235] width 29 height 7
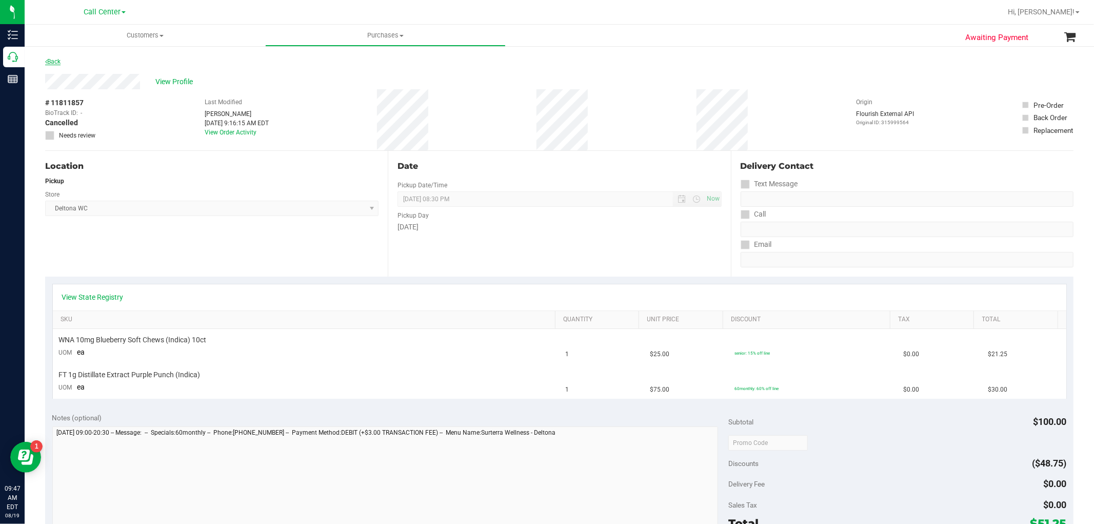
click at [53, 60] on link "Back" at bounding box center [52, 61] width 15 height 7
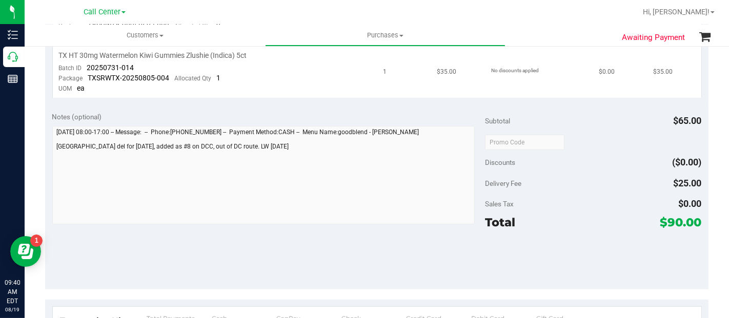
scroll to position [455, 0]
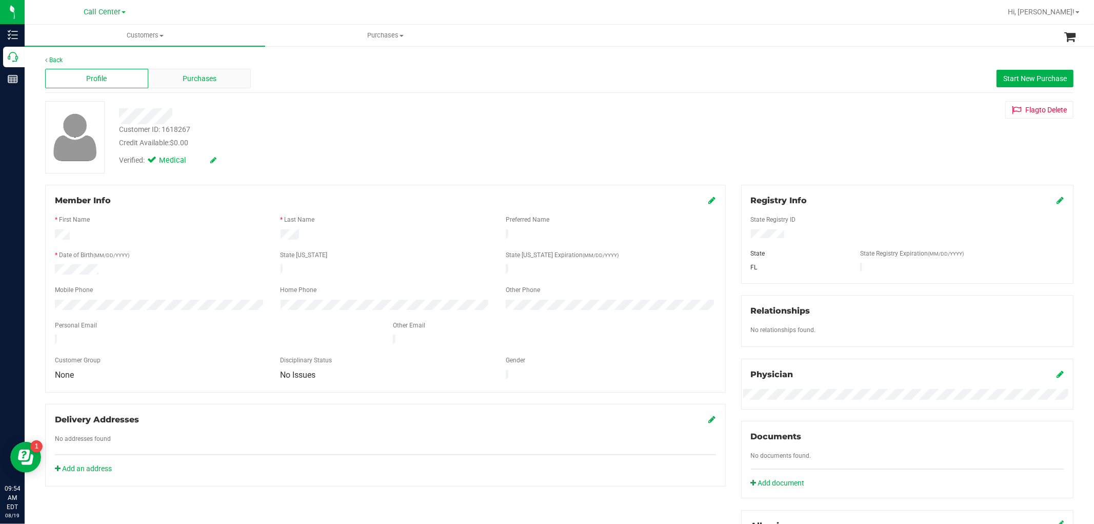
click at [213, 83] on span "Purchases" at bounding box center [200, 78] width 34 height 11
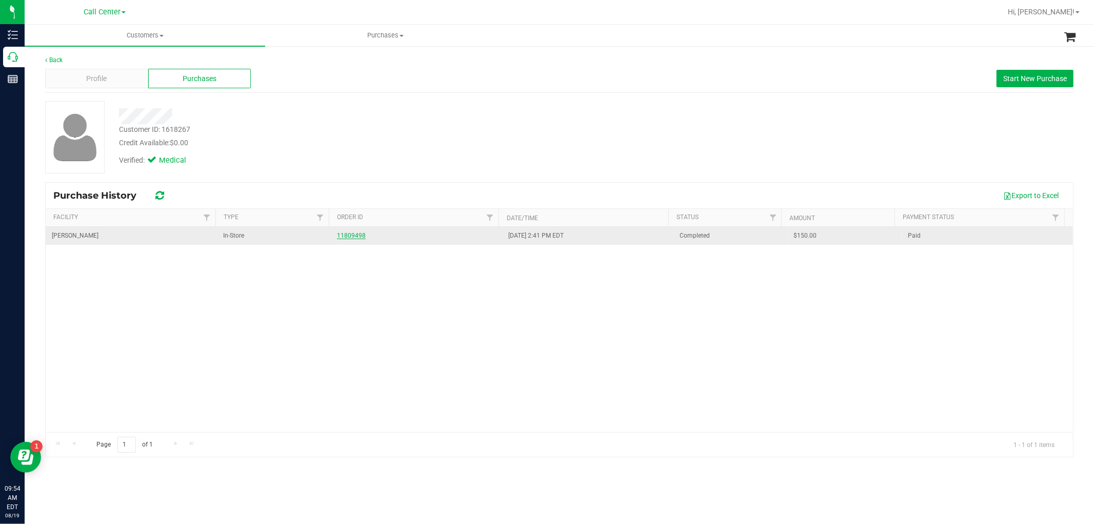
click at [345, 234] on link "11809498" at bounding box center [351, 235] width 29 height 7
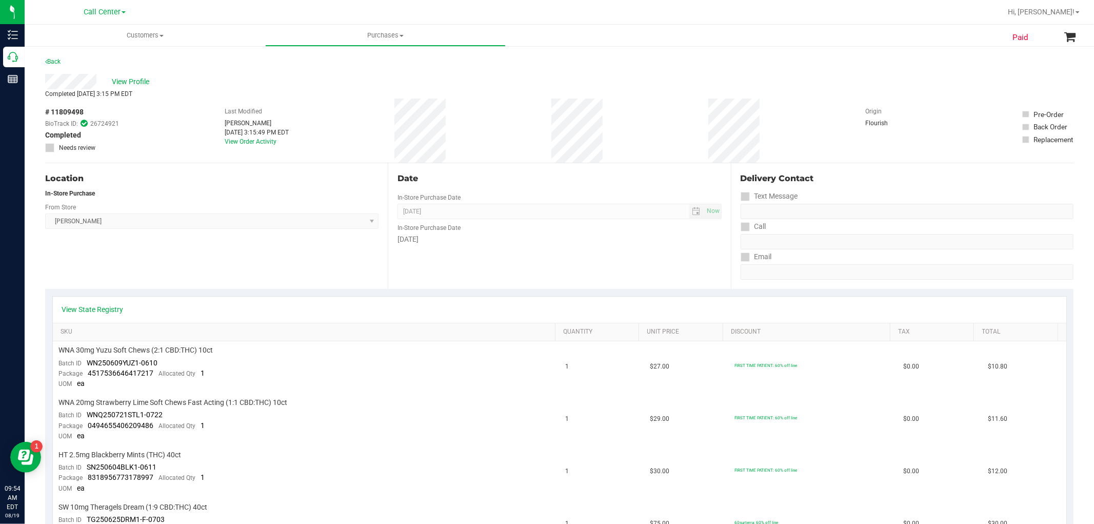
click at [265, 136] on div "Last Modified Kaleb Ricci Aug 18, 2025 3:15:49 PM EDT View Order Activity" at bounding box center [257, 130] width 64 height 64
click at [263, 142] on link "View Order Activity" at bounding box center [251, 141] width 52 height 7
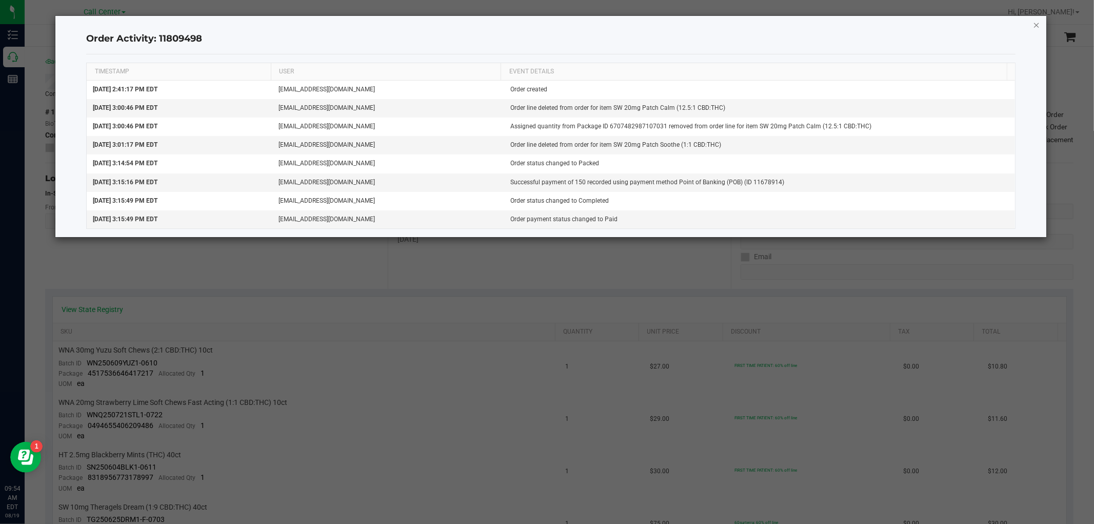
click at [1037, 26] on icon "button" at bounding box center [1036, 24] width 7 height 12
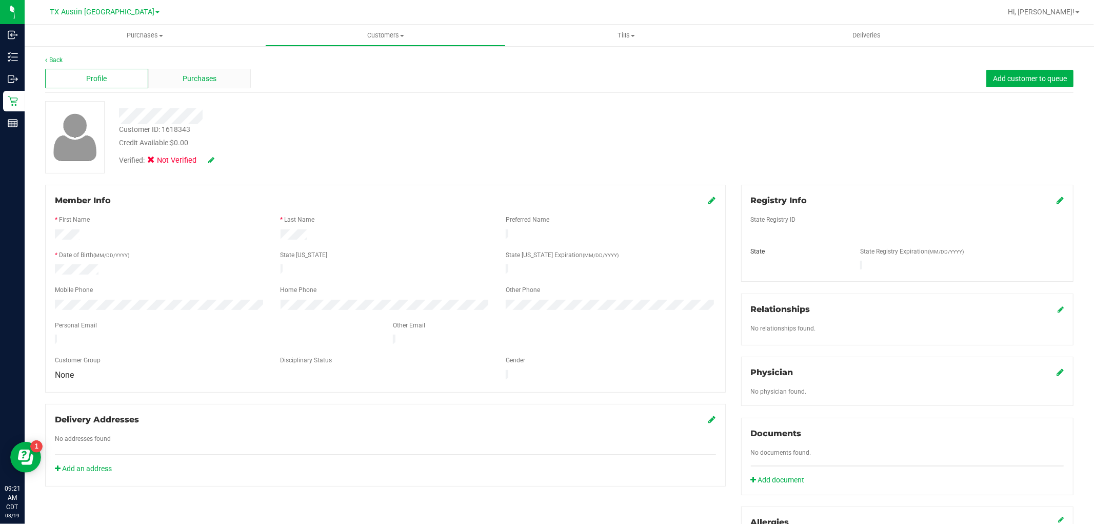
click at [211, 83] on span "Purchases" at bounding box center [200, 78] width 34 height 11
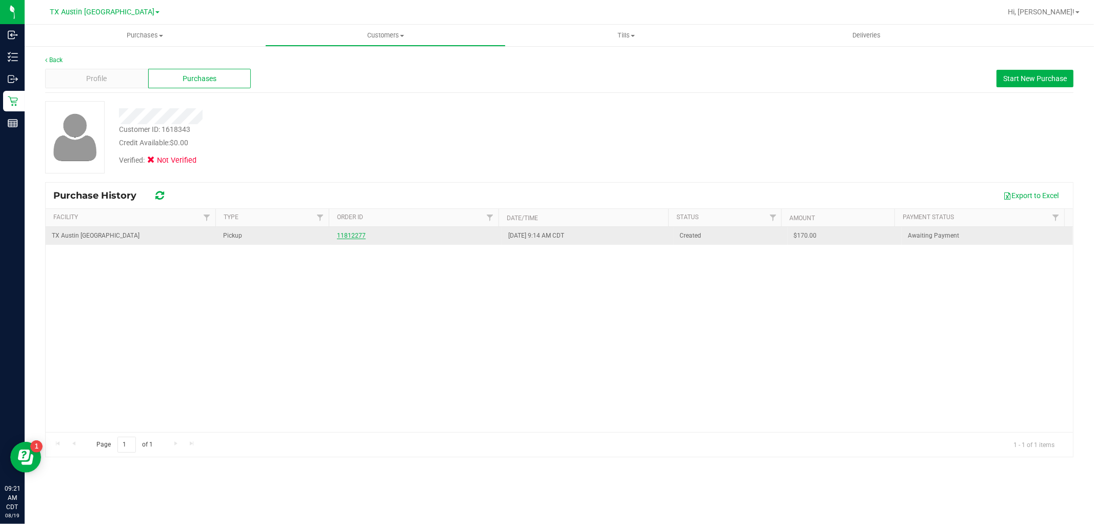
click at [349, 234] on link "11812277" at bounding box center [351, 235] width 29 height 7
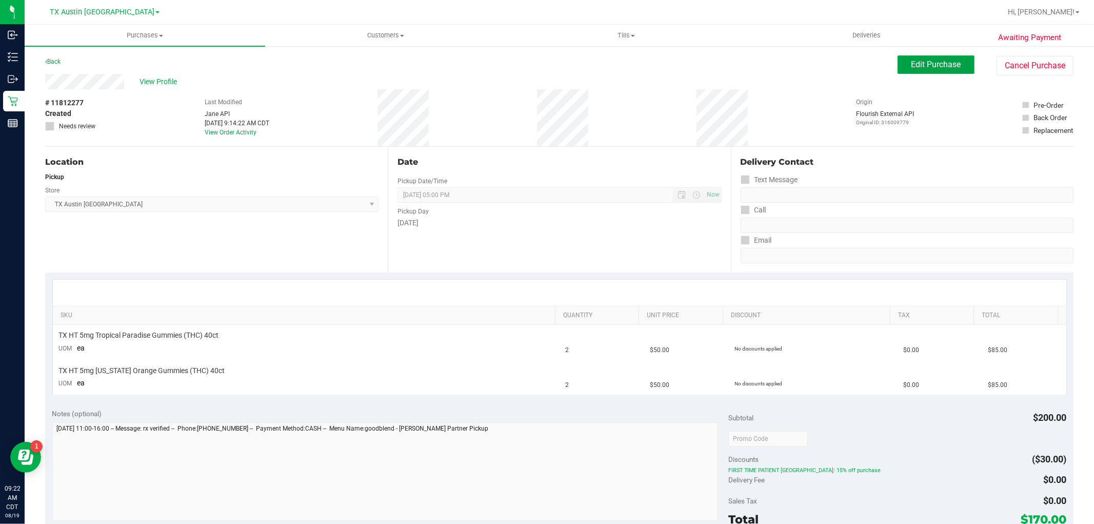
click at [897, 69] on button "Edit Purchase" at bounding box center [935, 64] width 77 height 18
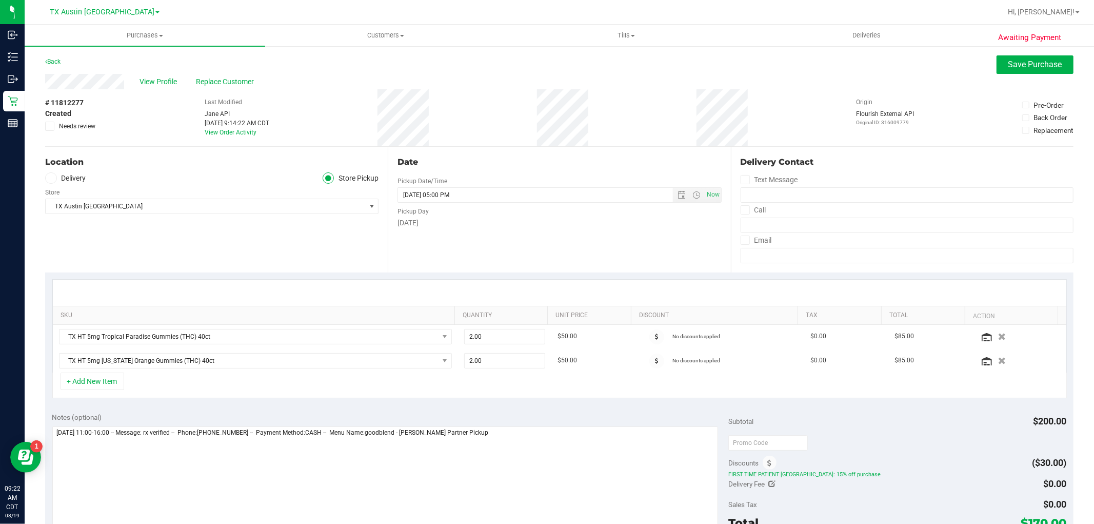
click at [63, 177] on label "Delivery" at bounding box center [65, 178] width 41 height 12
click at [0, 0] on input "Delivery" at bounding box center [0, 0] width 0 height 0
click at [122, 207] on span "Select address" at bounding box center [198, 206] width 304 height 14
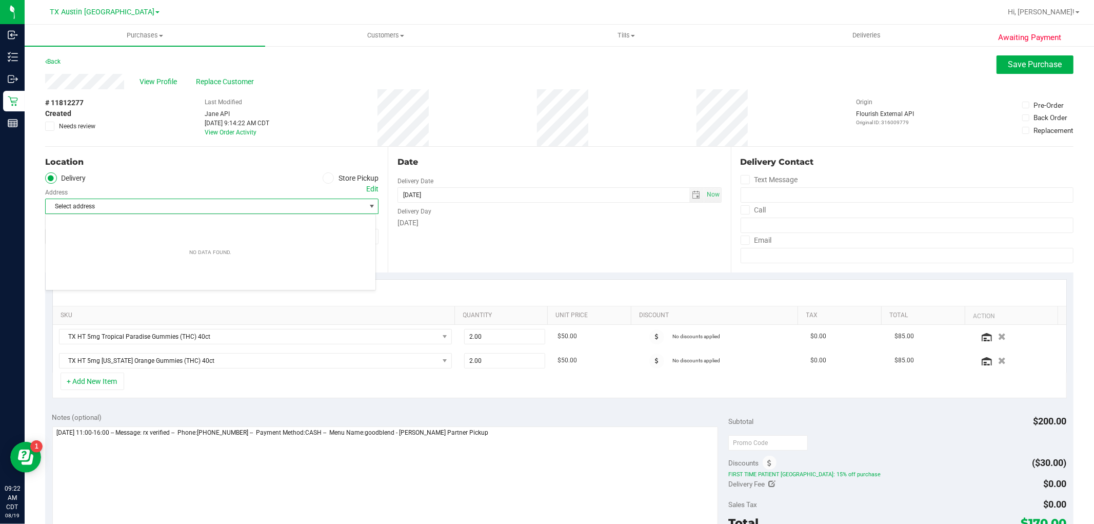
click at [165, 160] on div "Location" at bounding box center [211, 162] width 333 height 12
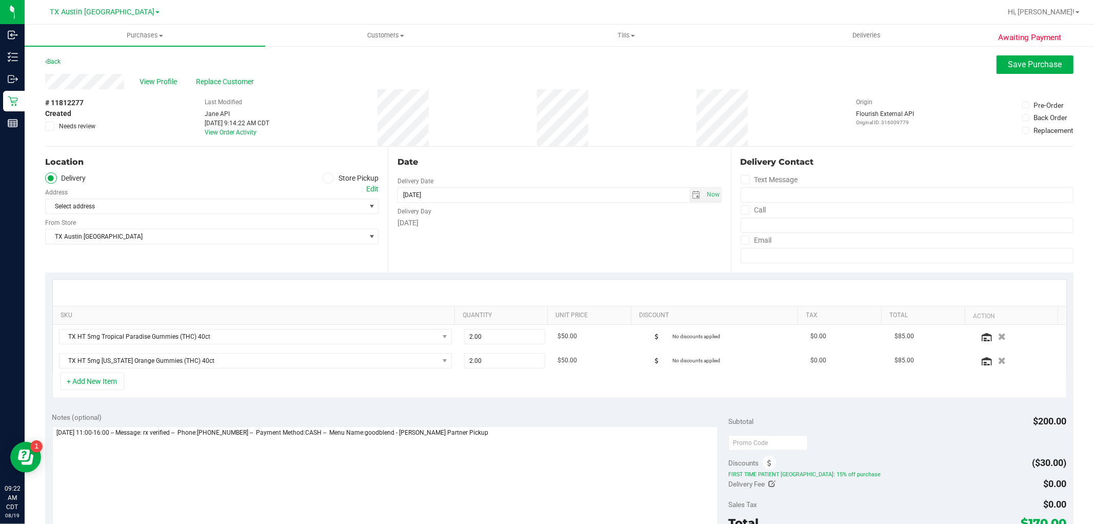
click at [370, 183] on label "Store Pickup" at bounding box center [351, 178] width 56 height 12
click at [0, 0] on input "Store Pickup" at bounding box center [0, 0] width 0 height 0
click at [80, 173] on label "Delivery" at bounding box center [65, 178] width 41 height 12
click at [0, 0] on input "Delivery" at bounding box center [0, 0] width 0 height 0
click at [370, 188] on div "Edit" at bounding box center [372, 189] width 12 height 11
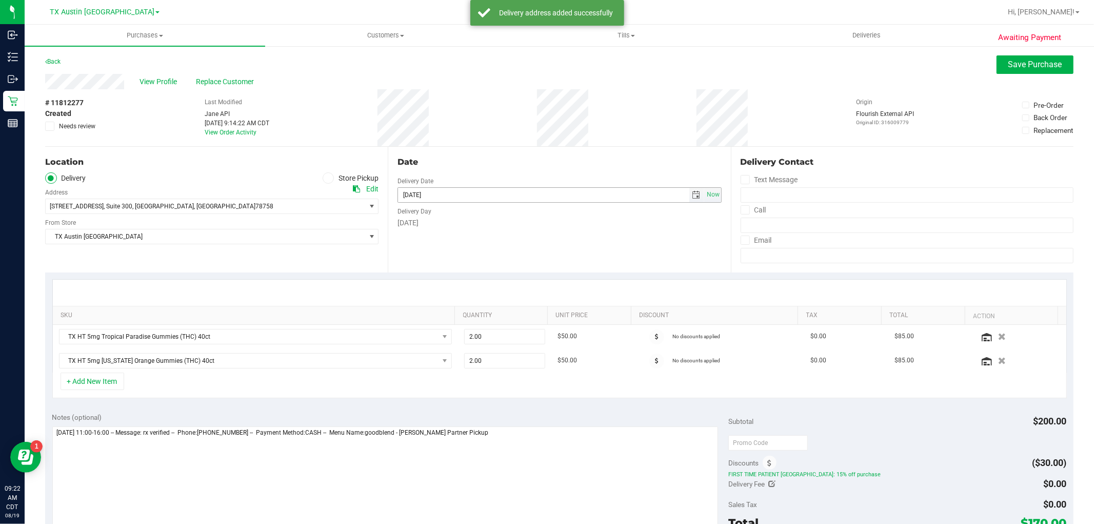
click at [689, 195] on span "select" at bounding box center [696, 195] width 15 height 14
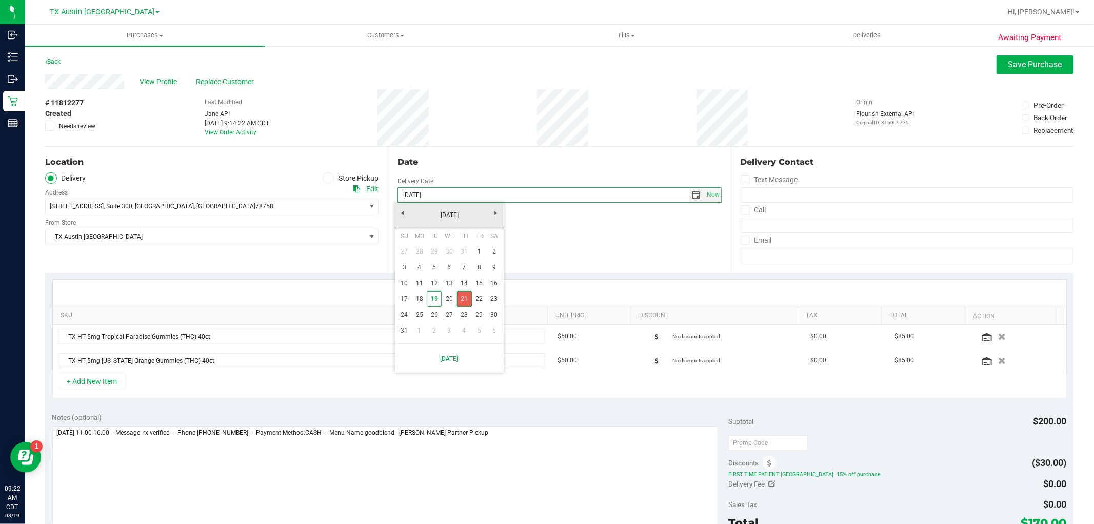
click at [464, 302] on link "21" at bounding box center [464, 299] width 15 height 16
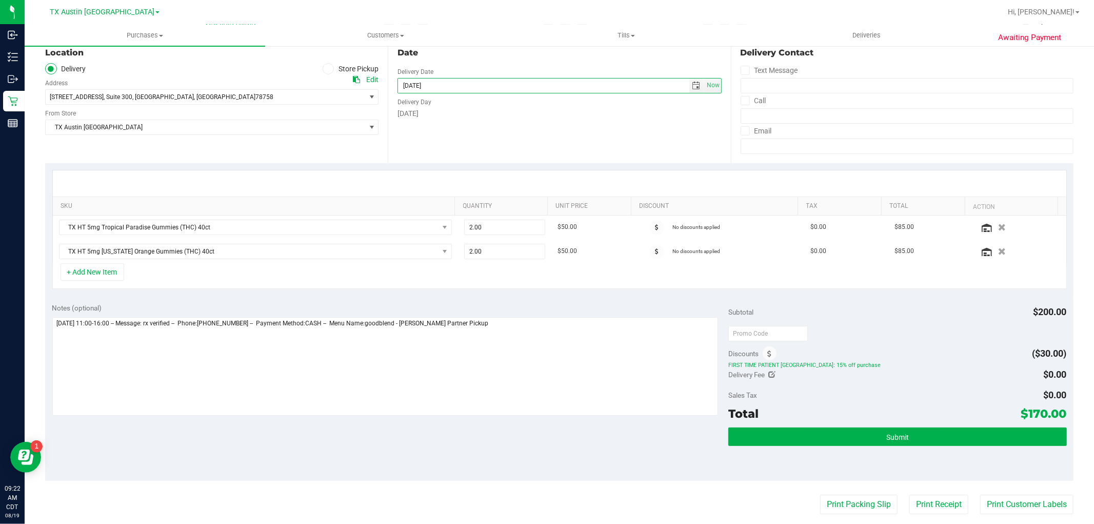
scroll to position [114, 0]
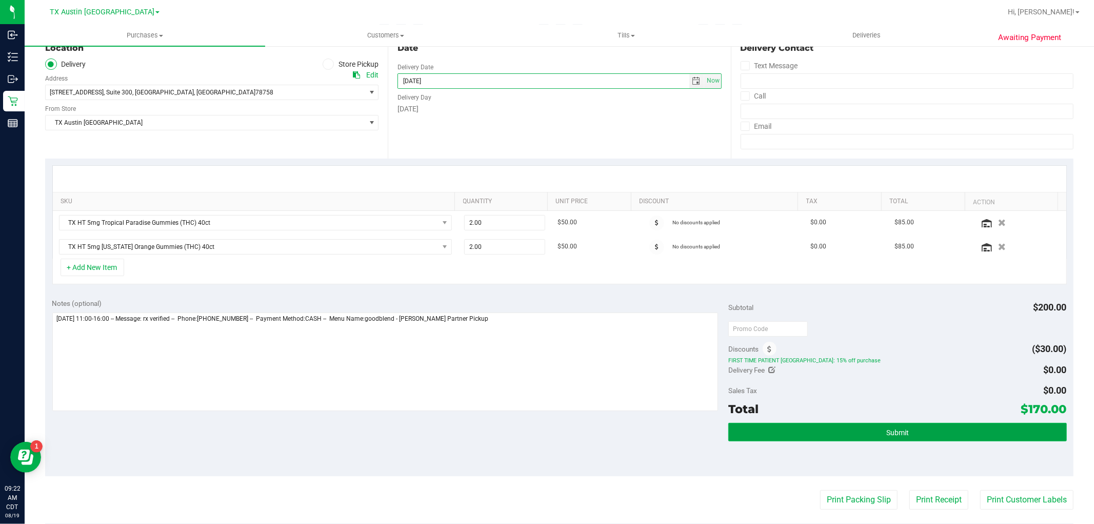
click at [861, 429] on button "Submit" at bounding box center [897, 432] width 338 height 18
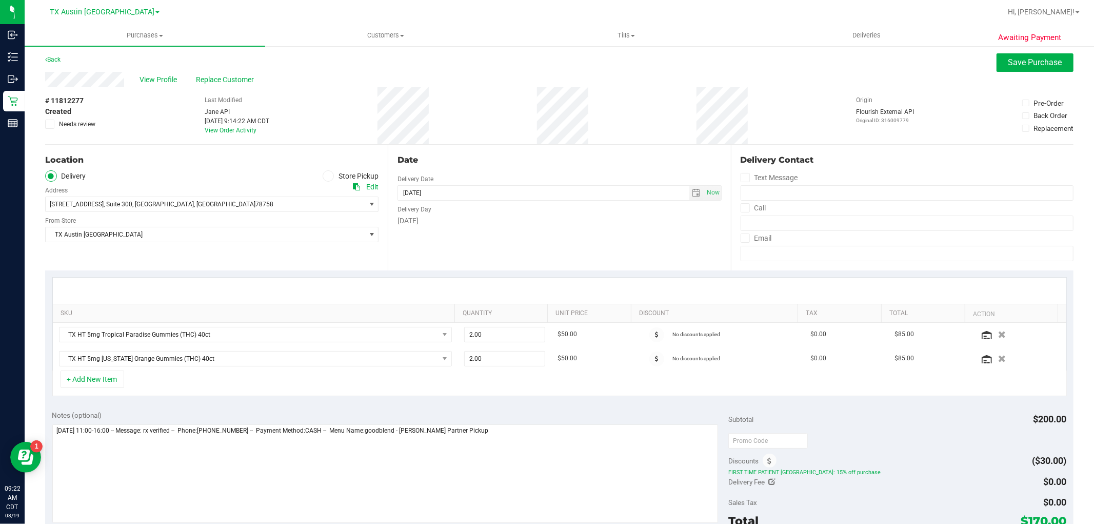
scroll to position [0, 0]
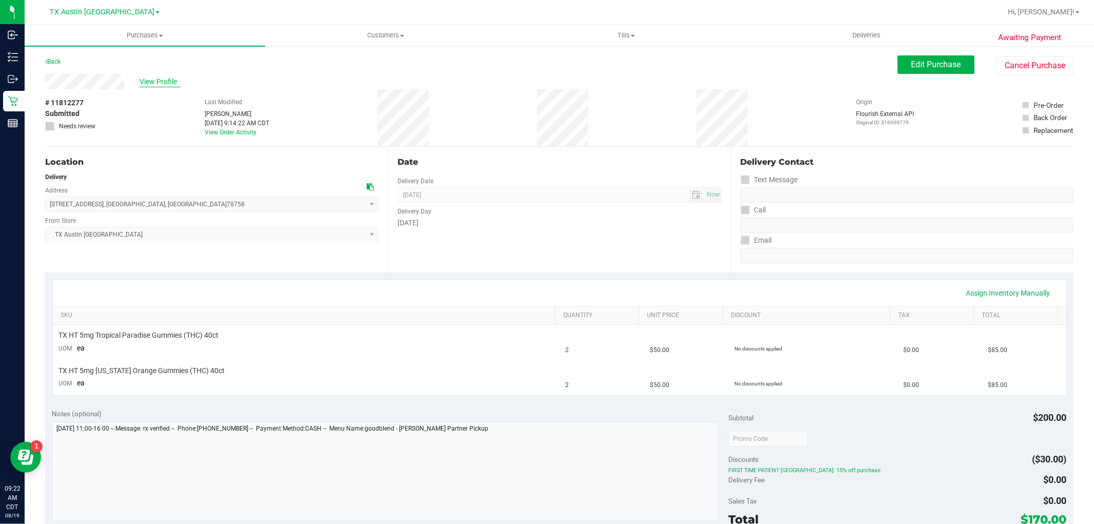
click at [159, 78] on span "View Profile" at bounding box center [159, 81] width 41 height 11
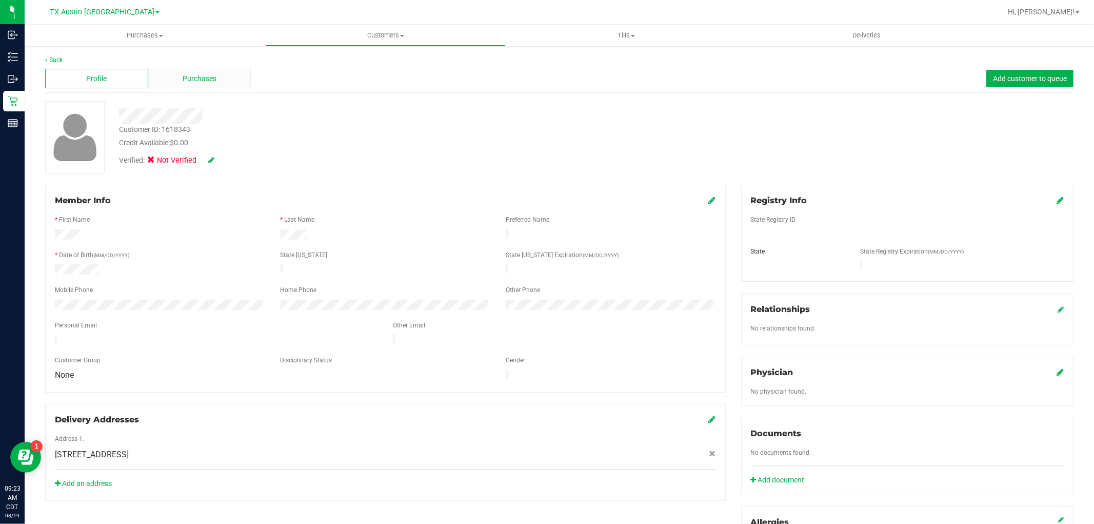
click at [206, 83] on span "Purchases" at bounding box center [200, 78] width 34 height 11
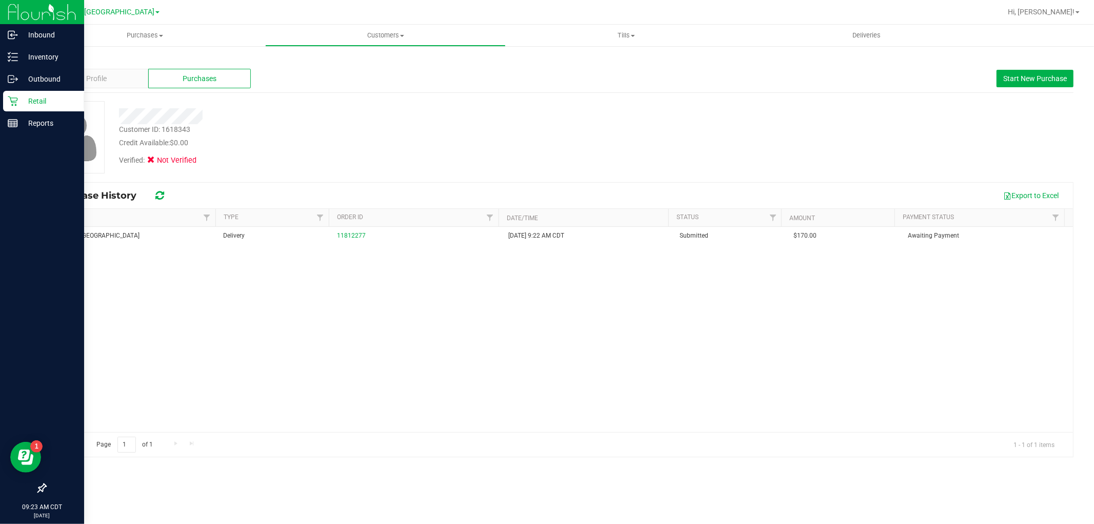
click at [12, 104] on icon at bounding box center [13, 101] width 10 height 10
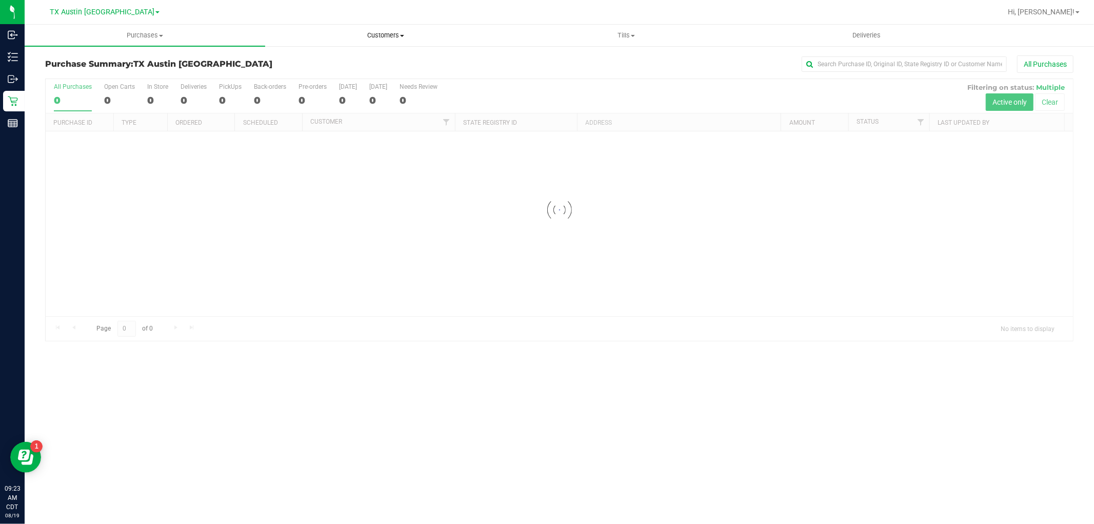
click at [392, 31] on span "Customers" at bounding box center [385, 35] width 239 height 9
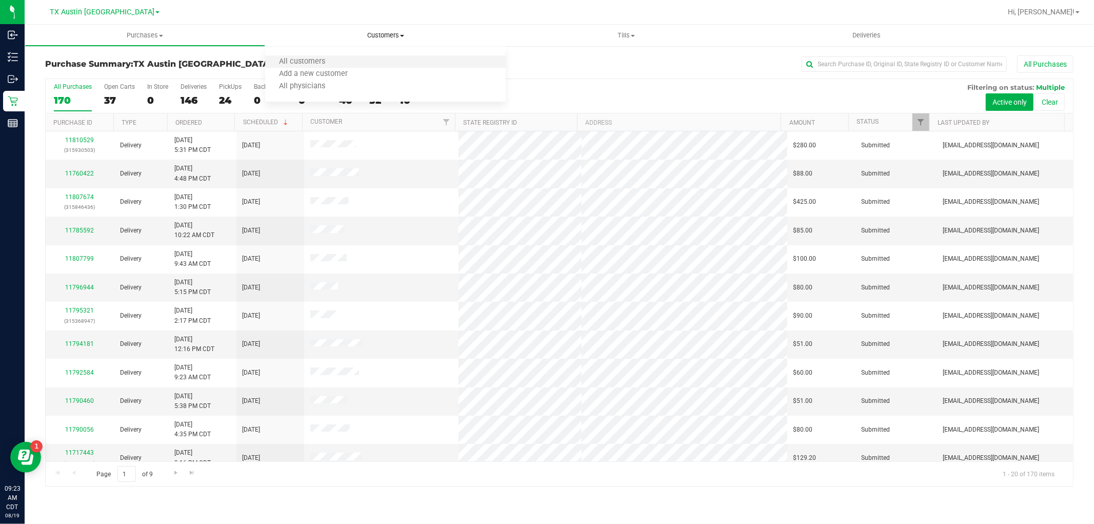
click at [340, 59] on li "All customers" at bounding box center [385, 62] width 241 height 12
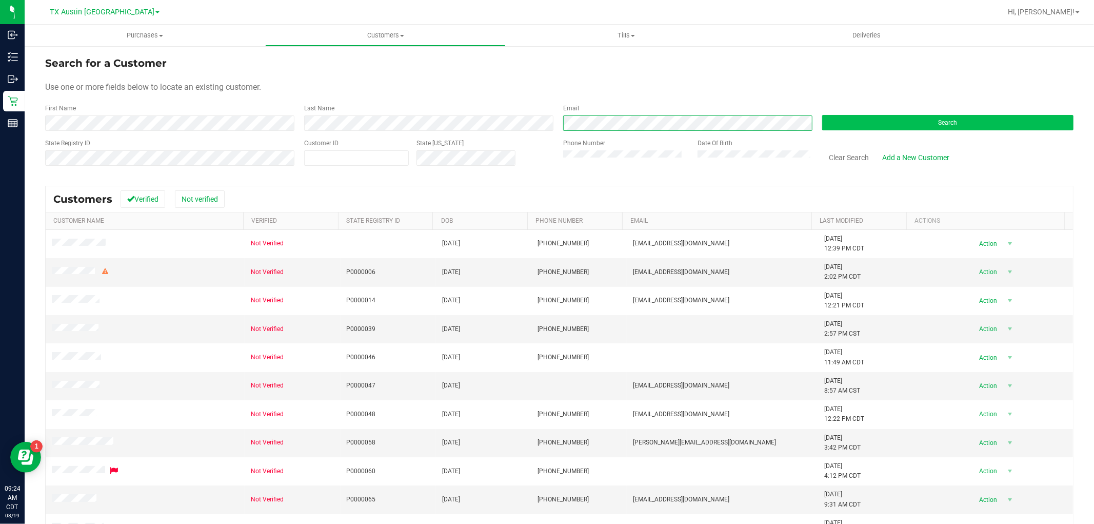
click at [816, 128] on div "First Name Last Name Email Search" at bounding box center [559, 117] width 1028 height 27
click at [831, 128] on button "Search" at bounding box center [947, 122] width 251 height 15
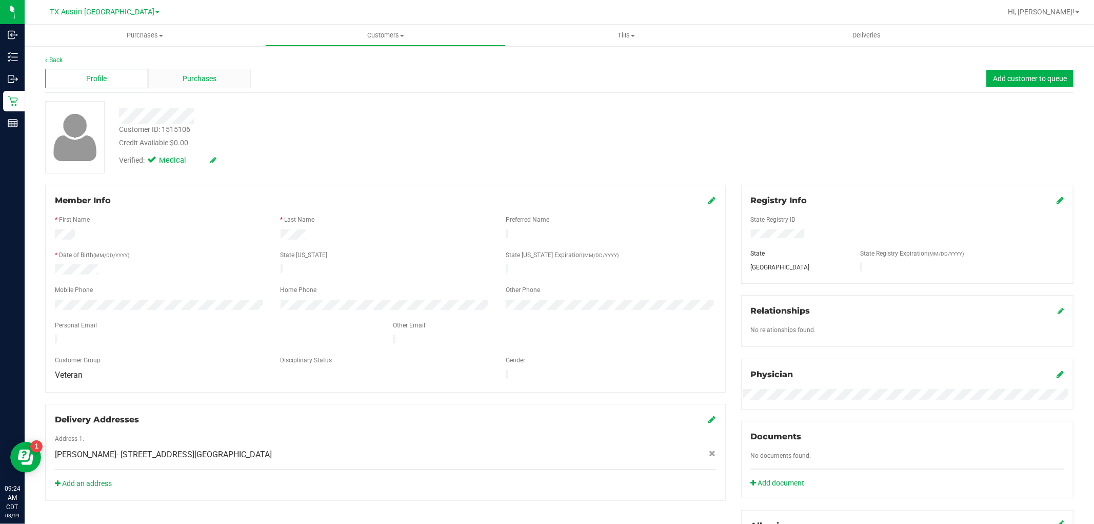
click at [219, 85] on div "Purchases" at bounding box center [199, 78] width 103 height 19
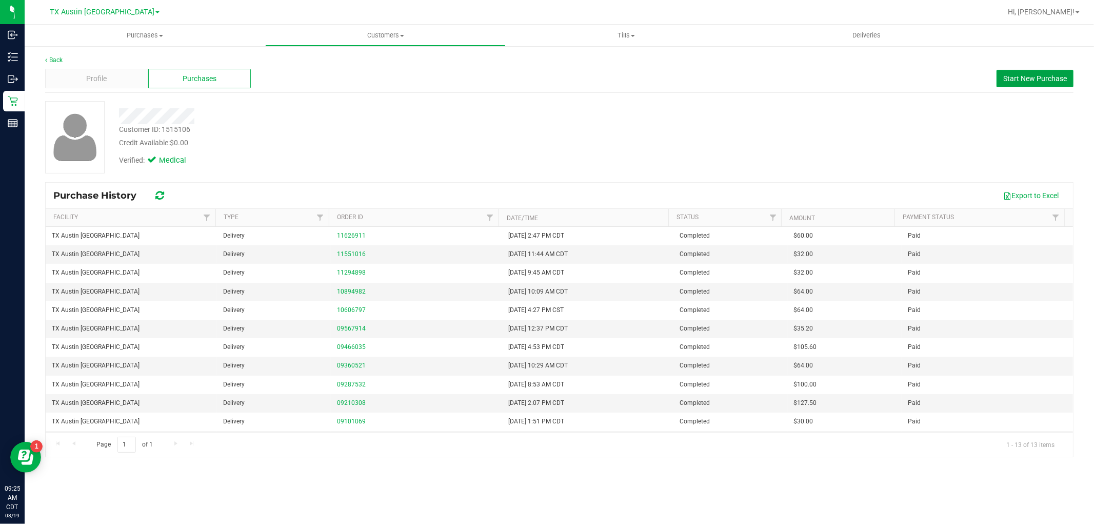
click at [1029, 77] on span "Start New Purchase" at bounding box center [1035, 78] width 64 height 8
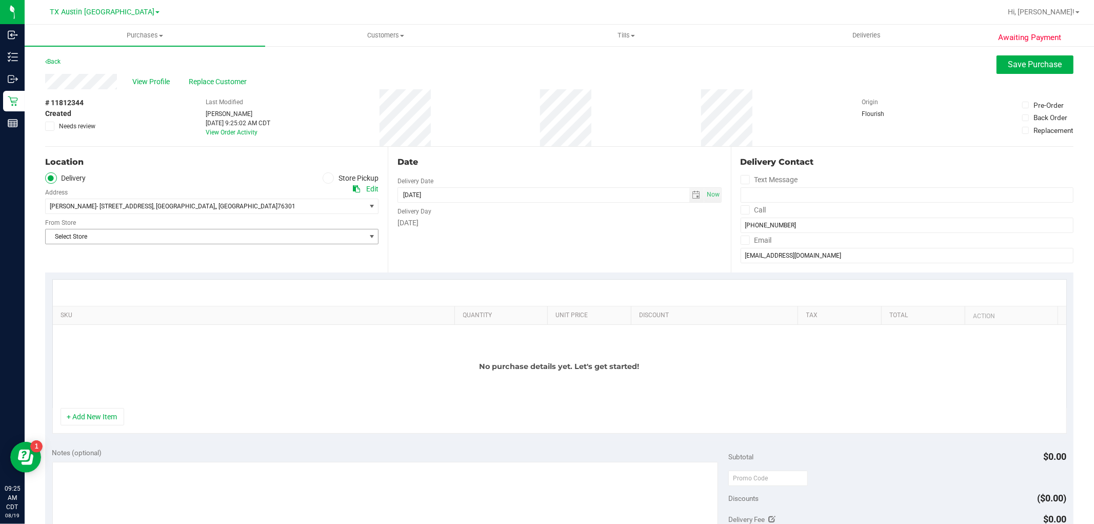
click at [196, 233] on span "Select Store" at bounding box center [206, 236] width 320 height 14
click at [114, 241] on span "Select Store" at bounding box center [206, 236] width 320 height 14
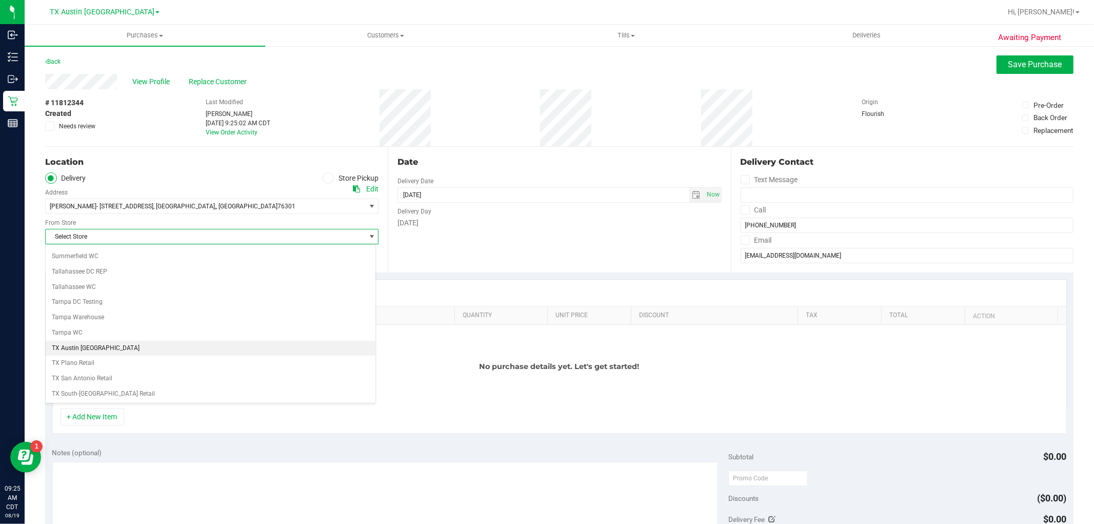
click at [93, 355] on li "TX Austin [GEOGRAPHIC_DATA]" at bounding box center [211, 348] width 330 height 15
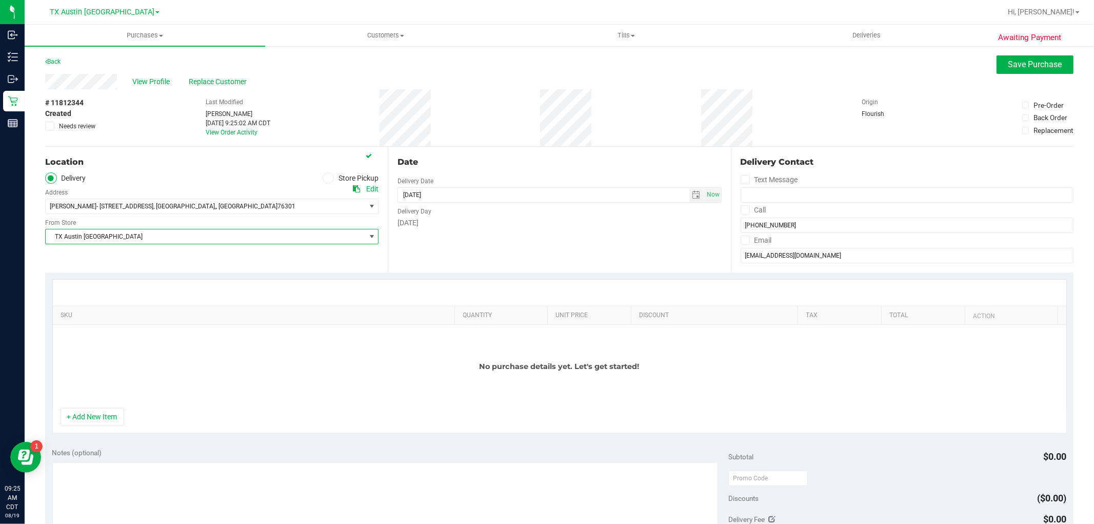
click at [203, 381] on div "No purchase details yet. Let's get started!" at bounding box center [559, 366] width 1013 height 83
click at [206, 362] on div "No purchase details yet. Let's get started!" at bounding box center [559, 366] width 1013 height 83
click at [692, 197] on span "select" at bounding box center [696, 195] width 8 height 8
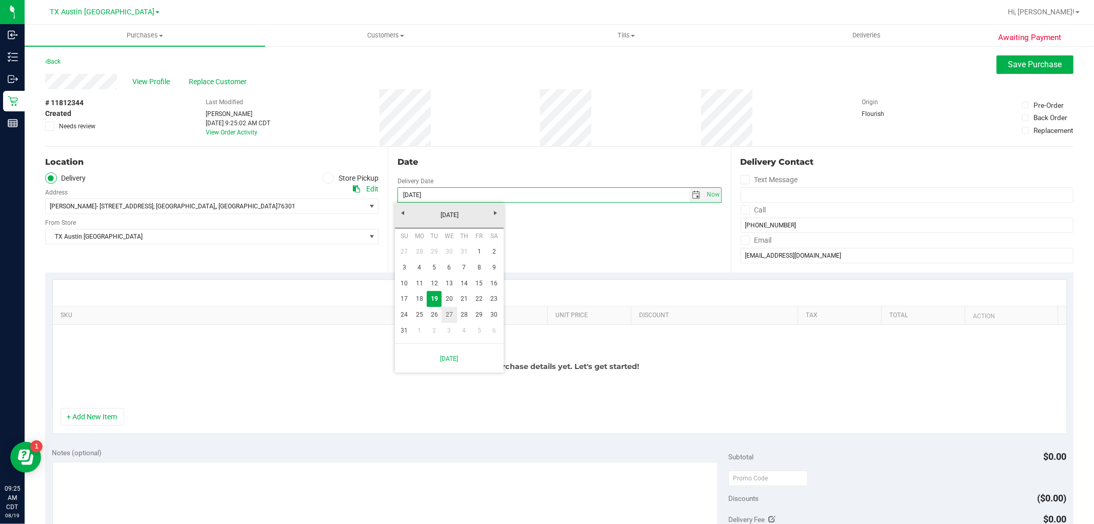
click at [449, 318] on link "27" at bounding box center [449, 315] width 15 height 16
type input "08/27/2025"
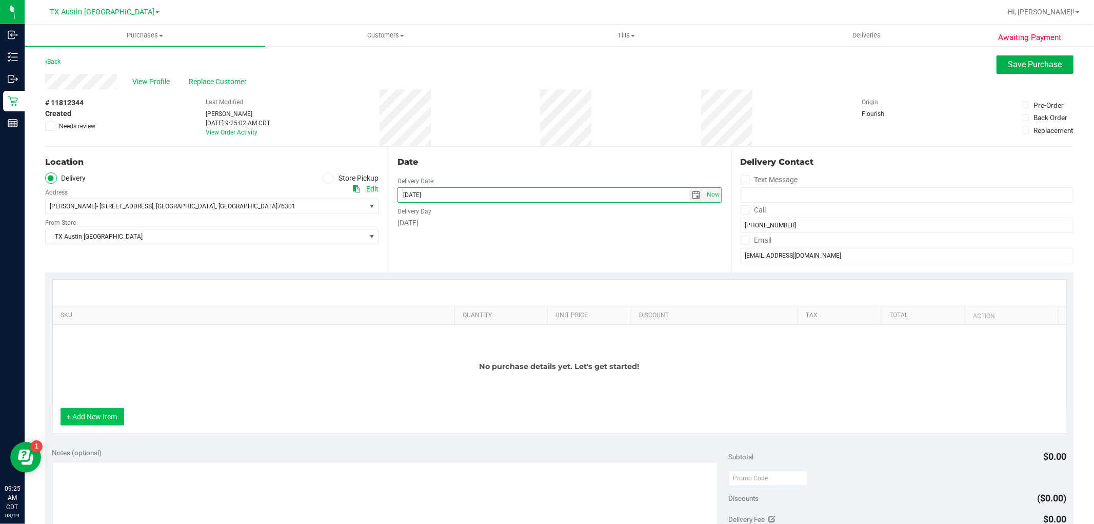
click at [106, 418] on button "+ Add New Item" at bounding box center [93, 416] width 64 height 17
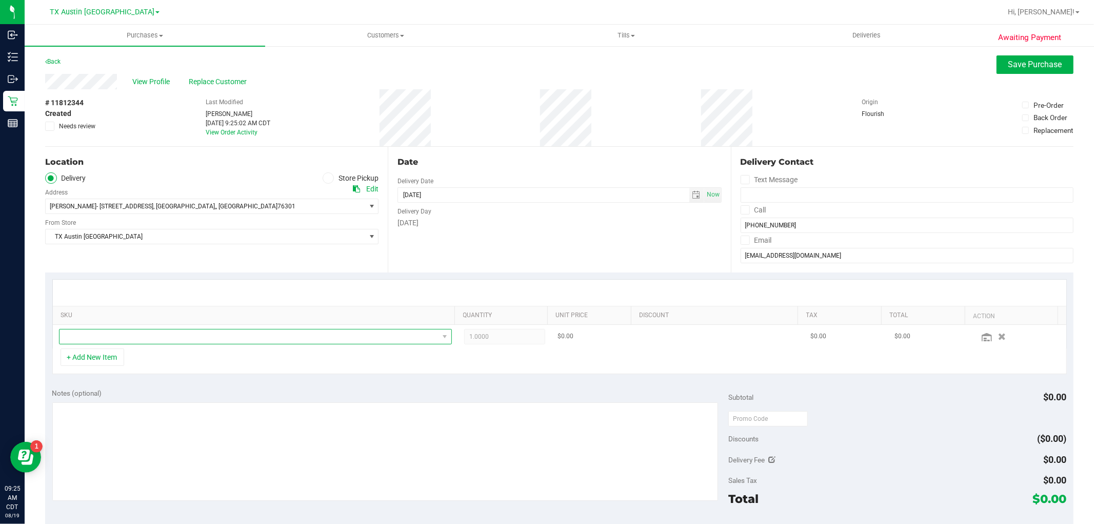
click at [166, 340] on span "NO DATA FOUND" at bounding box center [248, 336] width 379 height 14
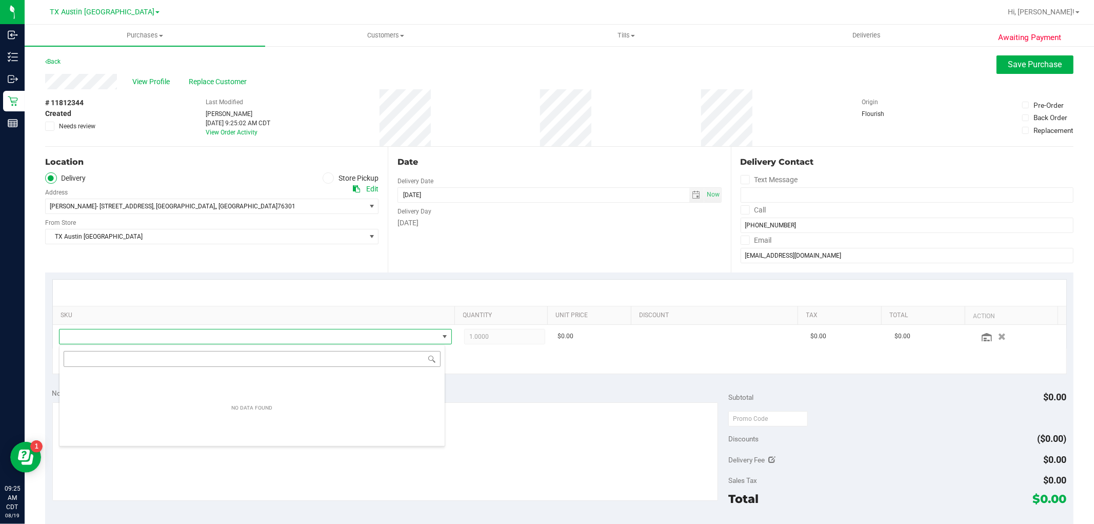
scroll to position [15, 383]
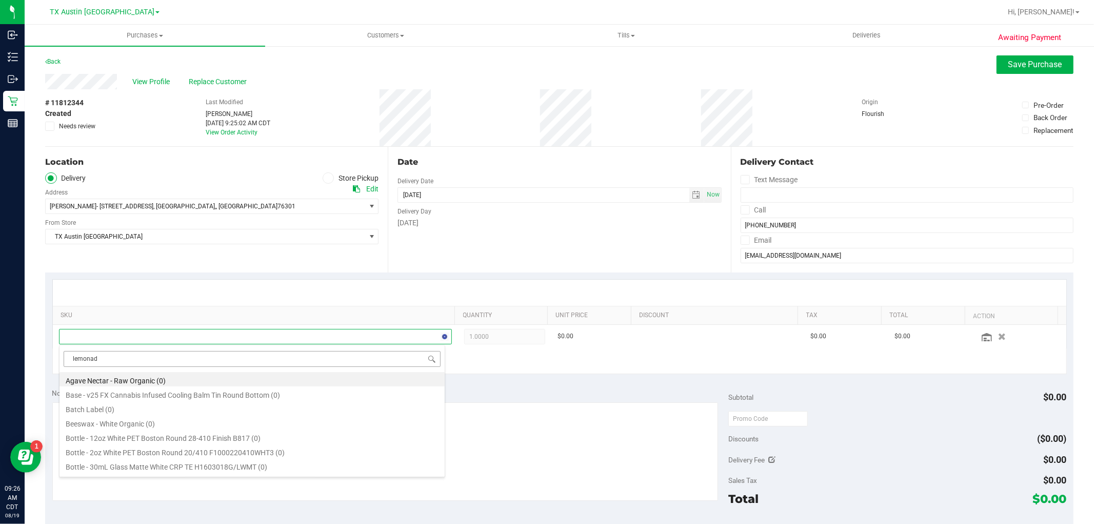
type input "lemonade"
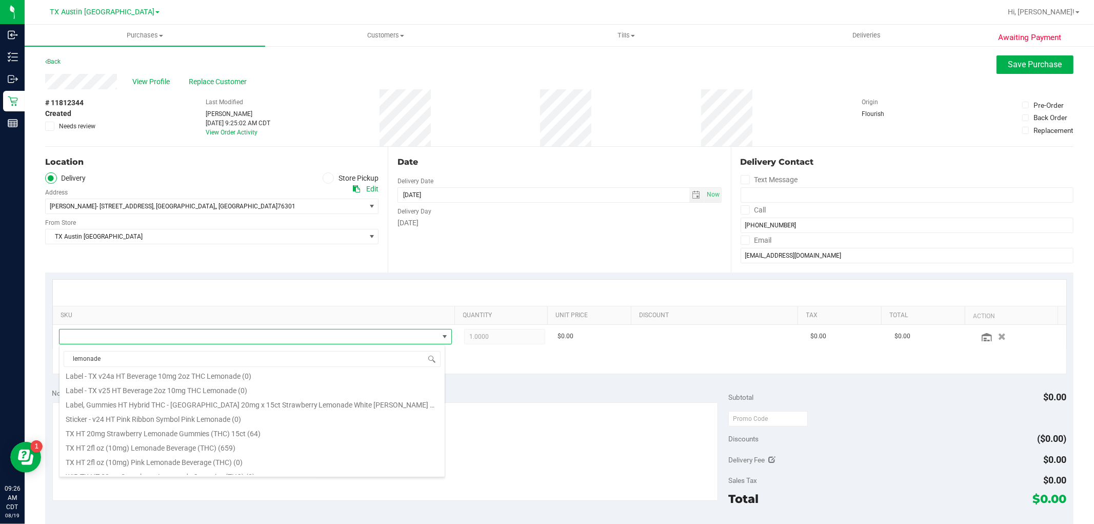
scroll to position [113, 0]
click at [348, 442] on li "TX HT 2fl oz (10mg) Lemonade Beverage (THC) (659)" at bounding box center [251, 438] width 385 height 14
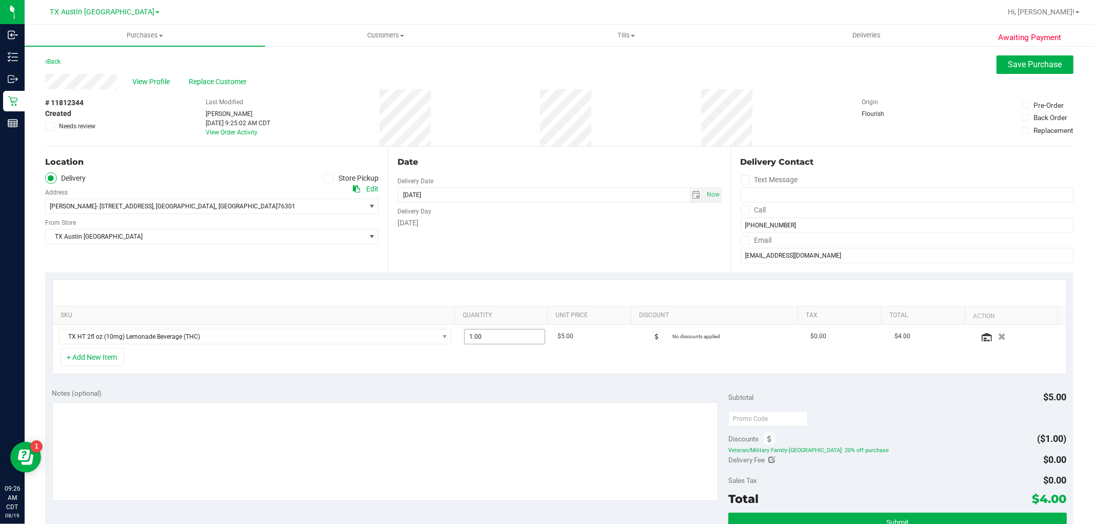
click at [499, 335] on span "1.00 1" at bounding box center [504, 336] width 81 height 15
click at [499, 335] on input "1" at bounding box center [505, 336] width 80 height 14
type input "10"
type input "10.00"
click at [491, 369] on div "+ Add New Item" at bounding box center [559, 361] width 1014 height 26
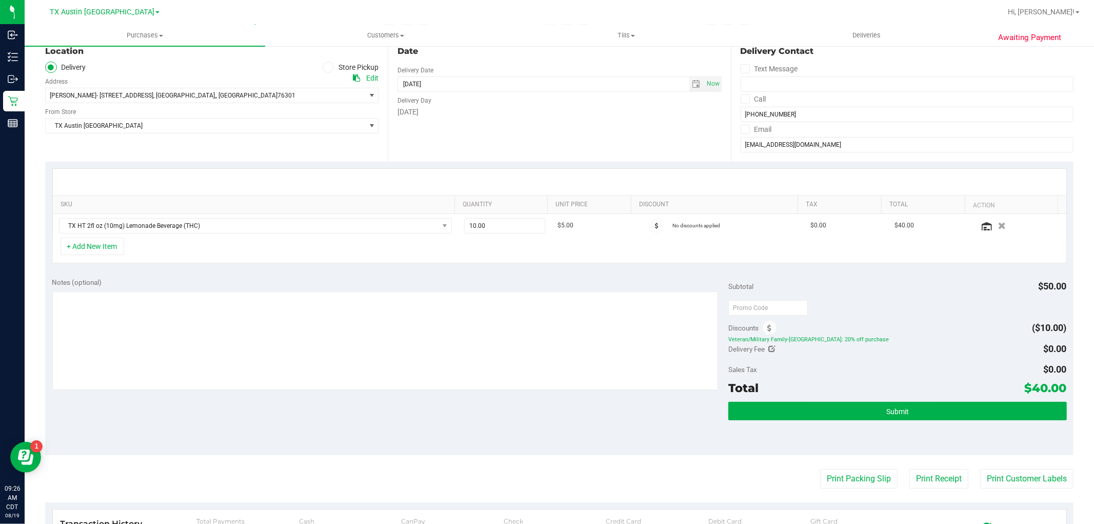
scroll to position [114, 0]
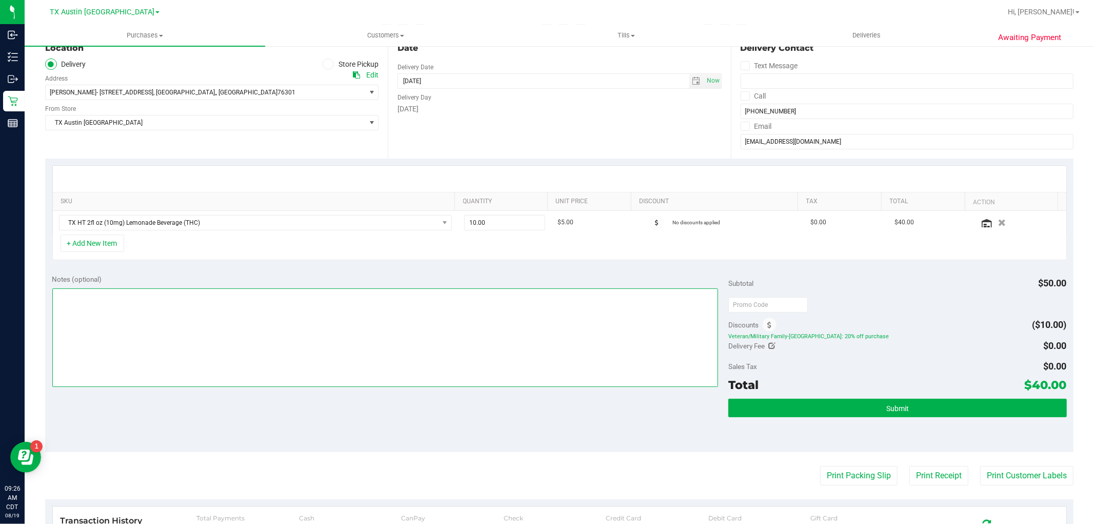
click at [526, 353] on textarea at bounding box center [385, 337] width 666 height 98
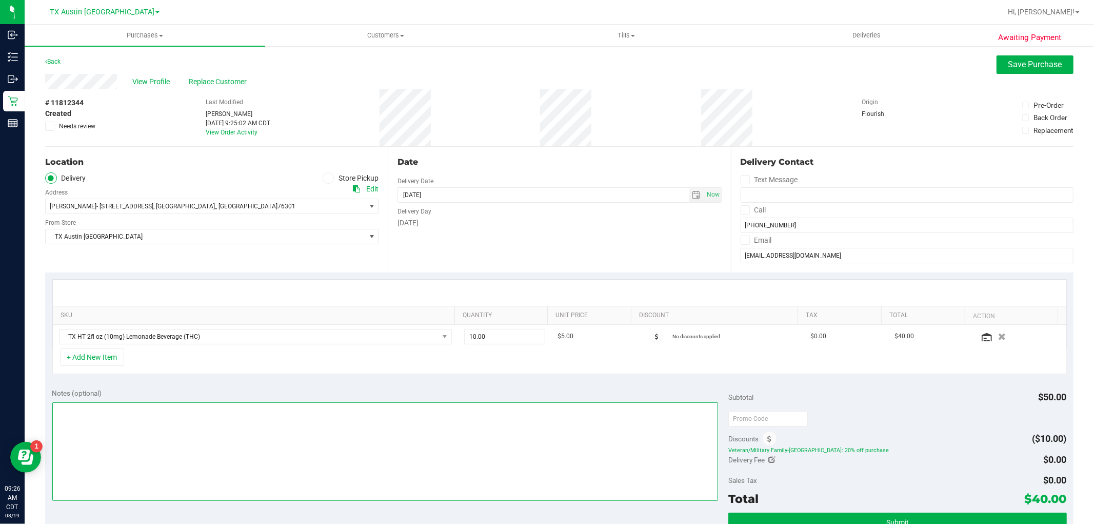
click at [506, 440] on textarea at bounding box center [385, 451] width 666 height 98
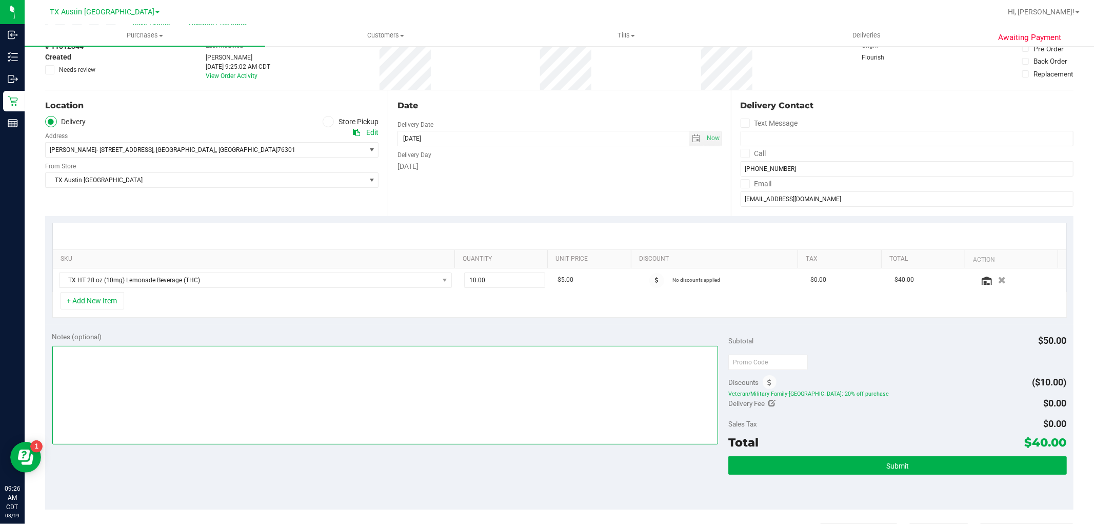
scroll to position [57, 0]
type textarea "-"
type textarea "Rx verified"
click at [499, 279] on span "10.00 10" at bounding box center [504, 279] width 81 height 15
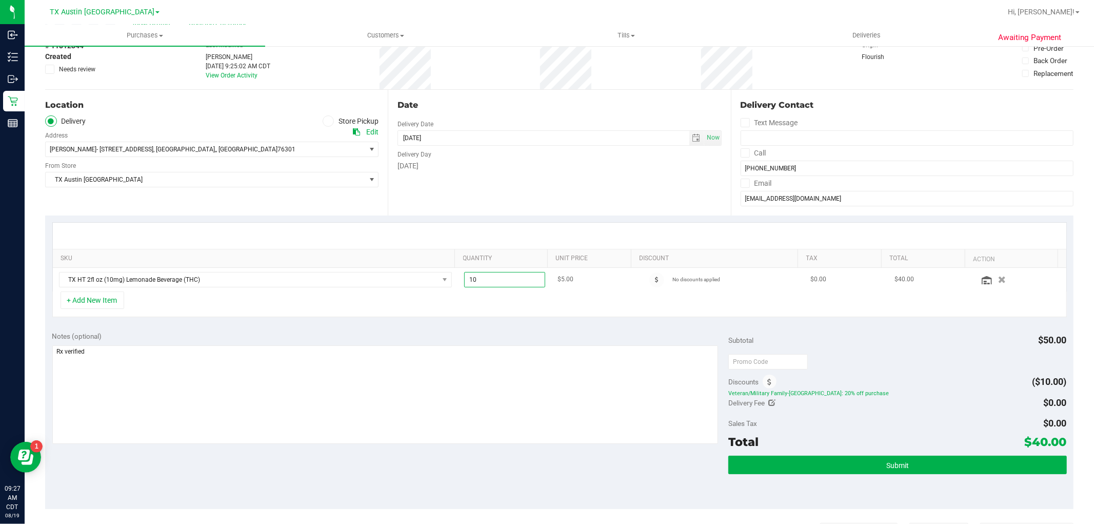
click at [499, 279] on input "10" at bounding box center [505, 279] width 80 height 14
type input "9"
type input "9.00"
click at [484, 337] on div "Notes (optional)" at bounding box center [390, 336] width 676 height 10
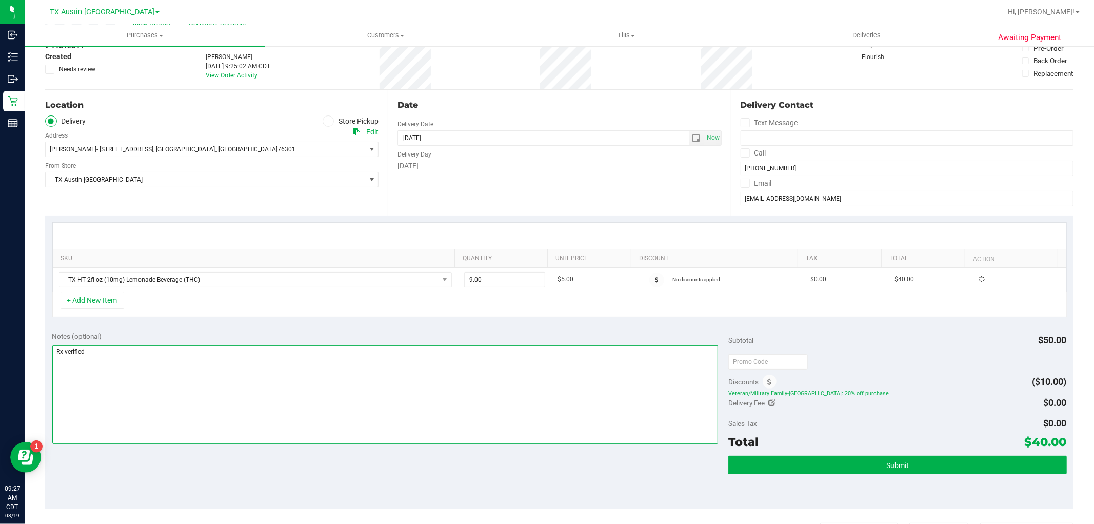
click at [475, 362] on textarea at bounding box center [385, 394] width 666 height 98
type textarea "Rx verified -- cc GR"
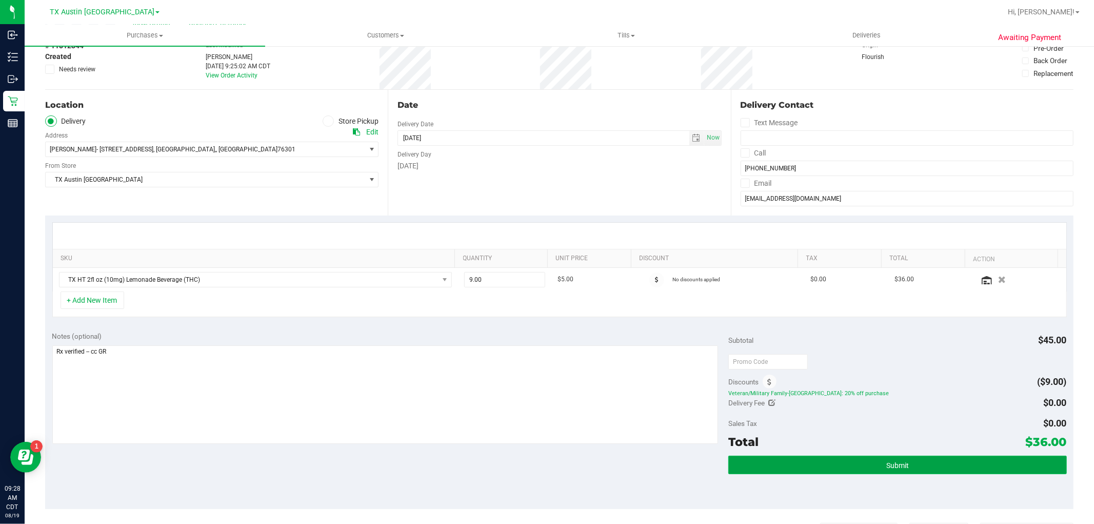
click at [926, 469] on button "Submit" at bounding box center [897, 464] width 338 height 18
